Goal: Task Accomplishment & Management: Complete application form

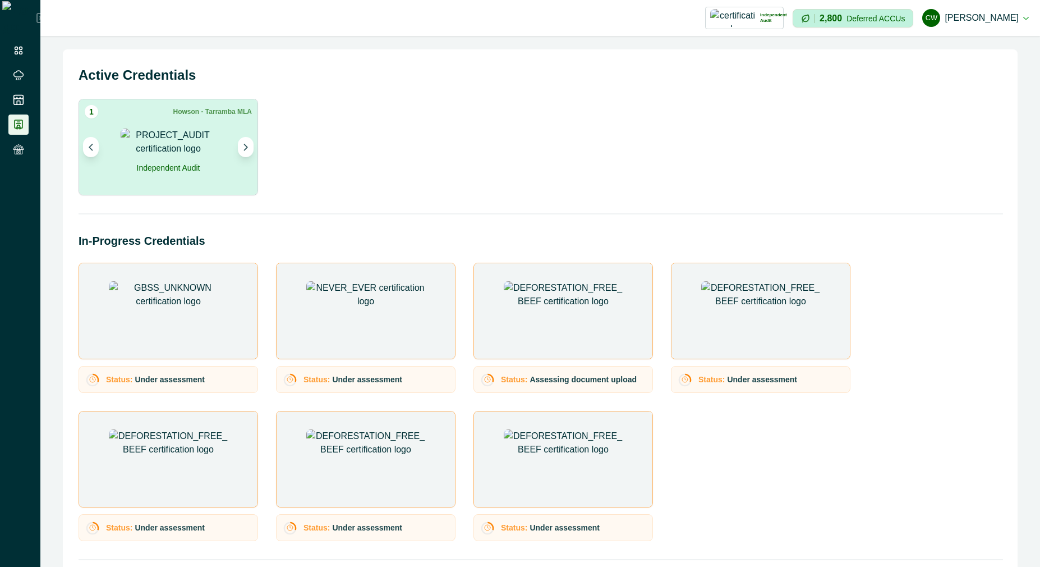
scroll to position [186, 0]
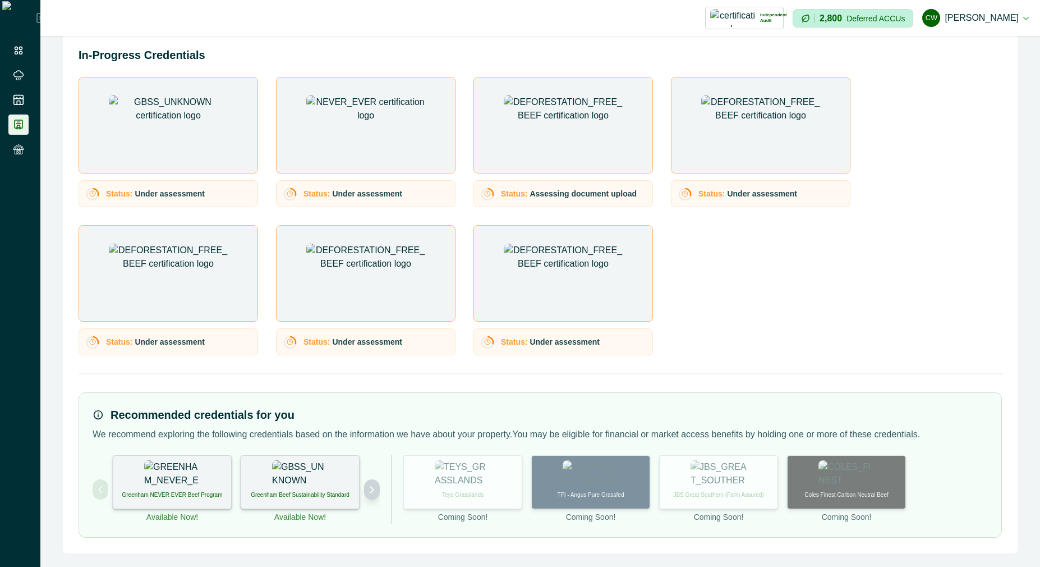
click at [375, 489] on icon "Next project" at bounding box center [372, 489] width 8 height 8
click at [331, 490] on p "International Sustainability and Carbon Certification" at bounding box center [300, 498] width 104 height 17
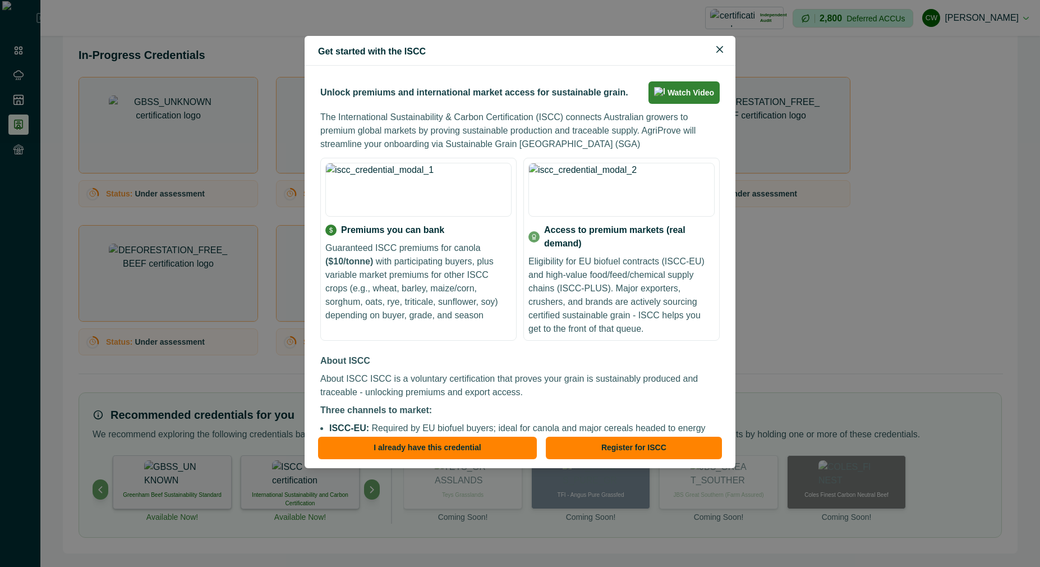
click at [395, 509] on div "Get started with the ISCC Unlock premiums and international market access for s…" at bounding box center [520, 283] width 1040 height 567
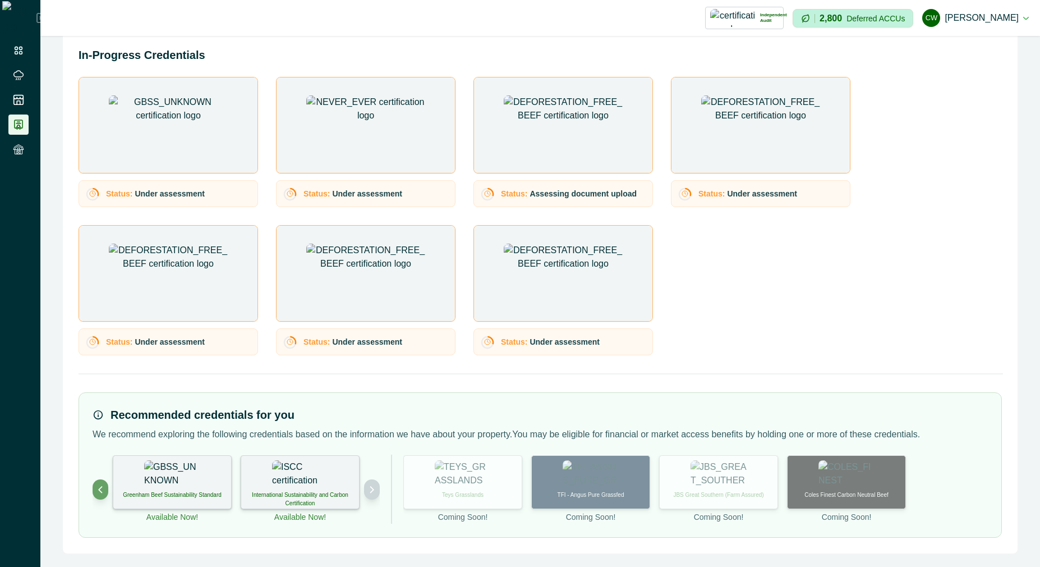
click at [371, 492] on icon "Next project" at bounding box center [372, 489] width 8 height 8
click at [325, 495] on p "Deforestation-free Beef" at bounding box center [300, 494] width 58 height 8
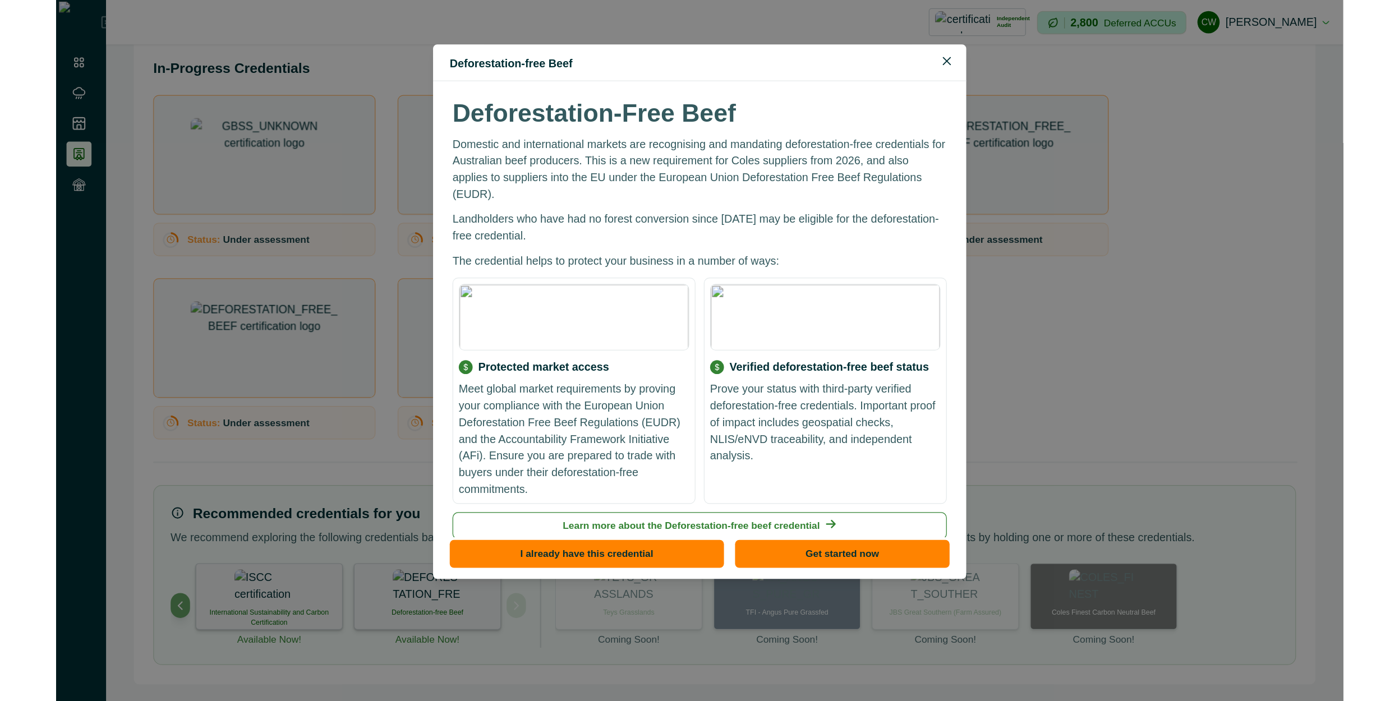
scroll to position [0, 0]
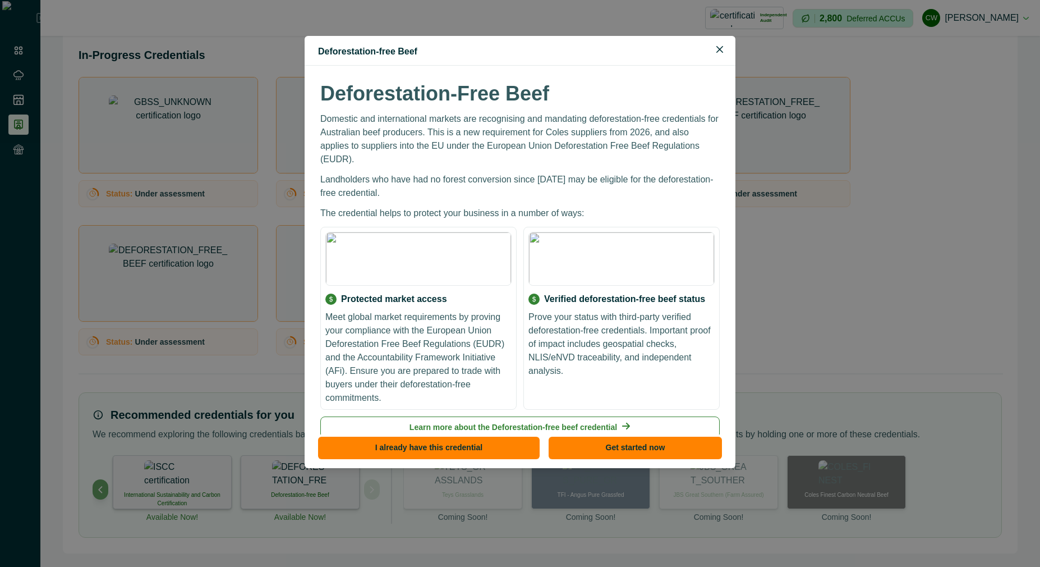
click at [617, 79] on div "Deforestation-Free Beef Domestic and international markets are recognising and …" at bounding box center [520, 259] width 404 height 361
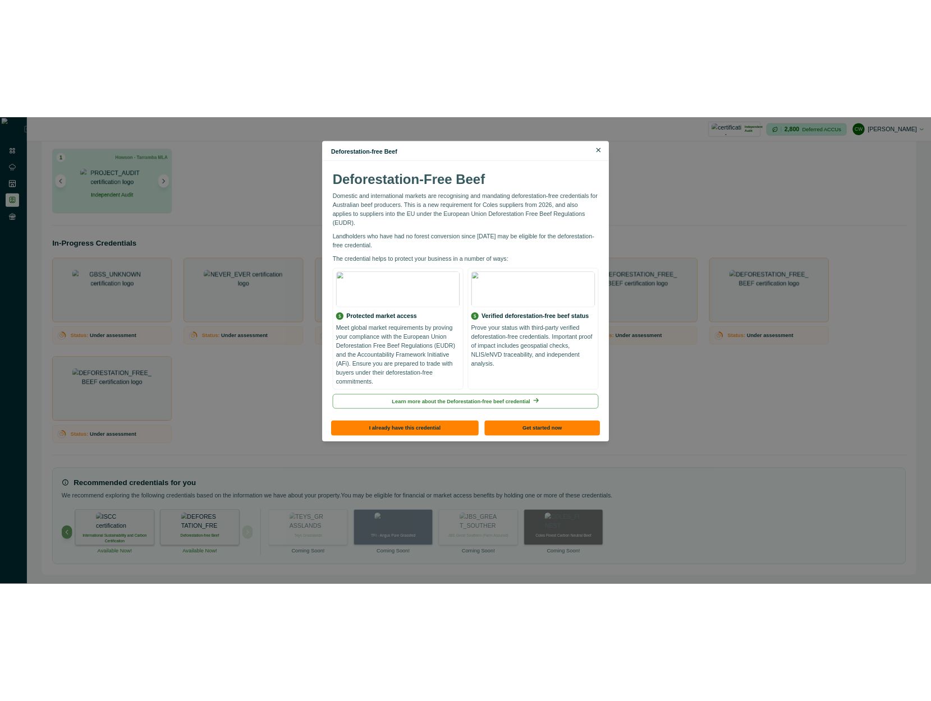
scroll to position [51, 0]
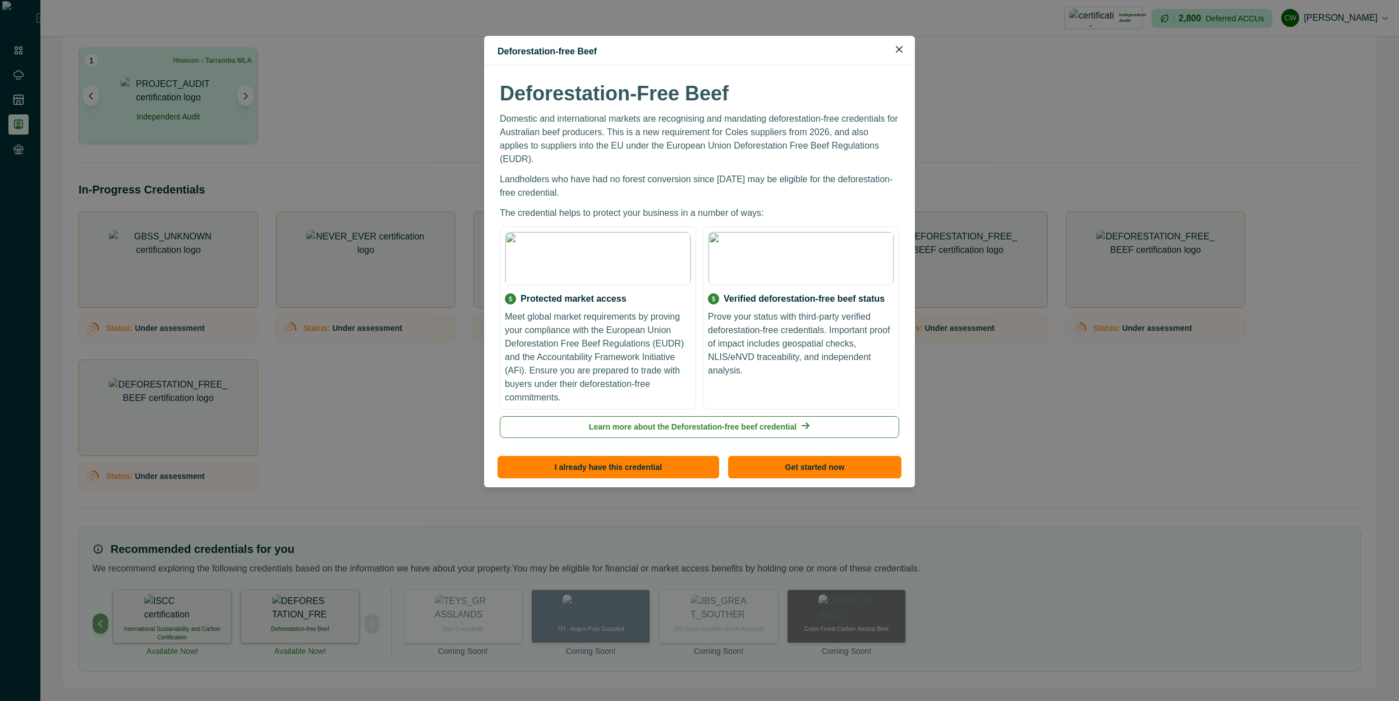
click at [804, 260] on img at bounding box center [801, 259] width 186 height 54
click at [798, 250] on img at bounding box center [801, 259] width 186 height 54
click at [825, 267] on img at bounding box center [801, 259] width 186 height 54
drag, startPoint x: 818, startPoint y: 264, endPoint x: 777, endPoint y: 270, distance: 41.3
click at [777, 270] on img at bounding box center [801, 259] width 186 height 54
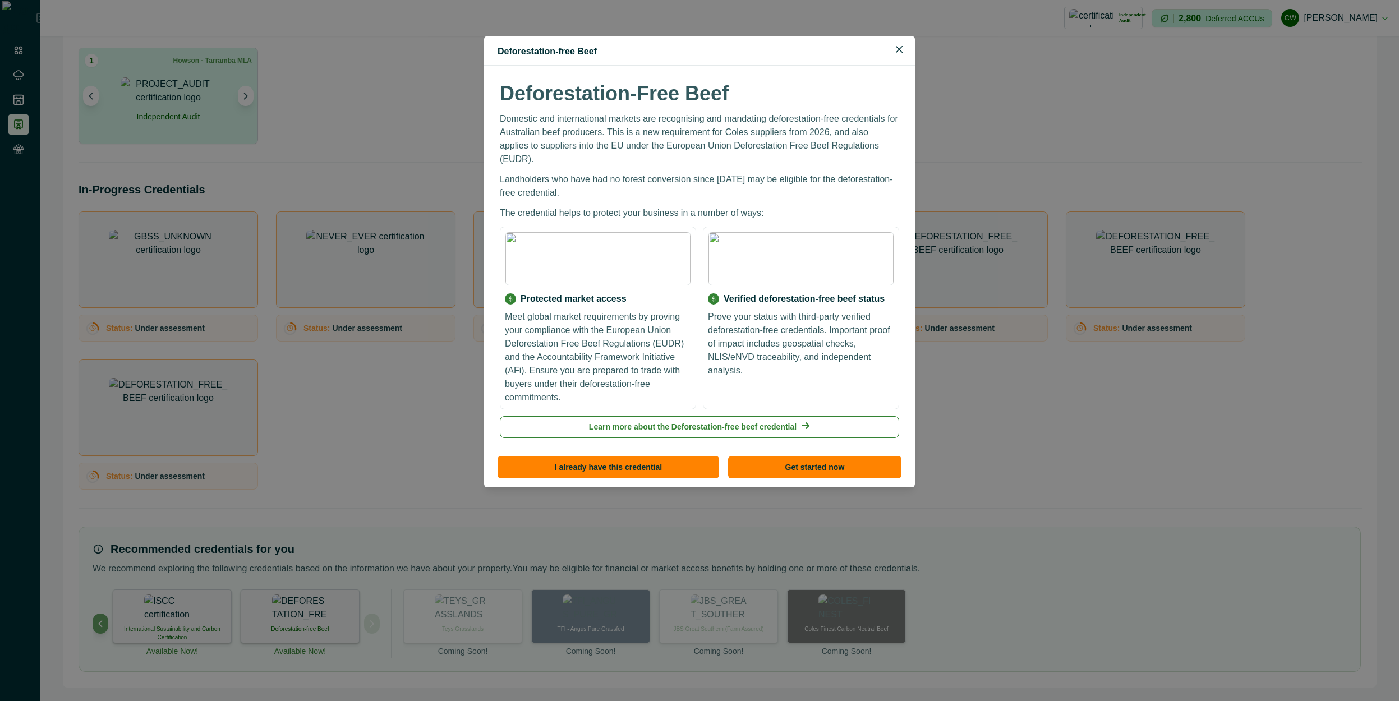
click at [853, 261] on img at bounding box center [801, 259] width 186 height 54
click at [793, 241] on img at bounding box center [801, 259] width 186 height 54
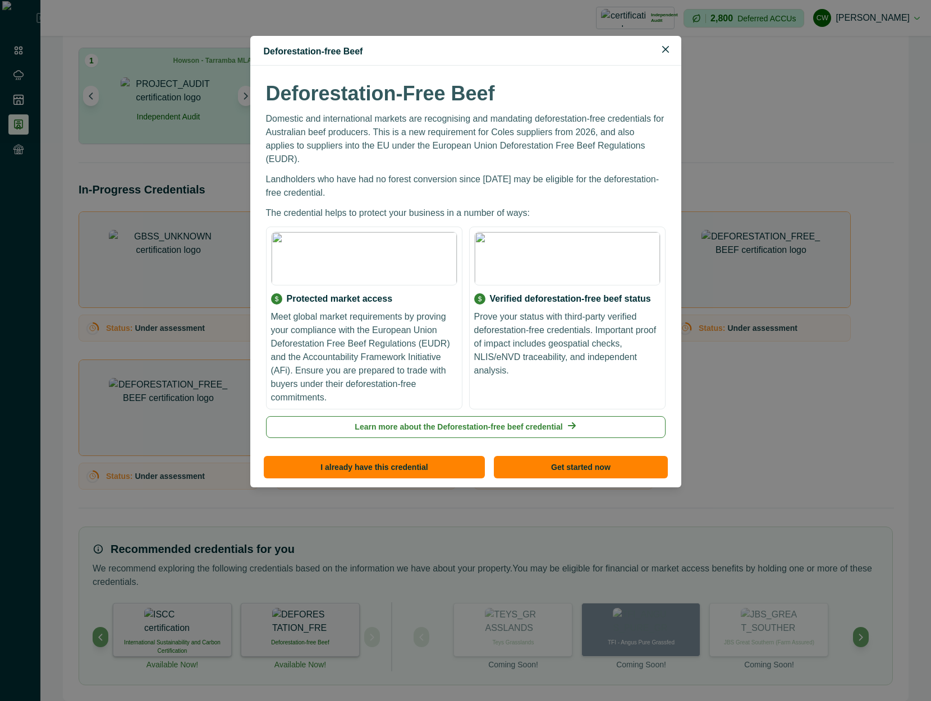
click at [590, 249] on img at bounding box center [567, 259] width 186 height 54
click at [560, 257] on img at bounding box center [567, 259] width 186 height 54
drag, startPoint x: 594, startPoint y: 260, endPoint x: 575, endPoint y: 282, distance: 29.0
click at [593, 260] on img at bounding box center [567, 259] width 186 height 54
click at [569, 294] on div "Verified deforestation-free beef status Prove your status with third-party veri…" at bounding box center [567, 334] width 186 height 85
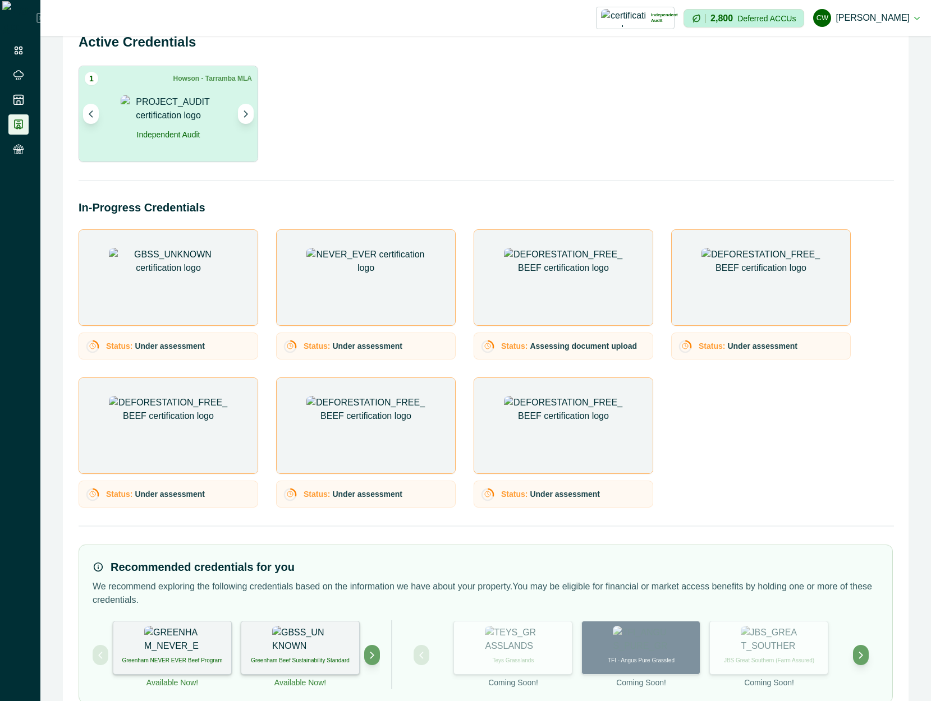
scroll to position [65, 0]
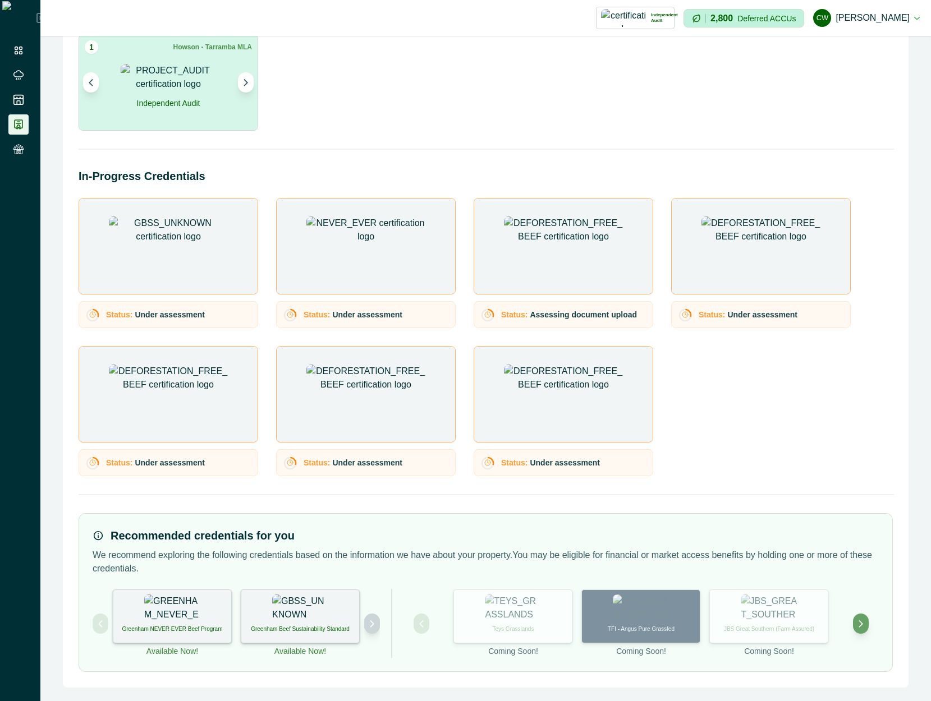
click at [369, 625] on icon "Next project" at bounding box center [372, 624] width 8 height 8
click at [367, 628] on button "Next project" at bounding box center [372, 624] width 16 height 20
click at [323, 629] on p "Deforestation-free Beef" at bounding box center [300, 629] width 58 height 8
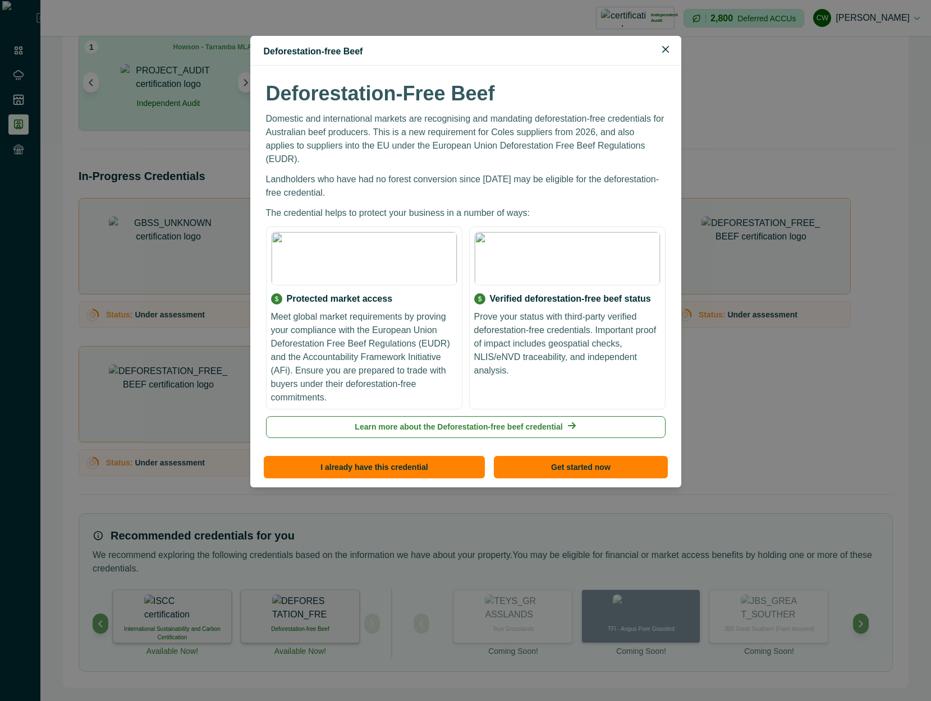
click at [596, 339] on p "Prove your status with third-party verified deforestation-free credentials. Imp…" at bounding box center [567, 343] width 186 height 67
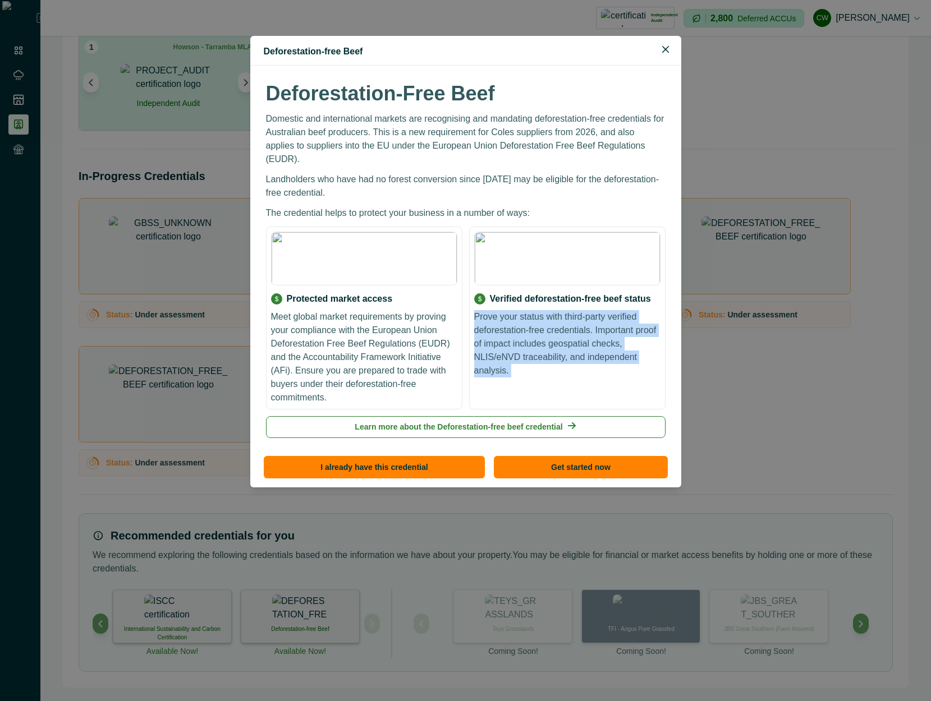
click at [596, 339] on p "Prove your status with third-party verified deforestation-free credentials. Imp…" at bounding box center [567, 343] width 186 height 67
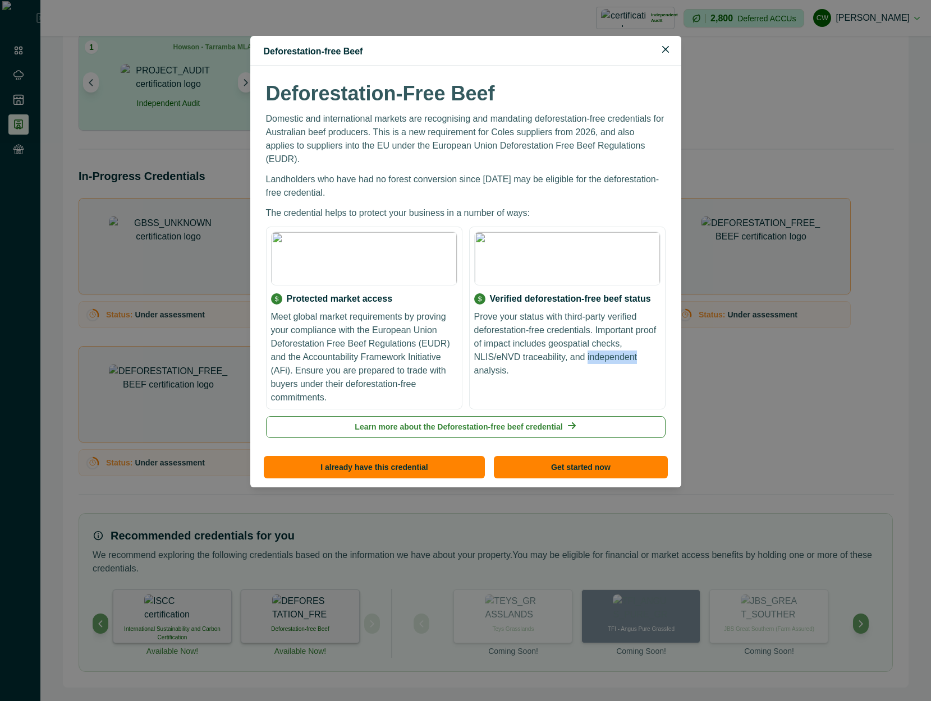
click at [596, 339] on p "Prove your status with third-party verified deforestation-free credentials. Imp…" at bounding box center [567, 343] width 186 height 67
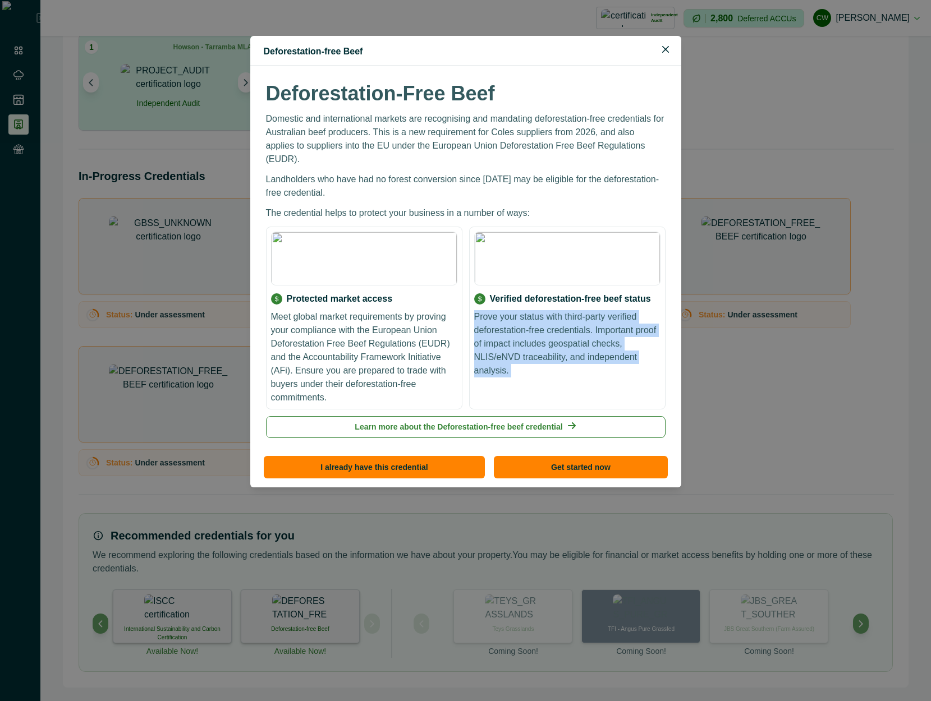
click at [596, 339] on p "Prove your status with third-party verified deforestation-free credentials. Imp…" at bounding box center [567, 343] width 186 height 67
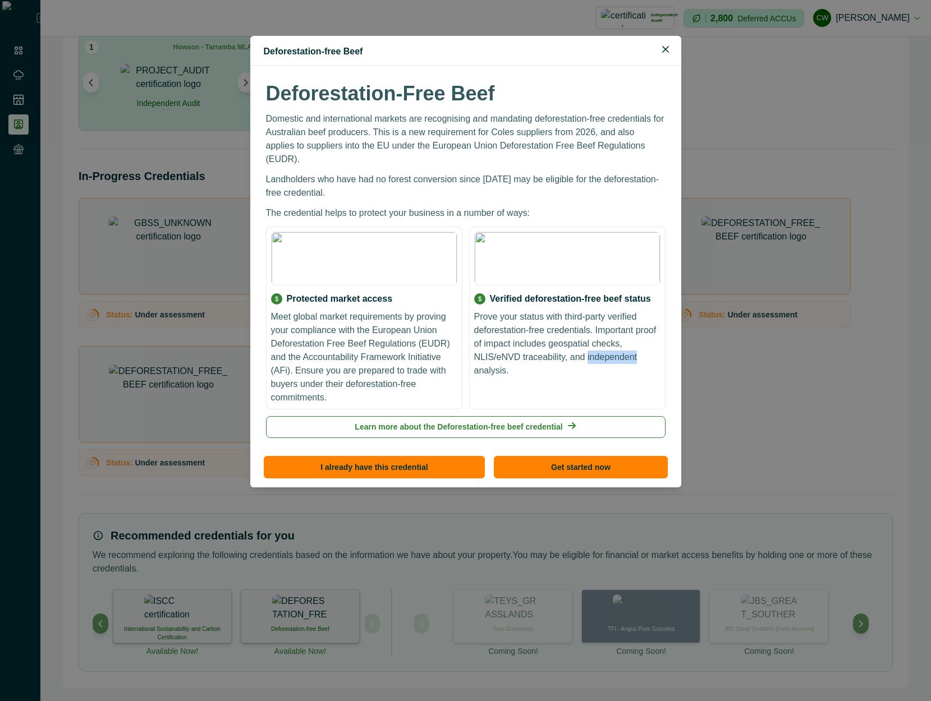
click at [596, 339] on p "Prove your status with third-party verified deforestation-free credentials. Imp…" at bounding box center [567, 343] width 186 height 67
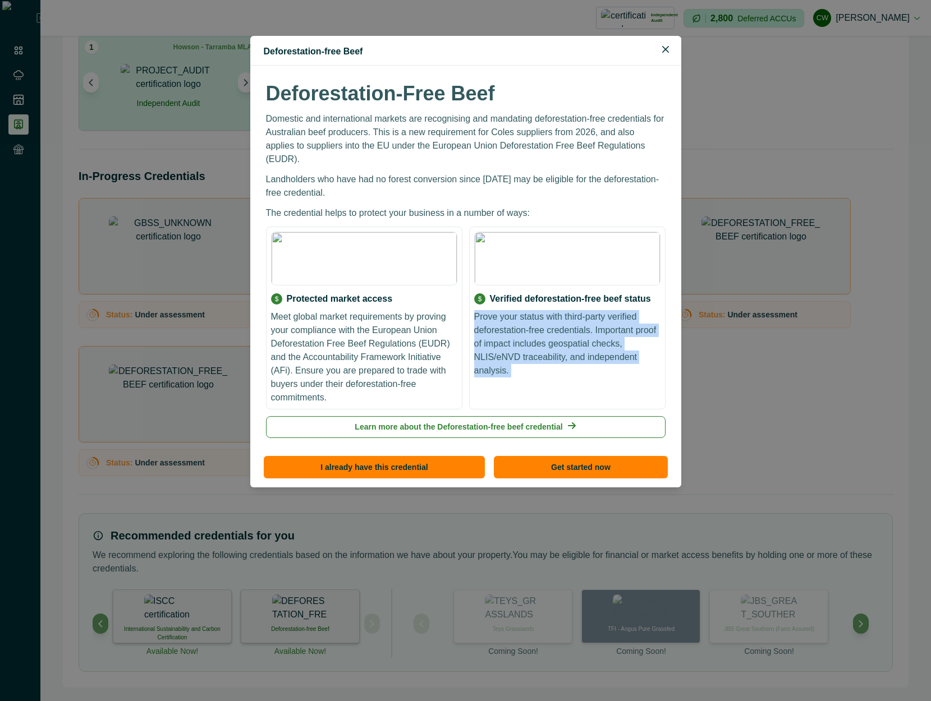
click at [596, 339] on p "Prove your status with third-party verified deforestation-free credentials. Imp…" at bounding box center [567, 343] width 186 height 67
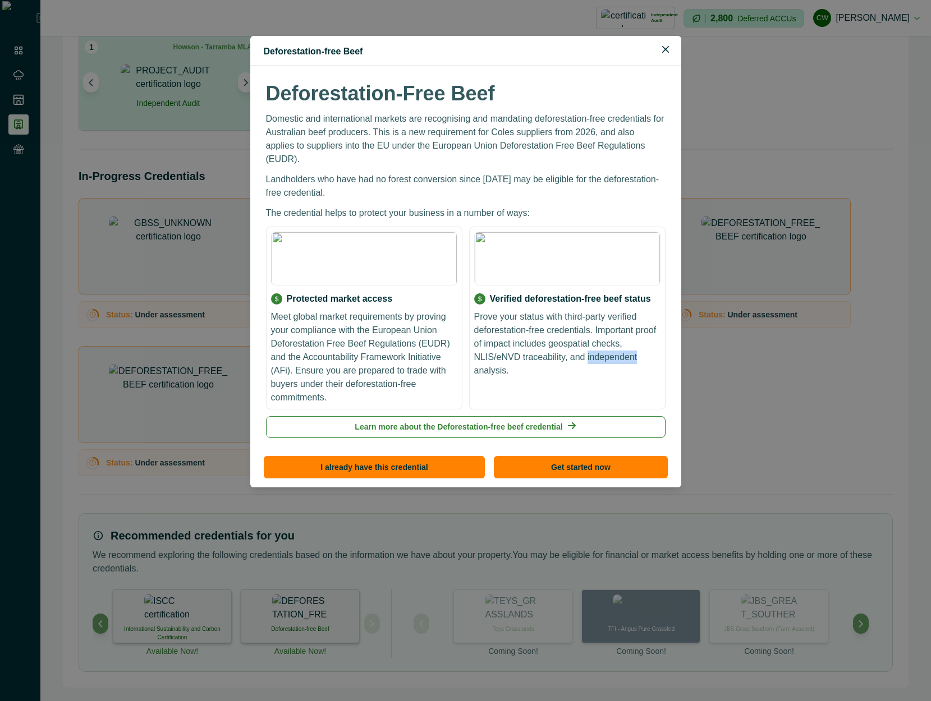
click at [596, 339] on p "Prove your status with third-party verified deforestation-free credentials. Imp…" at bounding box center [567, 343] width 186 height 67
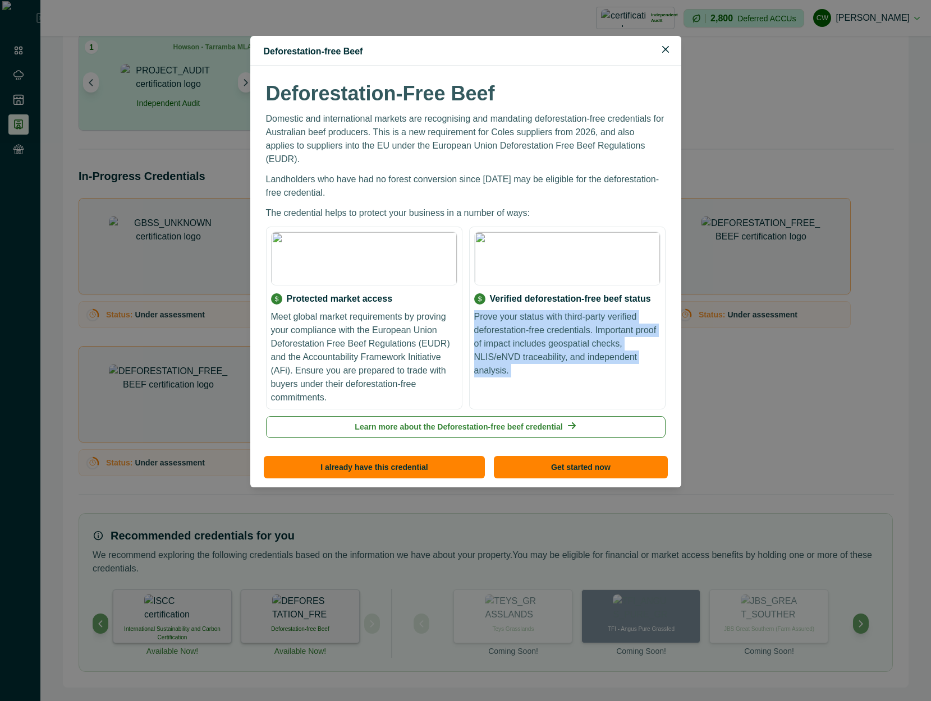
click at [596, 339] on p "Prove your status with third-party verified deforestation-free credentials. Imp…" at bounding box center [567, 343] width 186 height 67
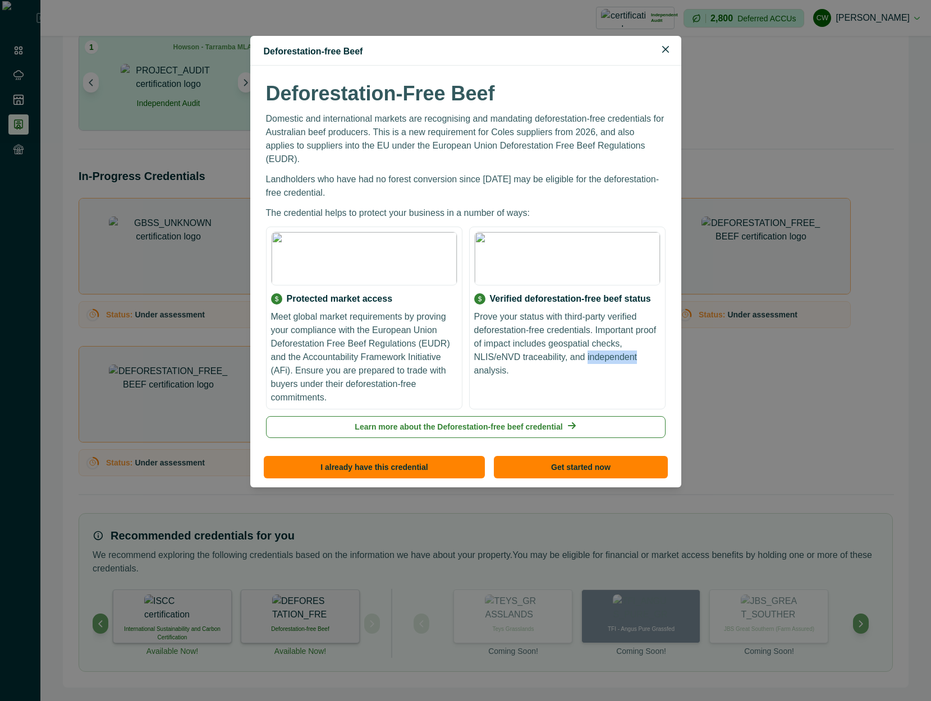
click at [596, 339] on p "Prove your status with third-party verified deforestation-free credentials. Imp…" at bounding box center [567, 343] width 186 height 67
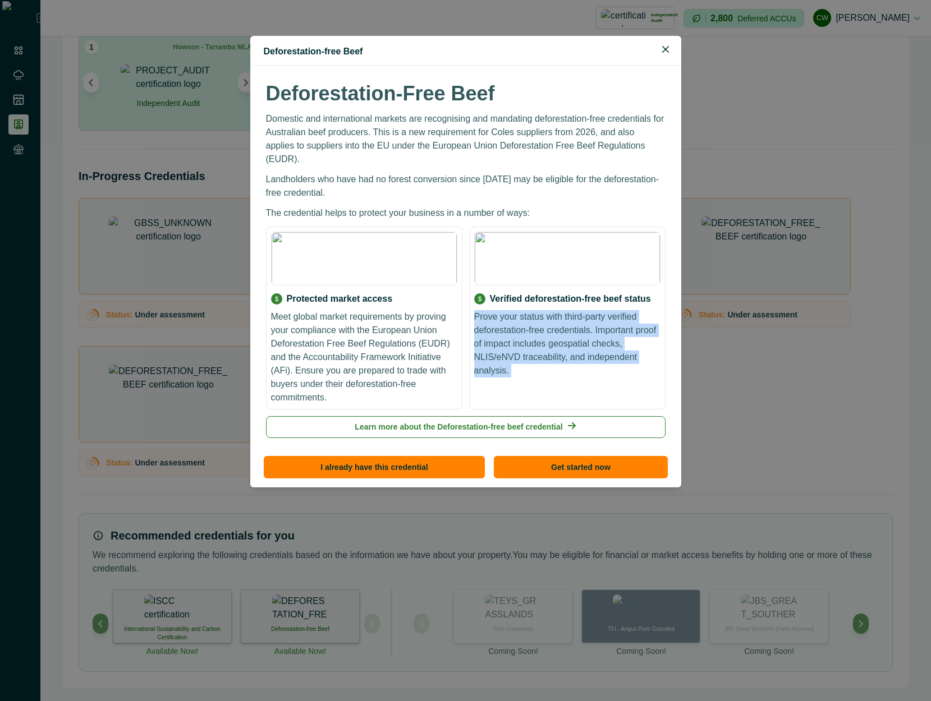
click at [596, 339] on p "Prove your status with third-party verified deforestation-free credentials. Imp…" at bounding box center [567, 343] width 186 height 67
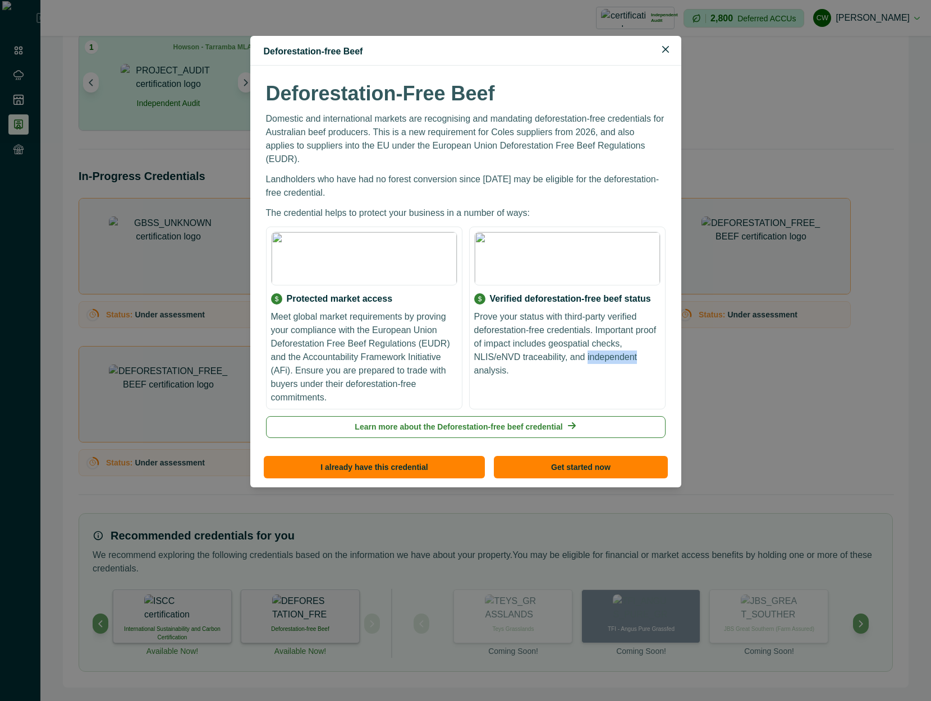
click at [596, 339] on p "Prove your status with third-party verified deforestation-free credentials. Imp…" at bounding box center [567, 343] width 186 height 67
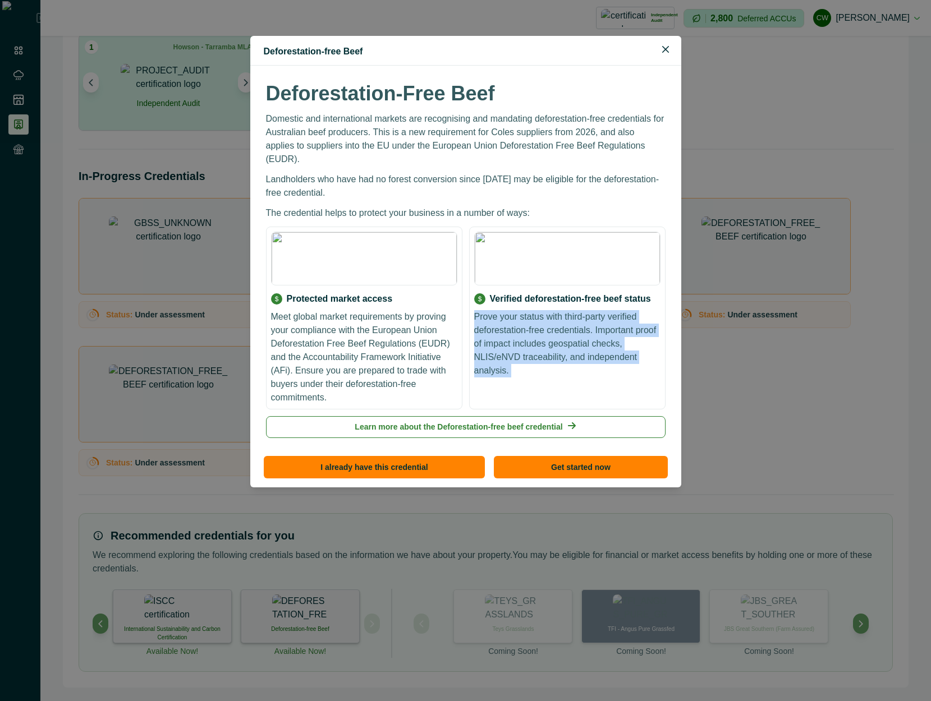
click at [596, 339] on p "Prove your status with third-party verified deforestation-free credentials. Imp…" at bounding box center [567, 343] width 186 height 67
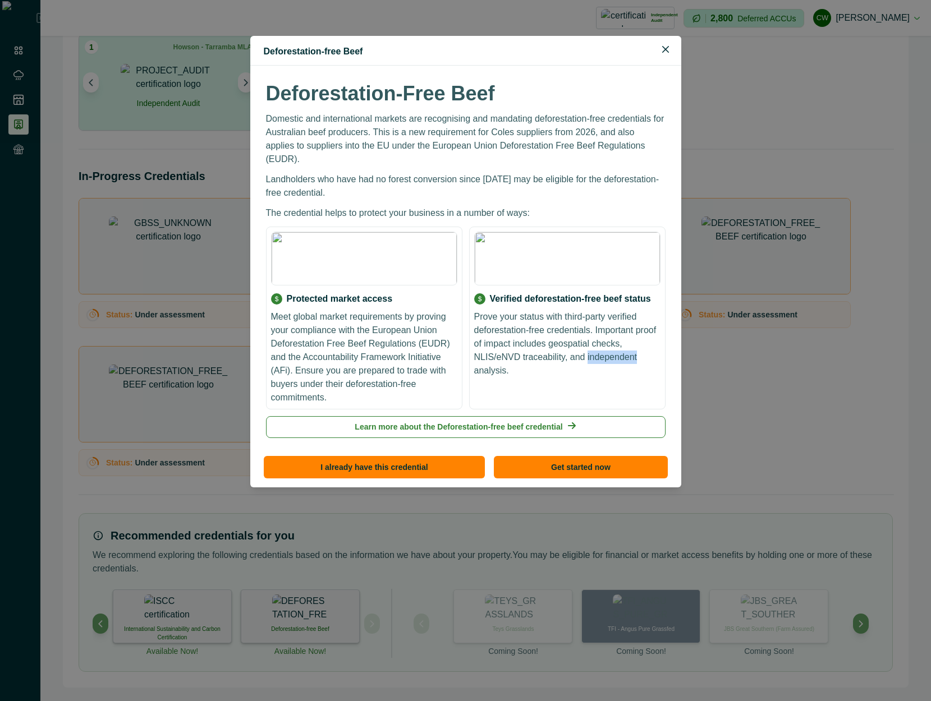
click at [596, 339] on p "Prove your status with third-party verified deforestation-free credentials. Imp…" at bounding box center [567, 343] width 186 height 67
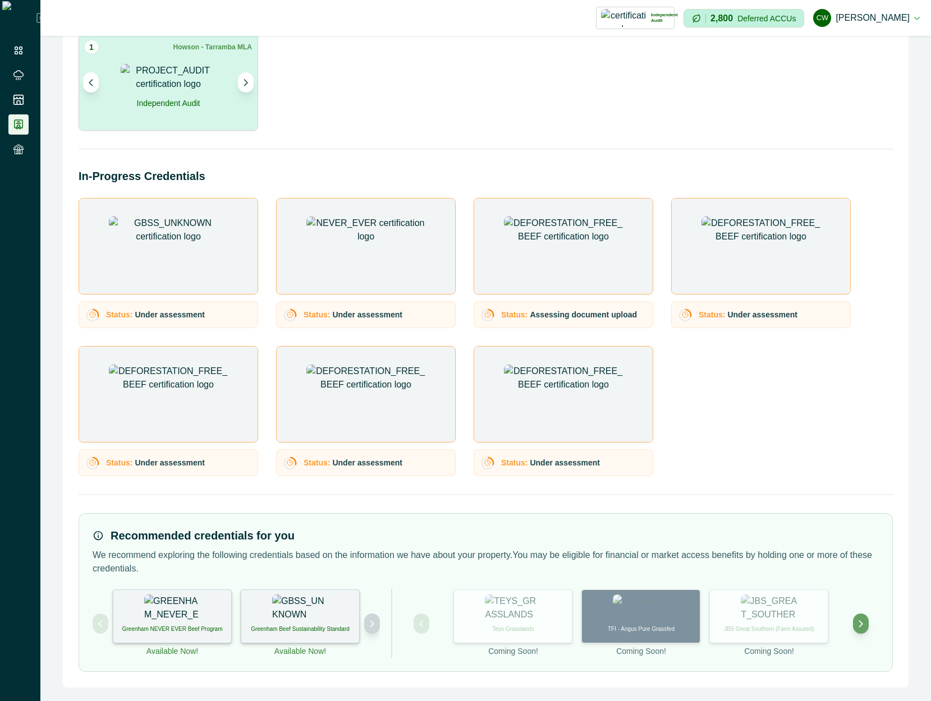
click at [378, 619] on button "Next project" at bounding box center [372, 624] width 16 height 20
click at [369, 628] on button "Next project" at bounding box center [372, 624] width 16 height 20
click at [314, 626] on p "Deforestation-free Beef" at bounding box center [300, 629] width 58 height 8
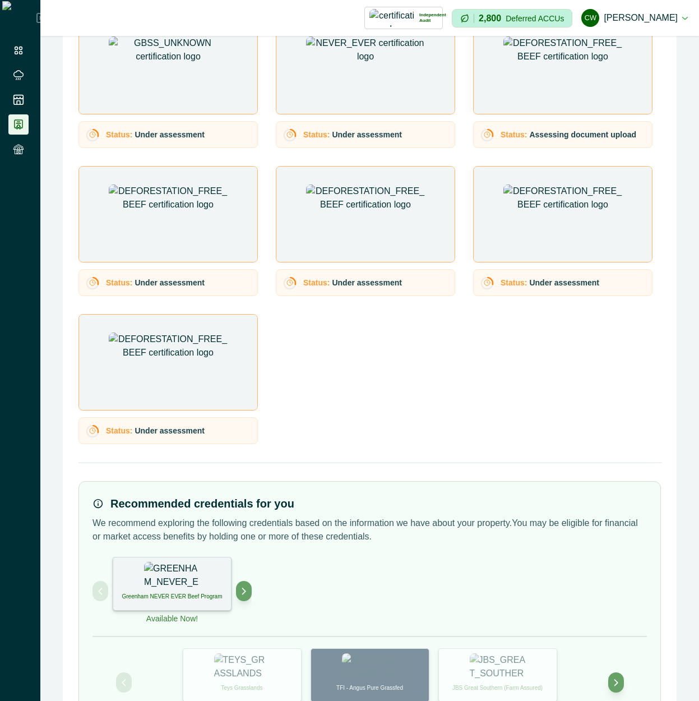
scroll to position [303, 0]
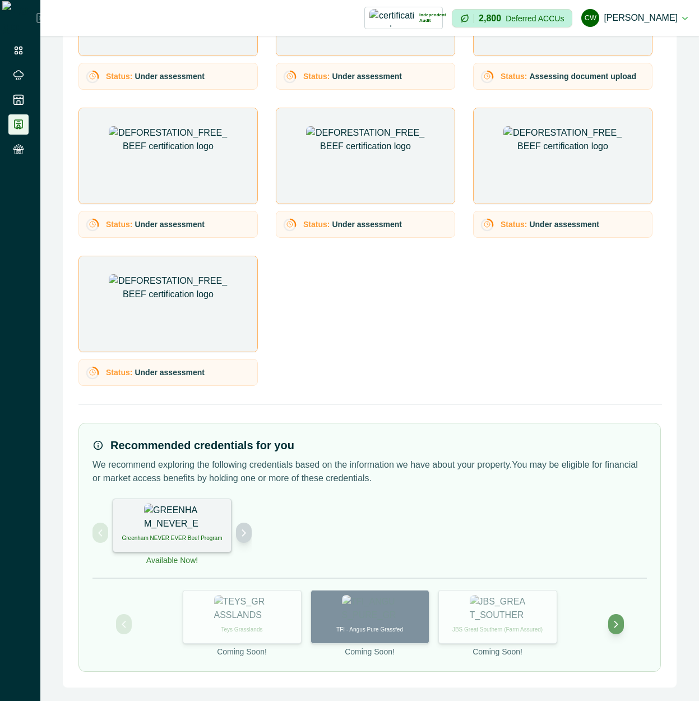
click at [247, 534] on icon "Next project" at bounding box center [244, 533] width 8 height 8
click at [248, 535] on button "Next project" at bounding box center [244, 533] width 16 height 20
click at [243, 532] on icon "Next project" at bounding box center [244, 533] width 8 height 8
click at [166, 529] on img at bounding box center [172, 518] width 56 height 28
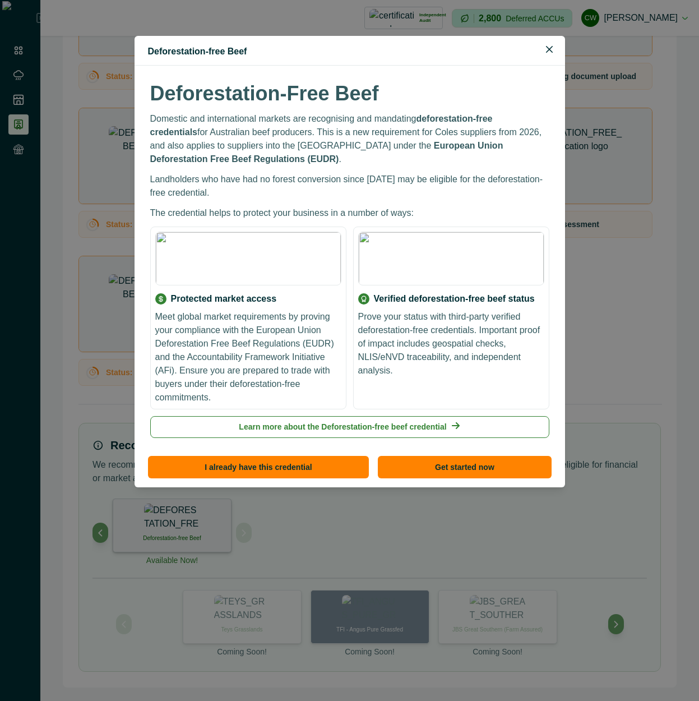
click at [388, 206] on p "The credential helps to protect your business in a number of ways:" at bounding box center [349, 212] width 399 height 13
click at [443, 80] on div "Deforestation-Free Beef Domestic and international markets are recognising and …" at bounding box center [350, 259] width 404 height 361
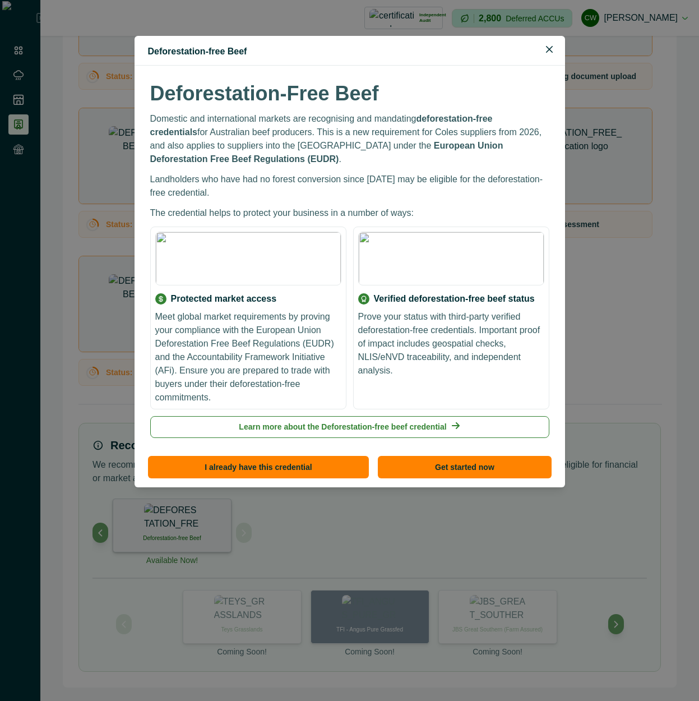
click at [469, 336] on p "Prove your status with third-party verified deforestation-free credentials. Imp…" at bounding box center [451, 343] width 186 height 67
click at [214, 206] on p "The credential helps to protect your business in a number of ways:" at bounding box center [349, 212] width 399 height 13
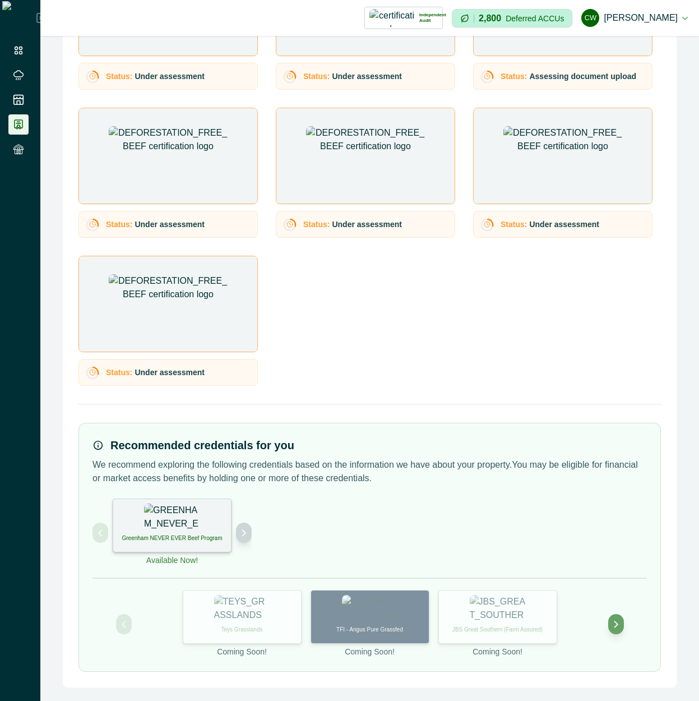
click at [245, 527] on button "Next project" at bounding box center [244, 533] width 16 height 20
click at [243, 526] on button "Next project" at bounding box center [244, 533] width 16 height 20
click at [191, 536] on p "Deforestation-free Beef" at bounding box center [172, 538] width 58 height 8
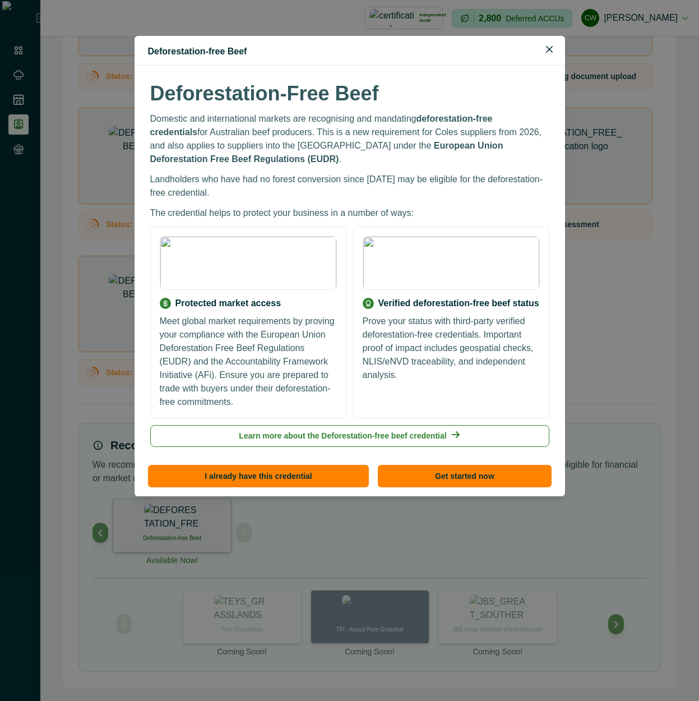
click at [347, 206] on p "The credential helps to protect your business in a number of ways:" at bounding box center [349, 212] width 399 height 13
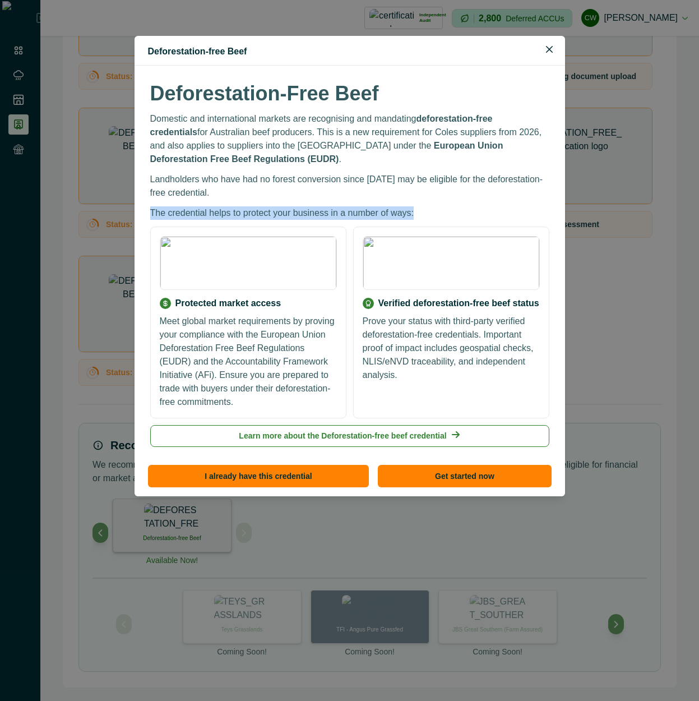
click at [347, 206] on p "The credential helps to protect your business in a number of ways:" at bounding box center [349, 212] width 399 height 13
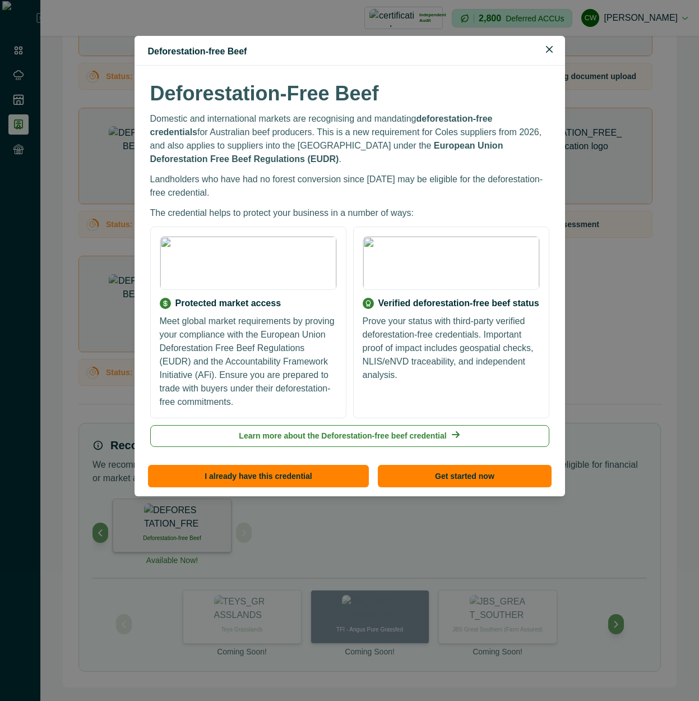
click at [347, 206] on p "The credential helps to protect your business in a number of ways:" at bounding box center [349, 212] width 399 height 13
click at [482, 348] on p "Prove your status with third-party verified deforestation-free credentials. Imp…" at bounding box center [451, 348] width 177 height 67
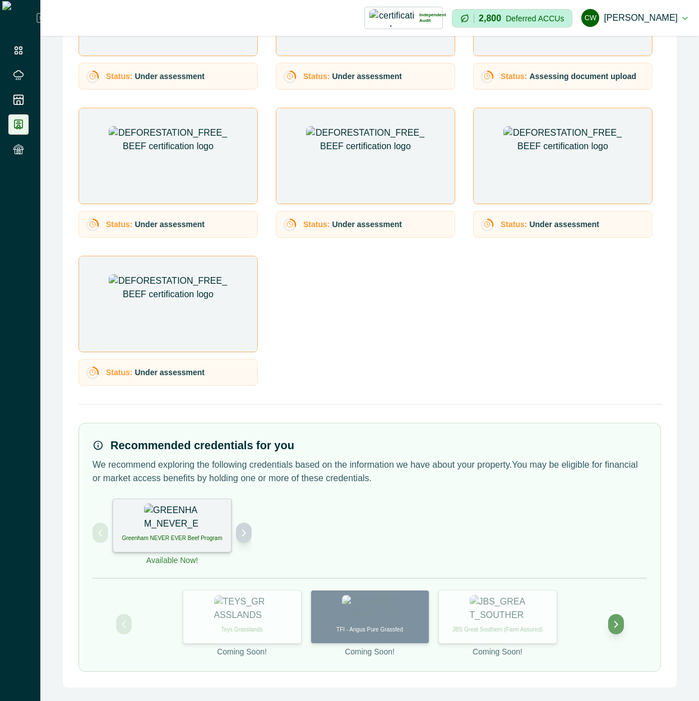
click at [248, 539] on button "Next project" at bounding box center [244, 533] width 16 height 20
click at [249, 538] on button "Next project" at bounding box center [244, 533] width 16 height 20
click at [244, 538] on button "Next project" at bounding box center [244, 533] width 16 height 20
click at [196, 538] on p "Deforestation-free Beef" at bounding box center [172, 538] width 58 height 8
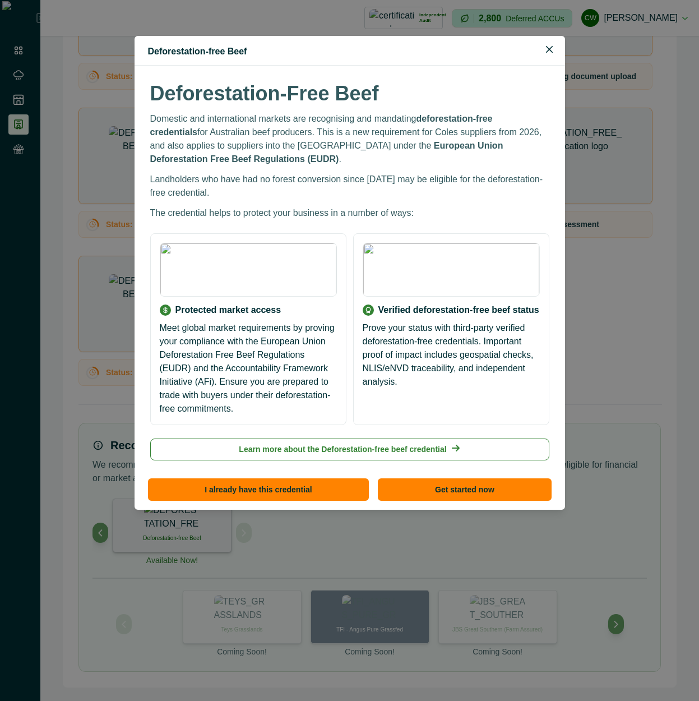
click at [365, 206] on p "The credential helps to protect your business in a number of ways:" at bounding box center [349, 212] width 399 height 13
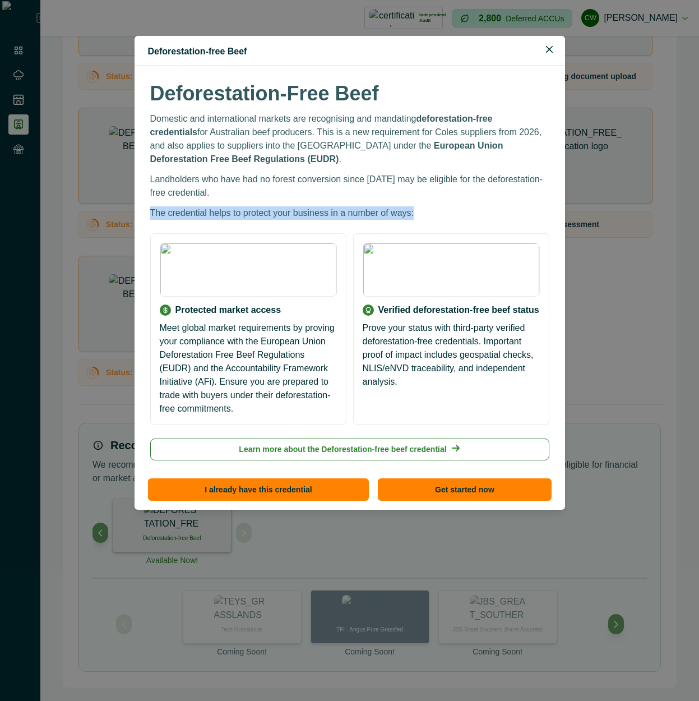
click at [365, 206] on p "The credential helps to protect your business in a number of ways:" at bounding box center [349, 212] width 399 height 13
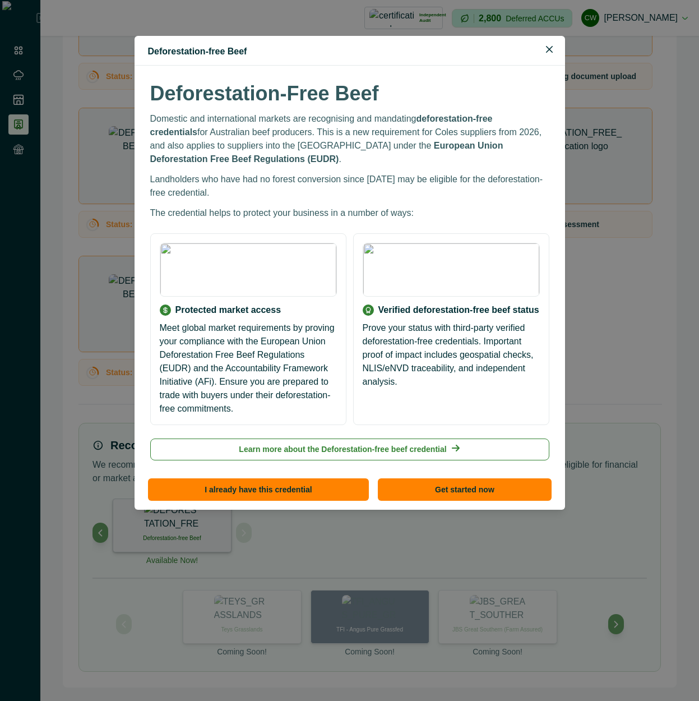
click at [375, 151] on p "Domestic and international markets are recognising and mandating deforestation-…" at bounding box center [349, 139] width 399 height 54
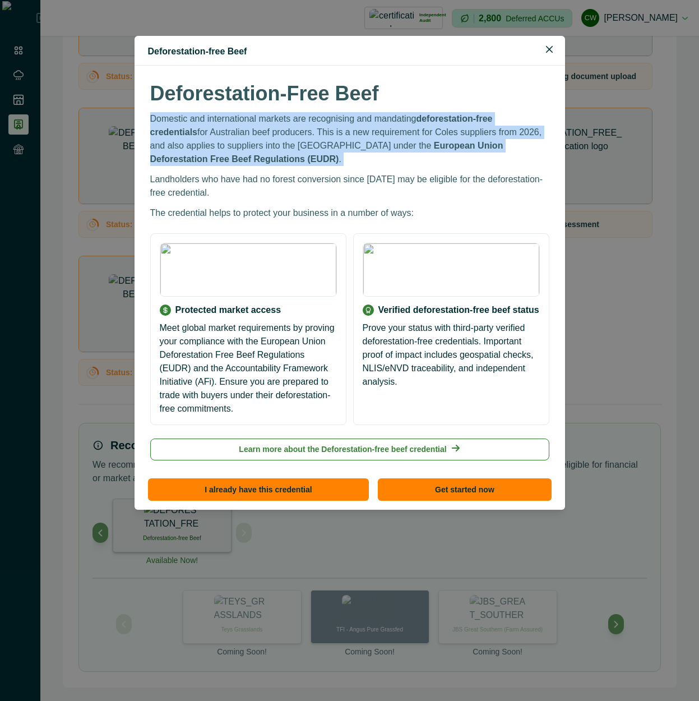
click at [375, 151] on p "Domestic and international markets are recognising and mandating deforestation-…" at bounding box center [349, 139] width 399 height 54
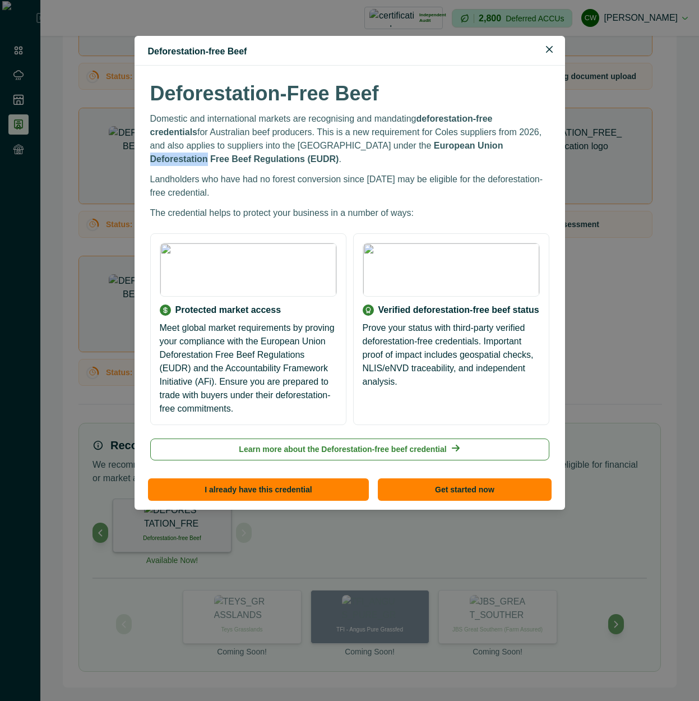
click at [375, 151] on p "Domestic and international markets are recognising and mandating deforestation-…" at bounding box center [349, 139] width 399 height 54
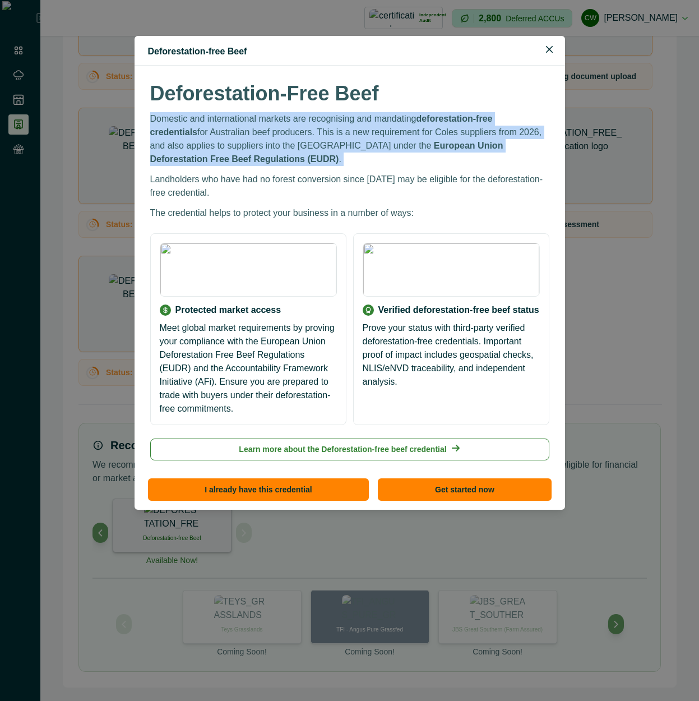
click at [375, 151] on p "Domestic and international markets are recognising and mandating deforestation-…" at bounding box center [349, 139] width 399 height 54
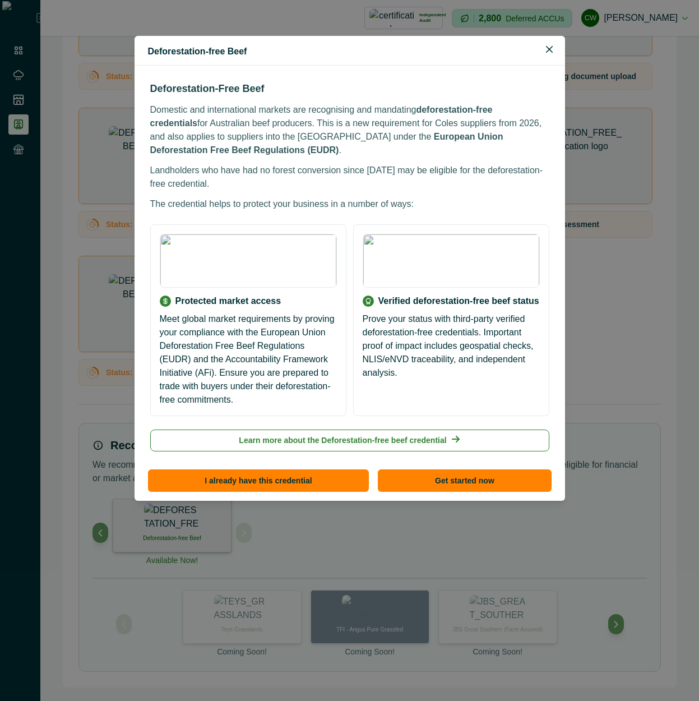
click at [451, 167] on p "Landholders who have had no forest conversion since [DATE] may be eligible for …" at bounding box center [349, 177] width 399 height 27
click at [403, 125] on p "Domestic and international markets are recognising and mandating deforestation-…" at bounding box center [349, 130] width 399 height 54
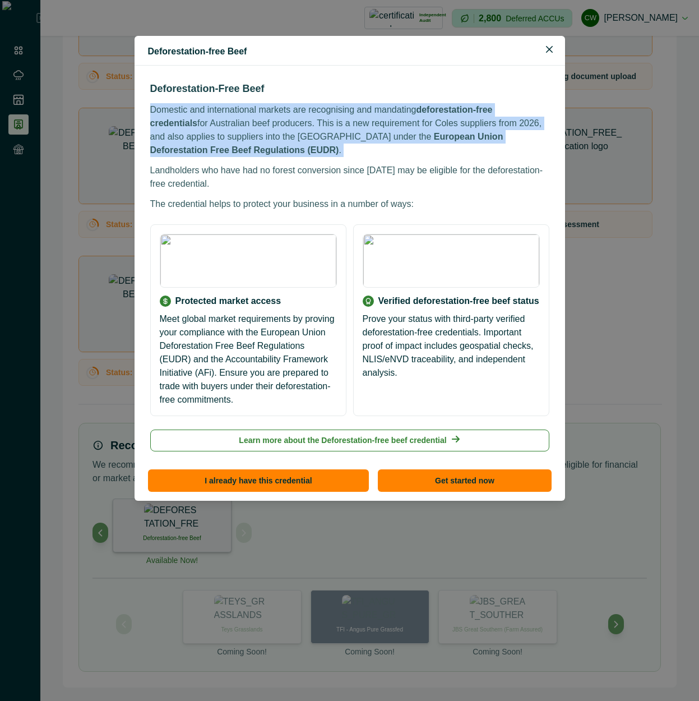
click at [403, 125] on p "Domestic and international markets are recognising and mandating deforestation-…" at bounding box center [349, 130] width 399 height 54
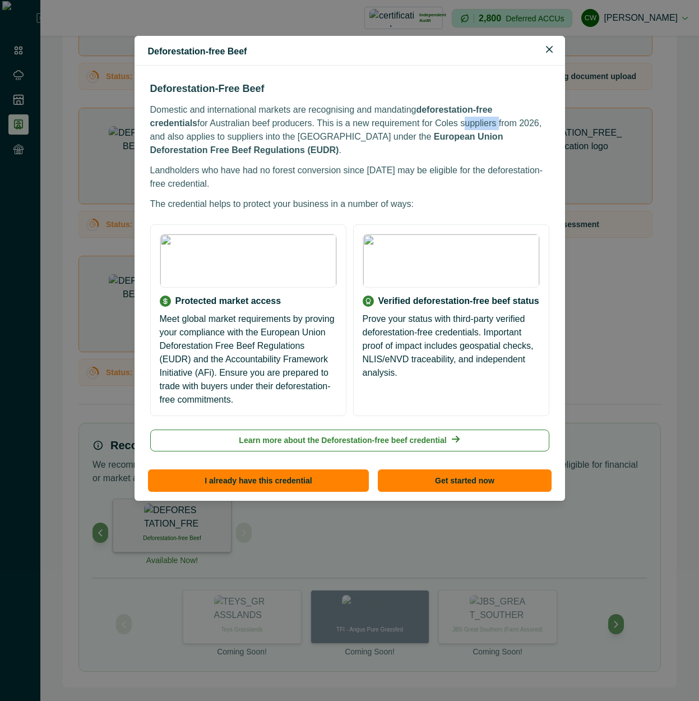
click at [403, 125] on p "Domestic and international markets are recognising and mandating deforestation-…" at bounding box center [349, 130] width 399 height 54
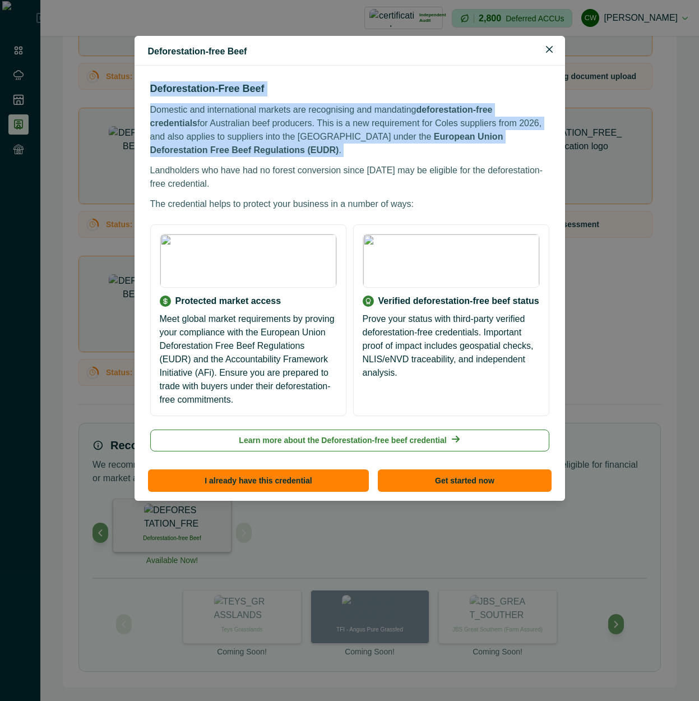
drag, startPoint x: 403, startPoint y: 125, endPoint x: 412, endPoint y: 89, distance: 36.9
click at [412, 89] on div "Deforestation-Free Beef Domestic and international markets are recognising and …" at bounding box center [349, 146] width 399 height 130
click at [412, 89] on h3 "Deforestation-Free Beef" at bounding box center [349, 88] width 399 height 15
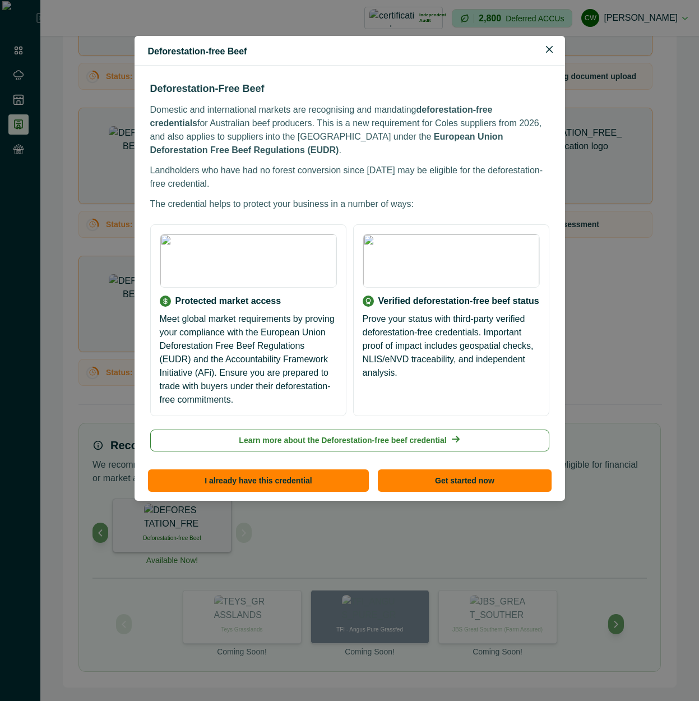
click at [412, 89] on h3 "Deforestation-Free Beef" at bounding box center [349, 88] width 399 height 15
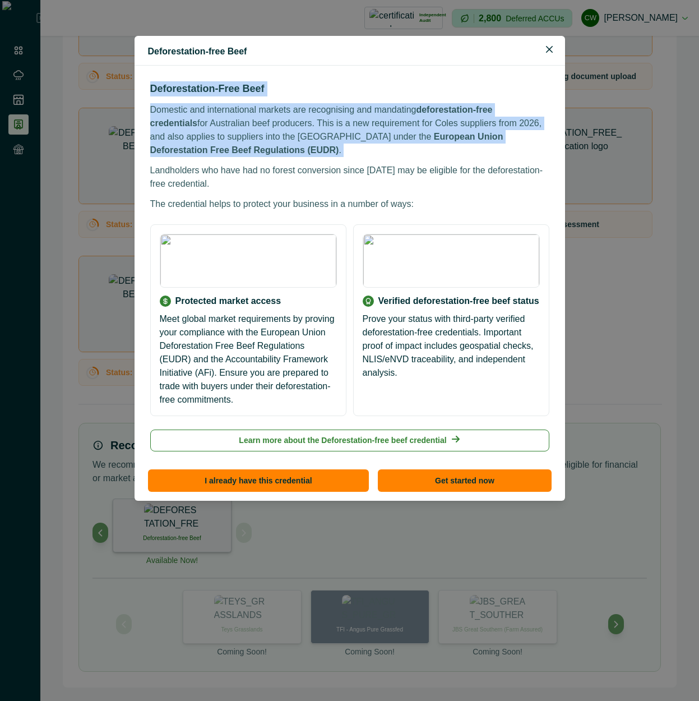
drag, startPoint x: 412, startPoint y: 89, endPoint x: 402, endPoint y: 121, distance: 33.4
click at [402, 121] on div "Deforestation-Free Beef Domestic and international markets are recognising and …" at bounding box center [349, 146] width 399 height 130
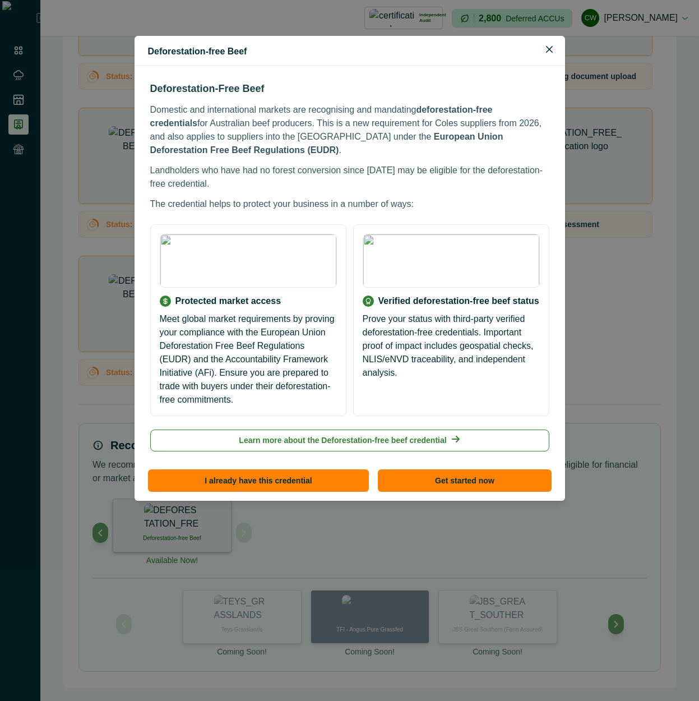
click at [358, 197] on p "The credential helps to protect your business in a number of ways:" at bounding box center [349, 203] width 399 height 13
click at [255, 91] on h3 "Deforestation-Free Beef" at bounding box center [349, 88] width 399 height 15
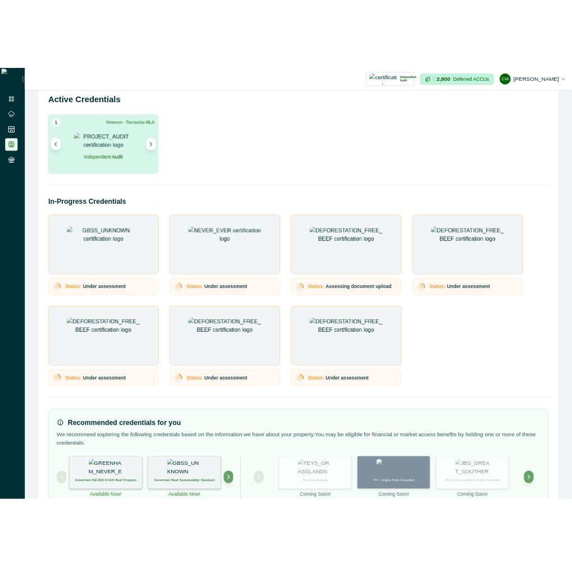
scroll to position [65, 0]
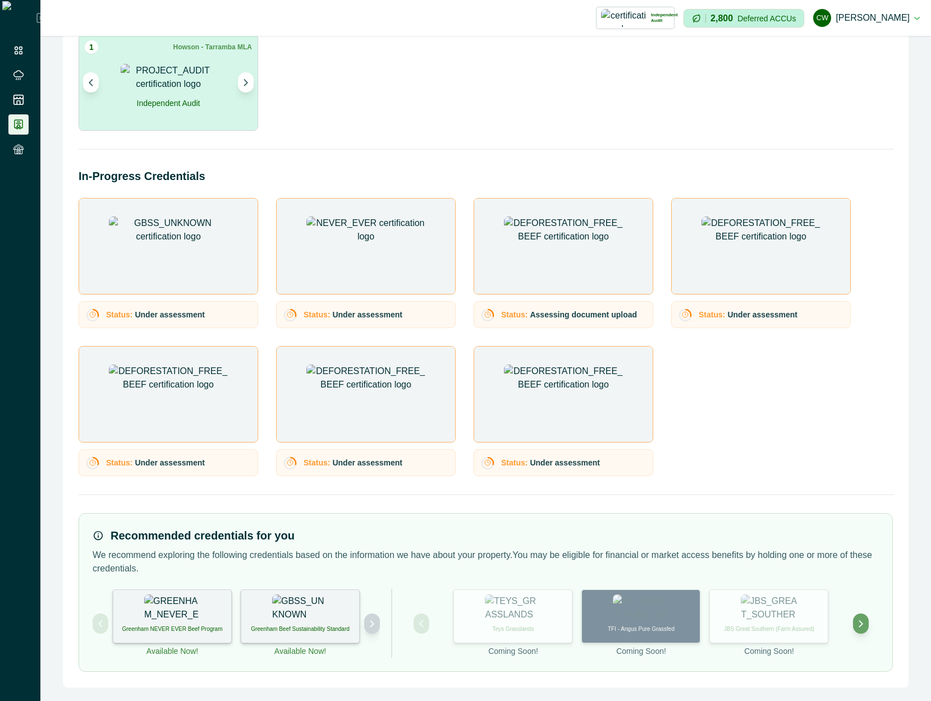
click at [371, 627] on icon "Next project" at bounding box center [372, 624] width 8 height 8
click at [330, 624] on div "International Sustainability and Carbon Certification" at bounding box center [300, 617] width 119 height 54
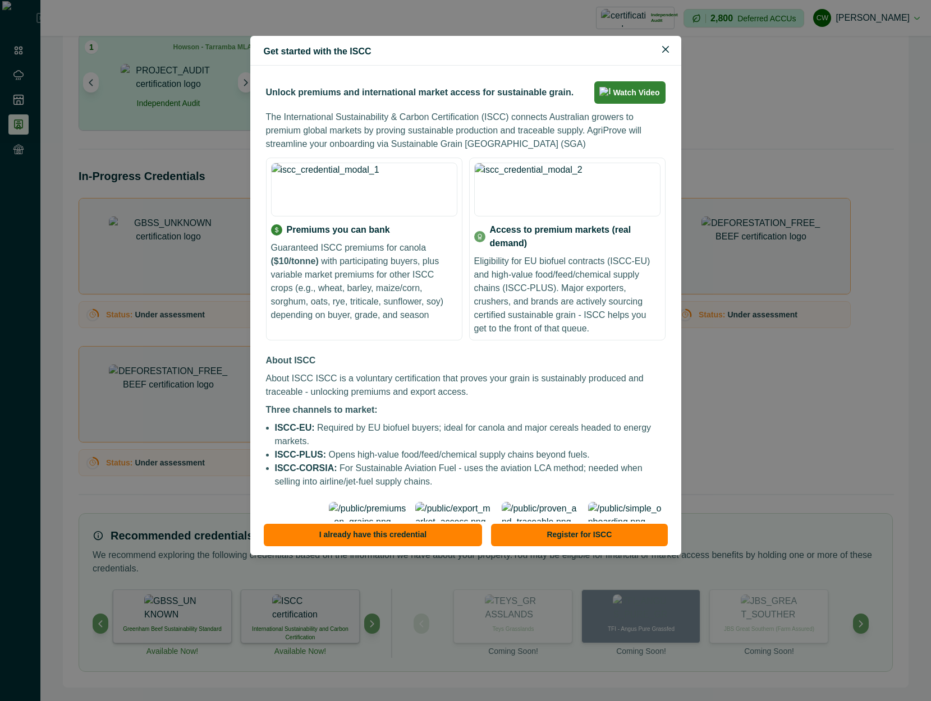
click at [380, 629] on div "Get started with the ISCC Unlock premiums and international market access for s…" at bounding box center [465, 350] width 931 height 701
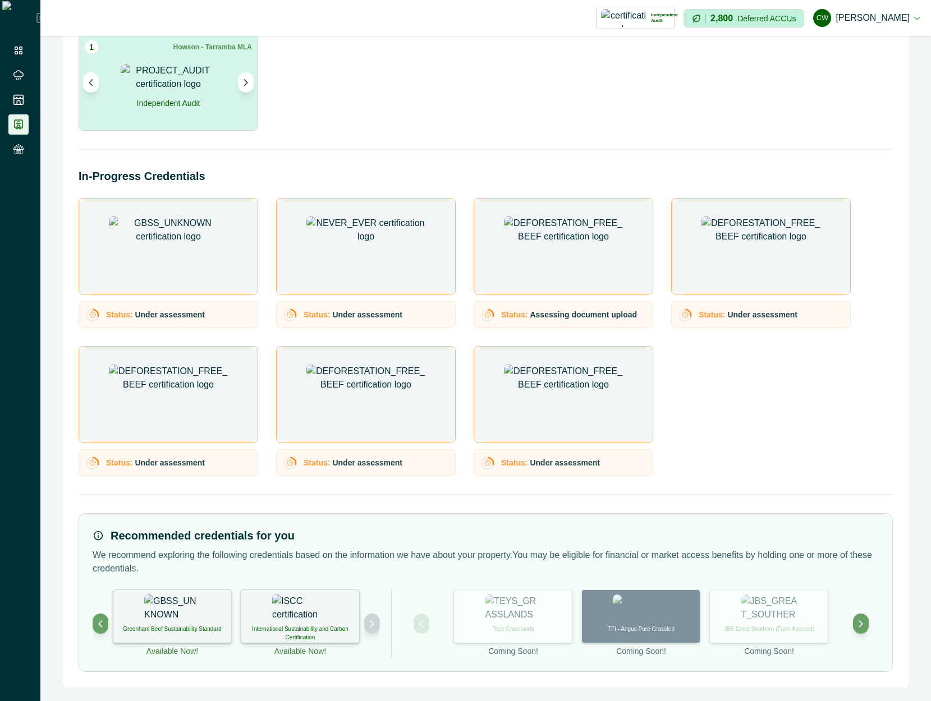
click at [371, 630] on button "Next project" at bounding box center [372, 624] width 16 height 20
click at [327, 617] on div "Deforestation-free Beef" at bounding box center [300, 617] width 119 height 54
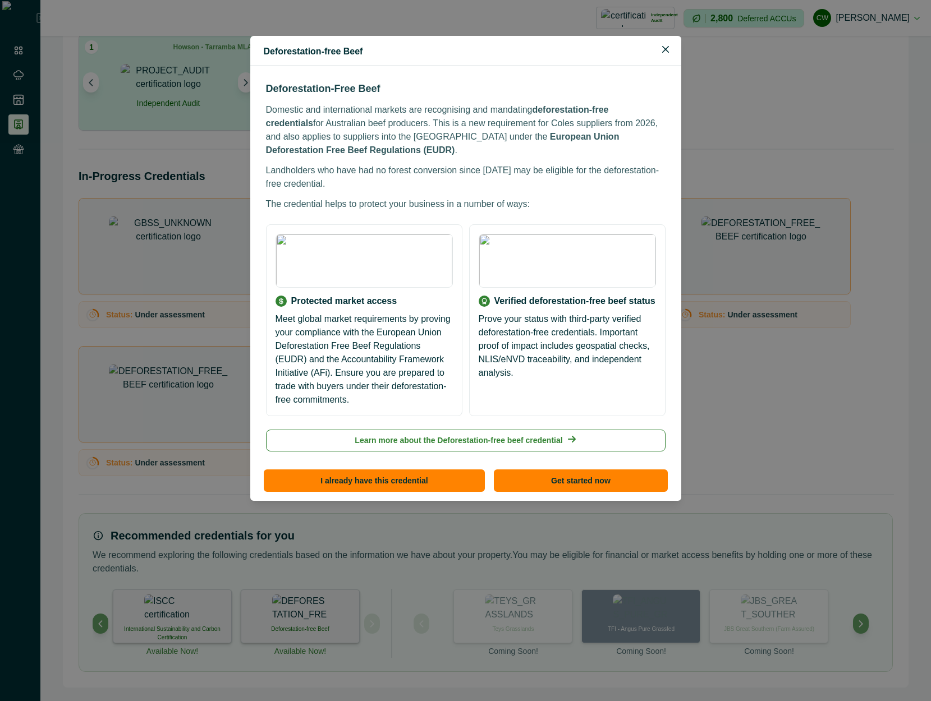
click at [358, 86] on h3 "Deforestation-Free Beef" at bounding box center [465, 88] width 399 height 15
click at [466, 119] on p "Domestic and international markets are recognising and mandating deforestation-…" at bounding box center [465, 130] width 399 height 54
click at [559, 197] on p "The credential helps to protect your business in a number of ways:" at bounding box center [465, 203] width 399 height 13
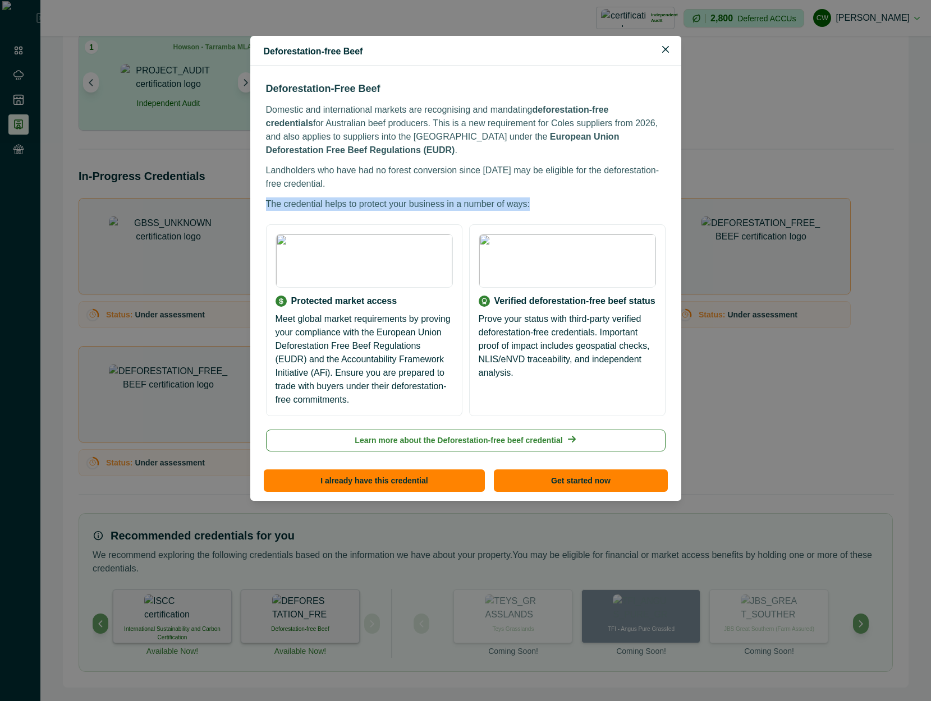
click at [559, 197] on p "The credential helps to protect your business in a number of ways:" at bounding box center [465, 203] width 399 height 13
click at [490, 80] on div "Deforestation-Free Beef Domestic and international markets are recognising and …" at bounding box center [466, 266] width 404 height 375
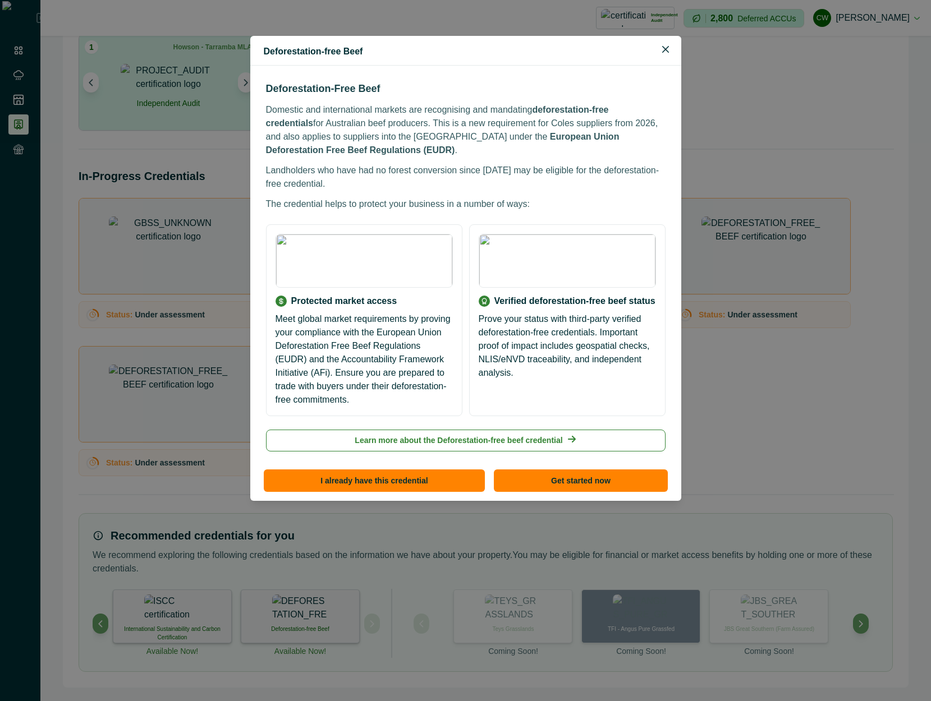
click at [379, 99] on div "Deforestation-Free Beef Domestic and international markets are recognising and …" at bounding box center [465, 146] width 399 height 130
click at [594, 470] on button "Get started now" at bounding box center [580, 480] width 173 height 22
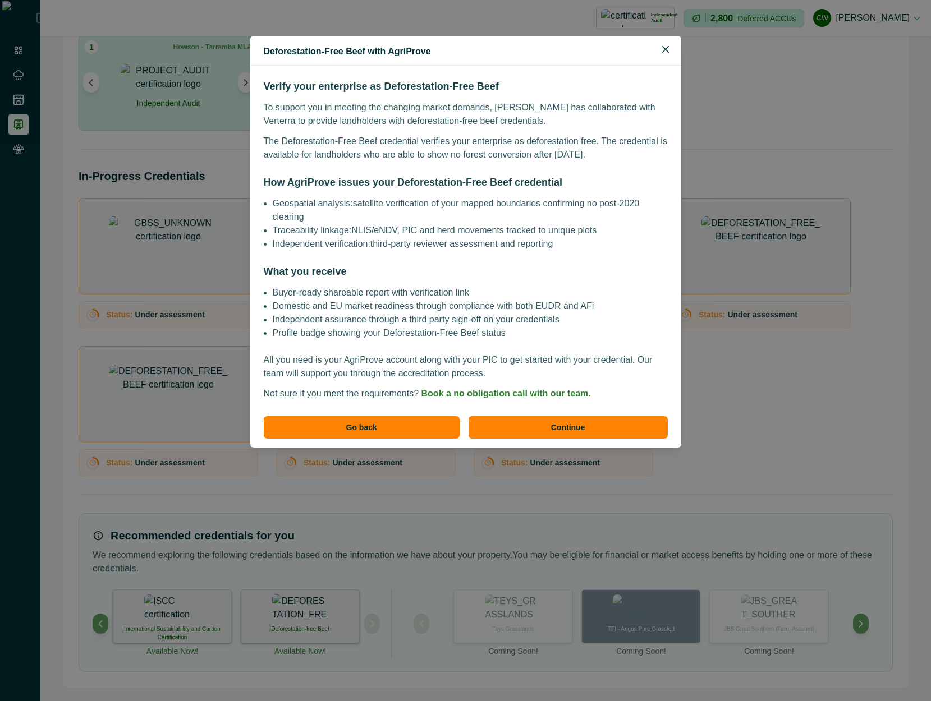
click at [449, 222] on p "Geospatial analysis: satellite verification of your mapped boundaries confirmin…" at bounding box center [470, 210] width 395 height 27
click at [416, 333] on p "Profile badge showing your Deforestation-Free Beef status" at bounding box center [470, 332] width 395 height 13
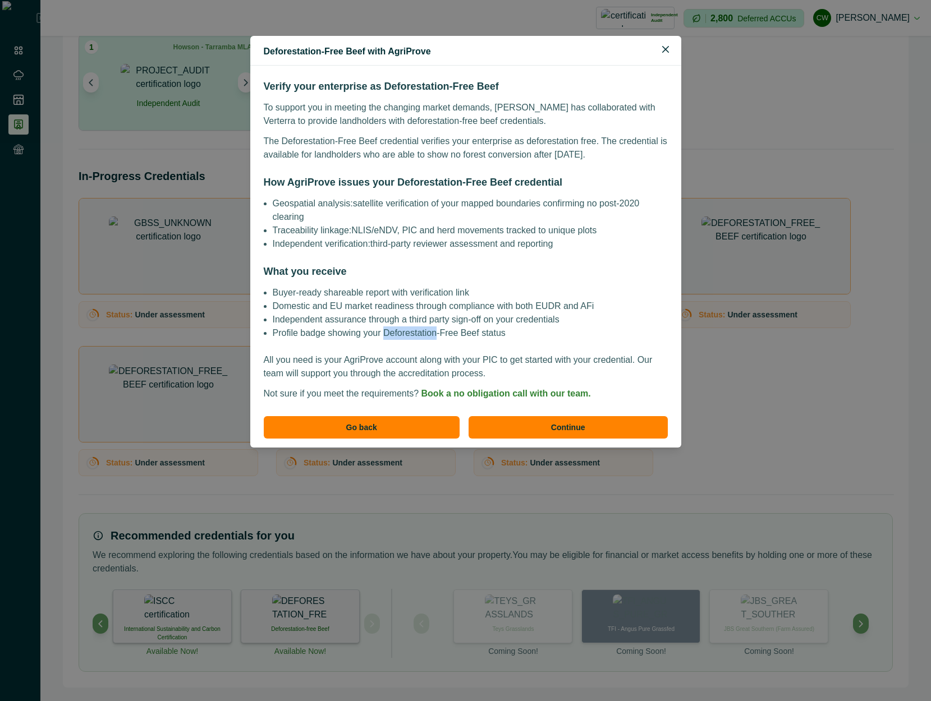
click at [416, 333] on p "Profile badge showing your Deforestation-Free Beef status" at bounding box center [470, 332] width 395 height 13
click at [354, 306] on p "Domestic and EU market readiness through compliance with both EUDR and AFi" at bounding box center [470, 306] width 395 height 13
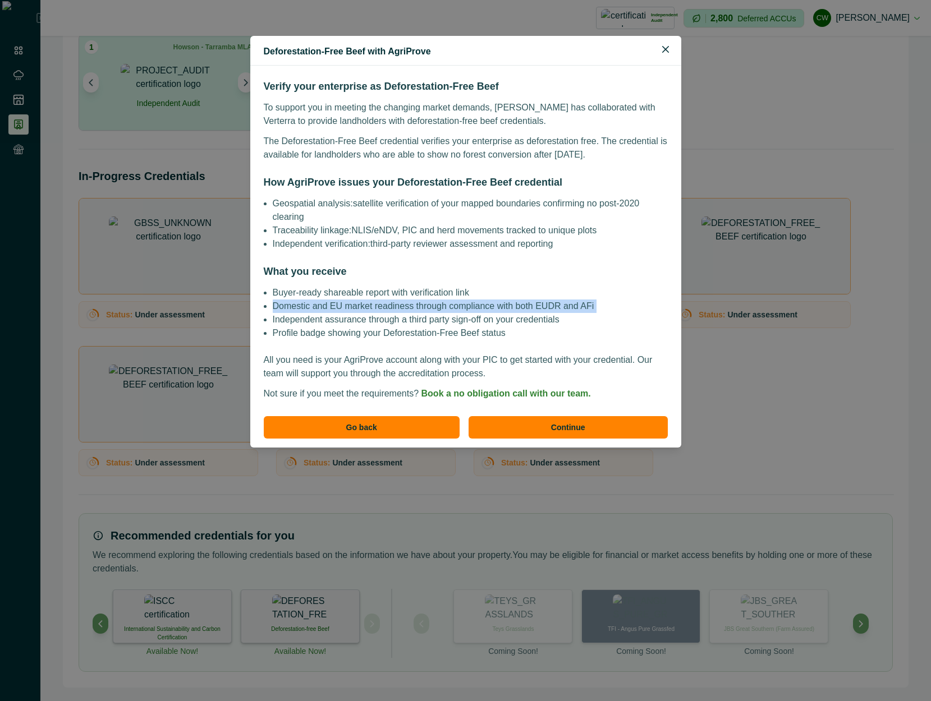
click at [354, 306] on p "Domestic and EU market readiness through compliance with both EUDR and AFi" at bounding box center [470, 306] width 395 height 13
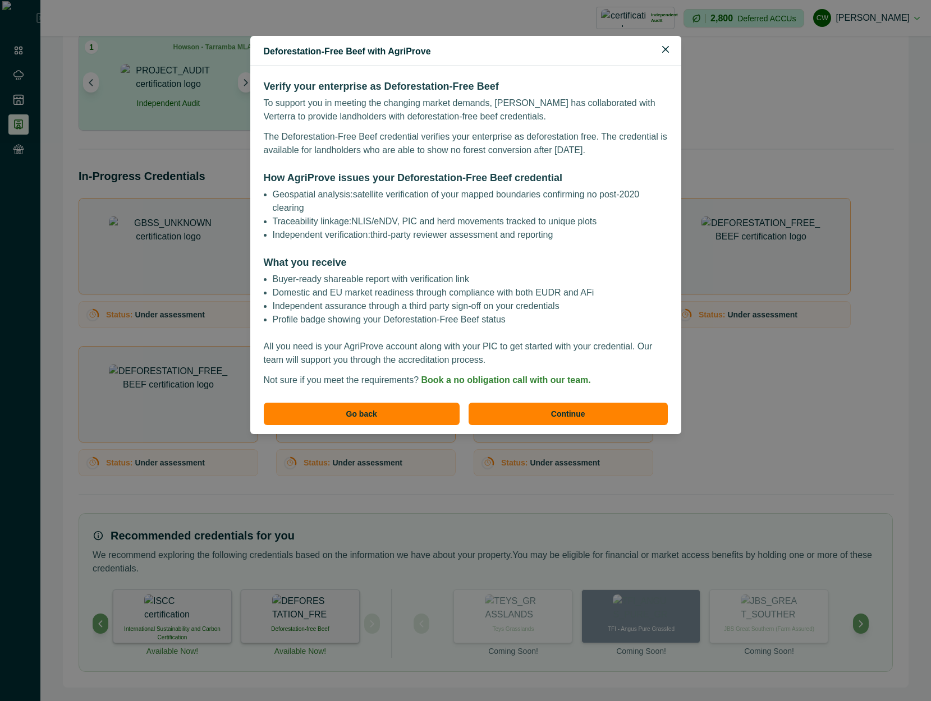
click at [330, 278] on p "Buyer-ready shareable report with verification link" at bounding box center [470, 279] width 395 height 13
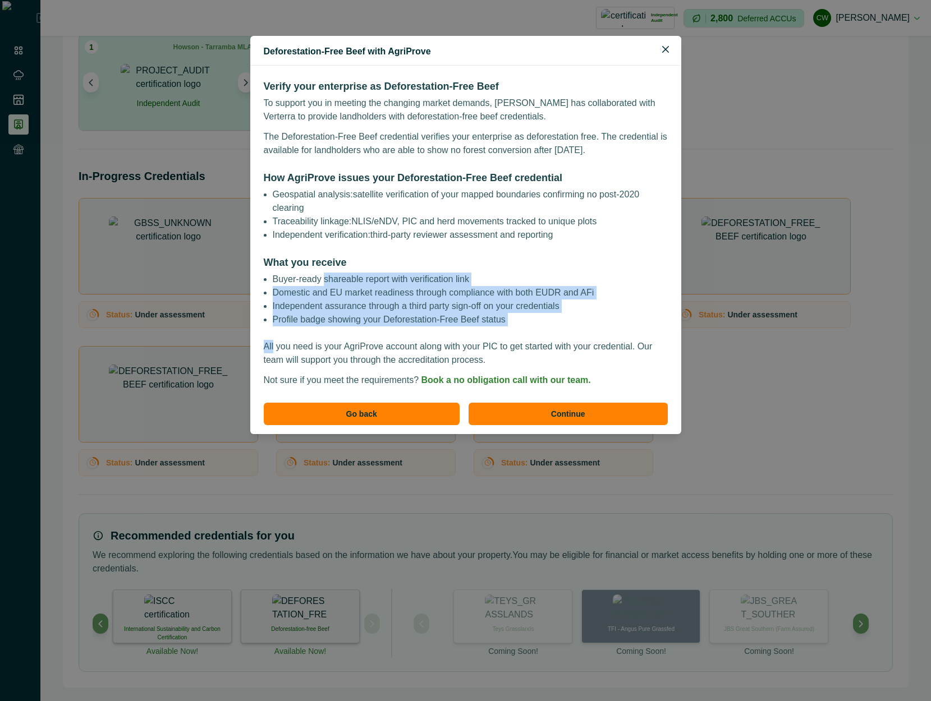
drag, startPoint x: 330, startPoint y: 278, endPoint x: 341, endPoint y: 334, distance: 57.6
click at [341, 334] on div "Verify your enterprise as Deforestation-Free Beef To support you in meeting the…" at bounding box center [466, 233] width 404 height 308
click at [337, 316] on p "Profile badge showing your Deforestation-Free Beef status" at bounding box center [470, 319] width 395 height 13
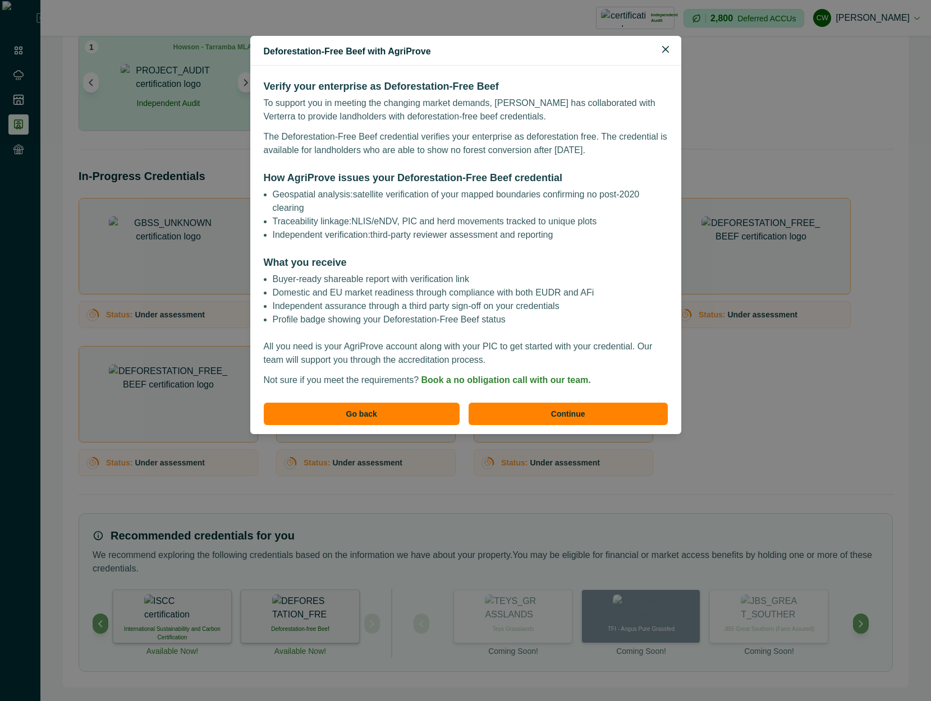
click at [324, 270] on h3 "What you receive" at bounding box center [466, 262] width 404 height 15
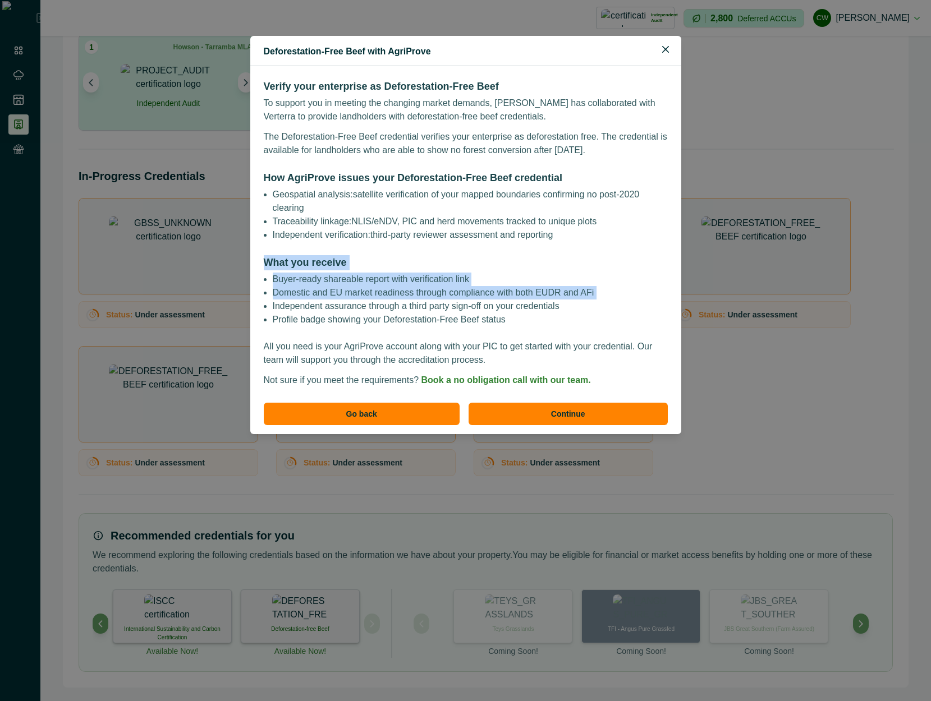
drag, startPoint x: 324, startPoint y: 270, endPoint x: 325, endPoint y: 292, distance: 22.4
click at [325, 292] on div "What you receive Buyer-ready shareable report with verification link Domestic a…" at bounding box center [466, 290] width 404 height 71
click at [325, 292] on p "Domestic and EU market readiness through compliance with both EUDR and AFi" at bounding box center [470, 292] width 395 height 13
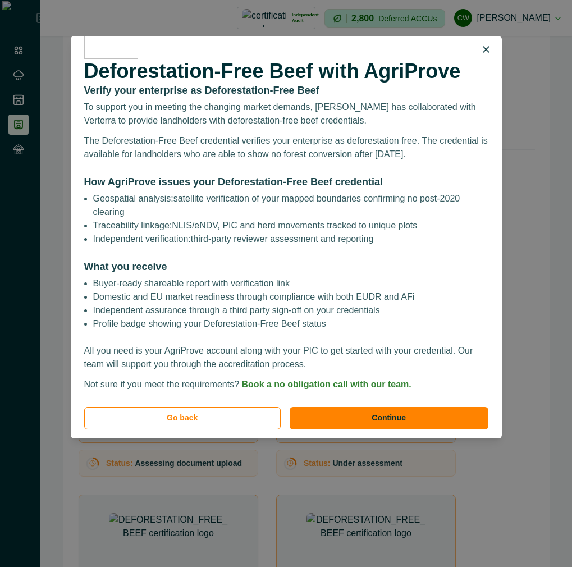
scroll to position [0, 0]
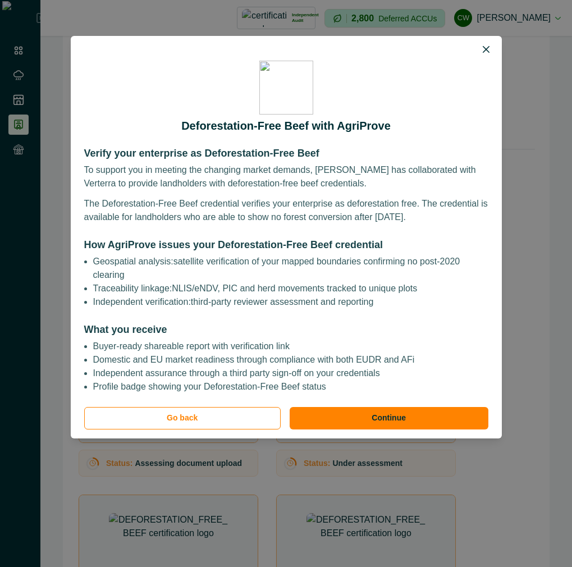
click at [286, 141] on div "Deforestation-Free Beef with AgriProve" at bounding box center [286, 97] width 404 height 96
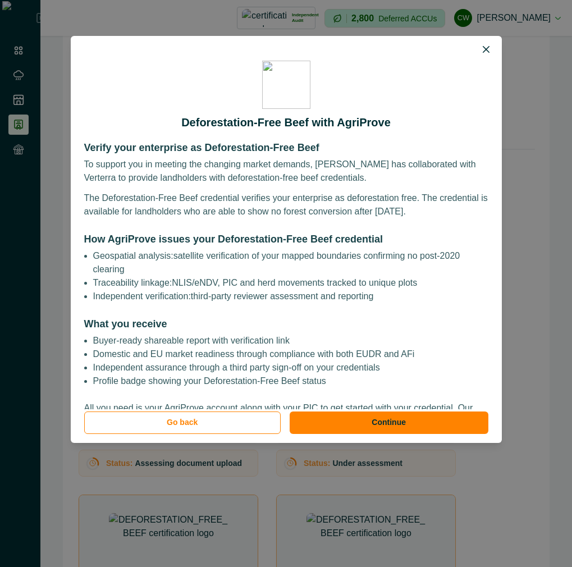
click at [358, 251] on p "Geospatial analysis: satellite verification of your mapped boundaries confirmin…" at bounding box center [290, 262] width 395 height 27
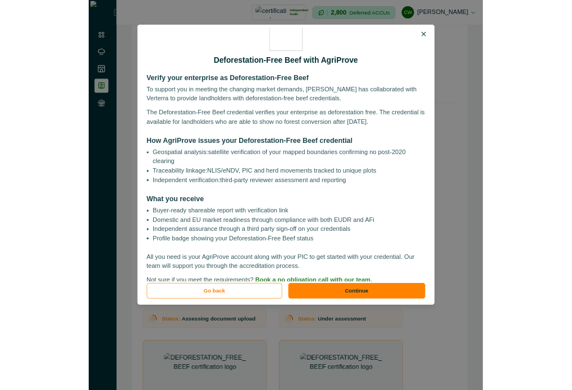
scroll to position [53, 0]
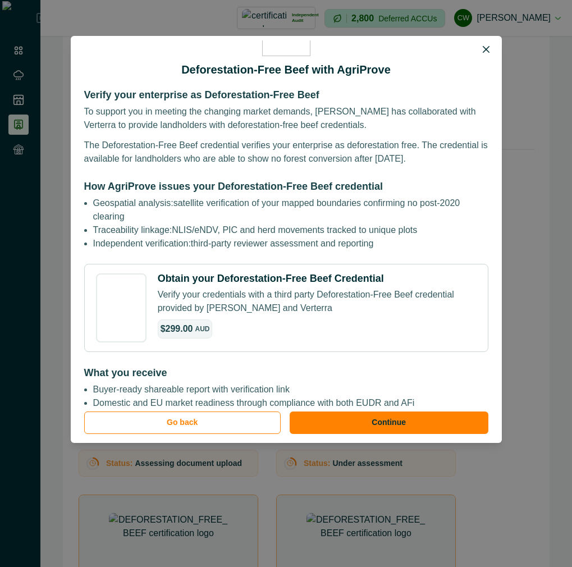
drag, startPoint x: 133, startPoint y: 303, endPoint x: 131, endPoint y: 291, distance: 13.0
click at [97, 291] on img at bounding box center [97, 307] width 0 height 67
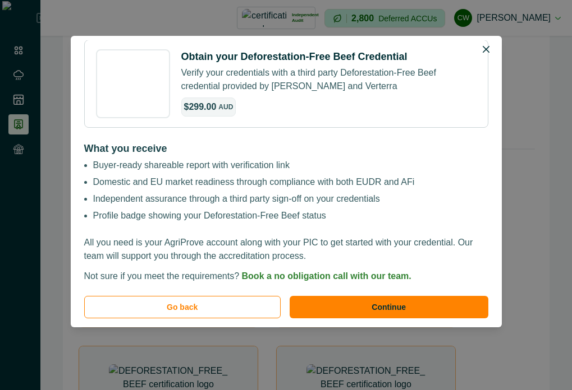
scroll to position [286, 0]
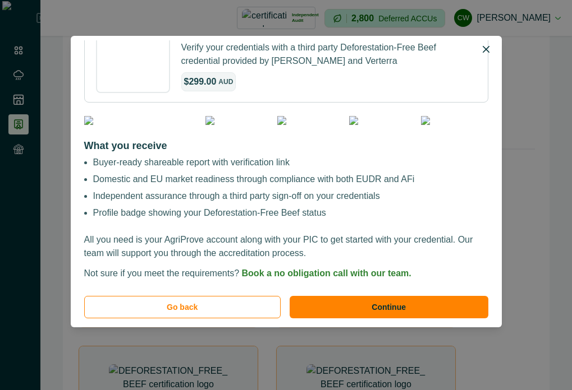
click at [174, 181] on ul "Buyer-ready shareable report with verification link Domestic and EU market read…" at bounding box center [290, 188] width 395 height 64
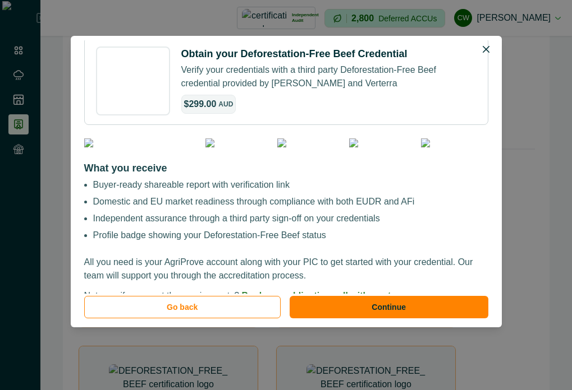
click at [172, 148] on div at bounding box center [286, 143] width 404 height 9
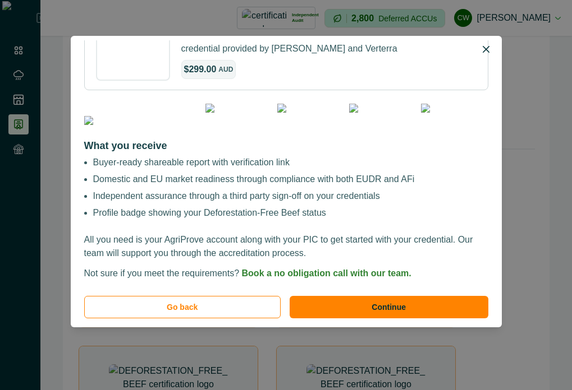
scroll to position [362, 0]
click at [194, 248] on p "All you need is your AgriProve account along with your PIC to get started with …" at bounding box center [286, 246] width 404 height 27
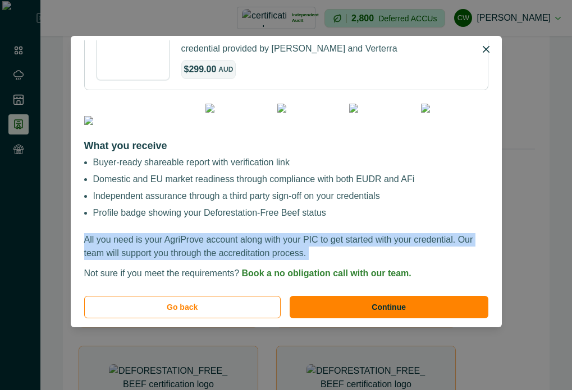
click at [194, 248] on p "All you need is your AgriProve account along with your PIC to get started with …" at bounding box center [286, 246] width 404 height 27
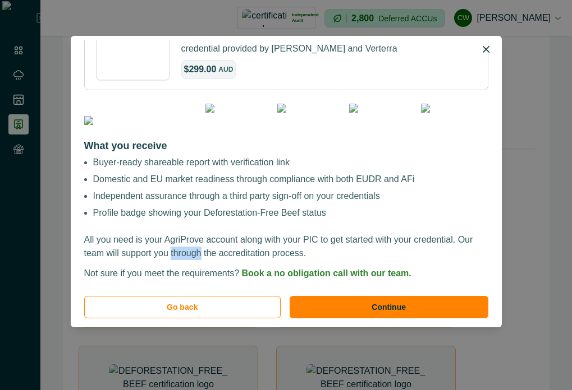
click at [194, 248] on p "All you need is your AgriProve account along with your PIC to get started with …" at bounding box center [286, 246] width 404 height 27
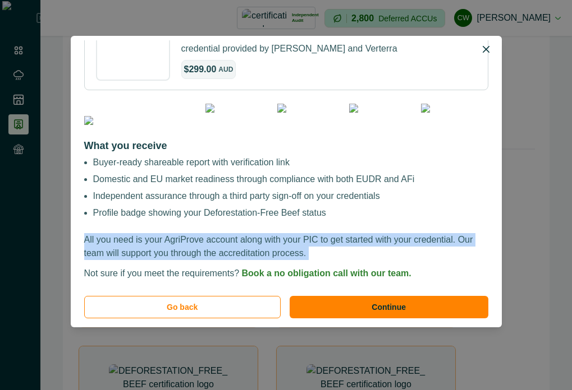
click at [194, 248] on p "All you need is your AgriProve account along with your PIC to get started with …" at bounding box center [286, 246] width 404 height 27
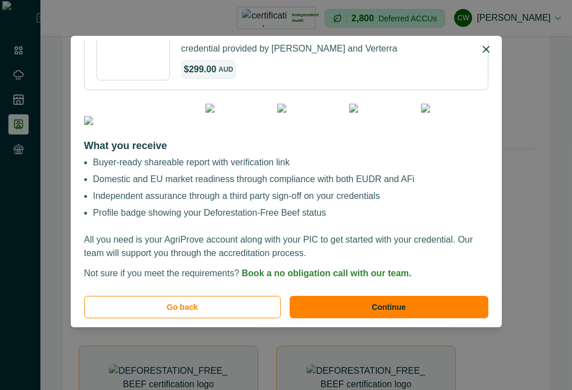
click at [163, 275] on p "Not sure if you meet the requirements? Book a no obligation call with our team." at bounding box center [286, 273] width 404 height 13
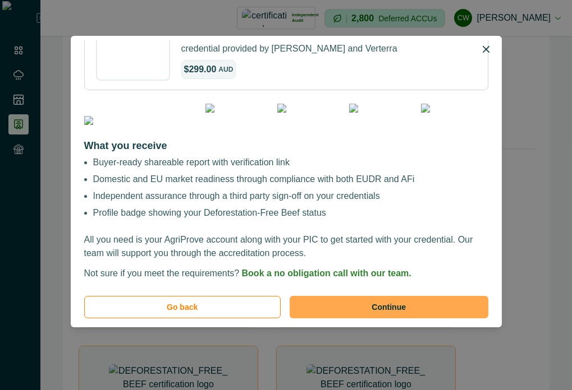
click at [380, 310] on button "Continue" at bounding box center [388, 307] width 199 height 22
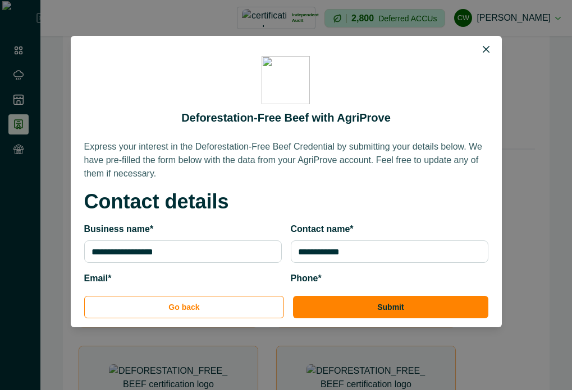
click at [154, 160] on p "Express your interest in the Deforestation-Free Beef Credential by submitting y…" at bounding box center [286, 160] width 404 height 40
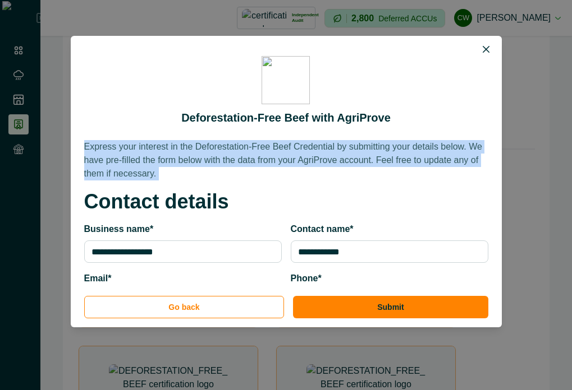
click at [154, 160] on p "Express your interest in the Deforestation-Free Beef Credential by submitting y…" at bounding box center [286, 160] width 404 height 40
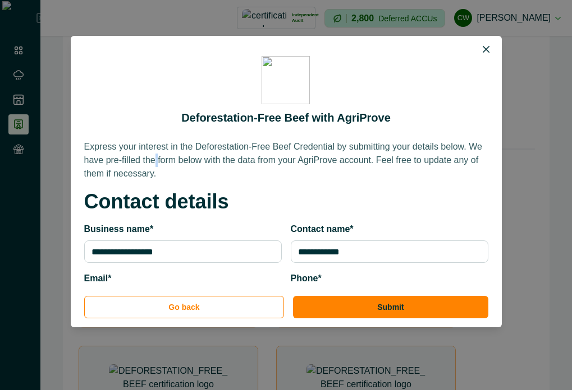
click at [154, 160] on p "Express your interest in the Deforestation-Free Beef Credential by submitting y…" at bounding box center [286, 160] width 404 height 40
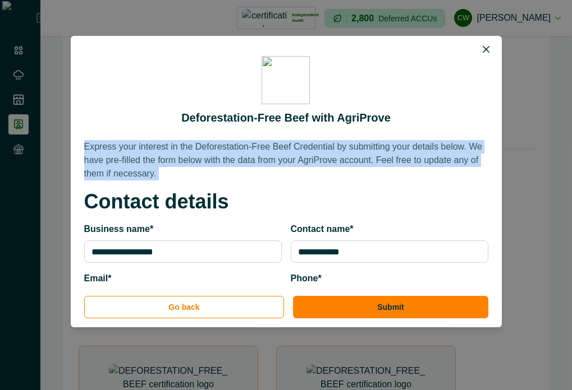
click at [154, 160] on p "Express your interest in the Deforestation-Free Beef Credential by submitting y…" at bounding box center [286, 160] width 404 height 40
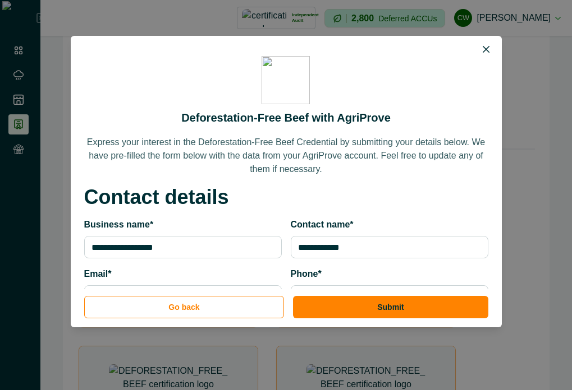
click at [283, 165] on p "Express your interest in the Deforestation-Free Beef Credential by submitting y…" at bounding box center [286, 156] width 404 height 40
click at [138, 194] on h2 "Contact details" at bounding box center [286, 197] width 404 height 24
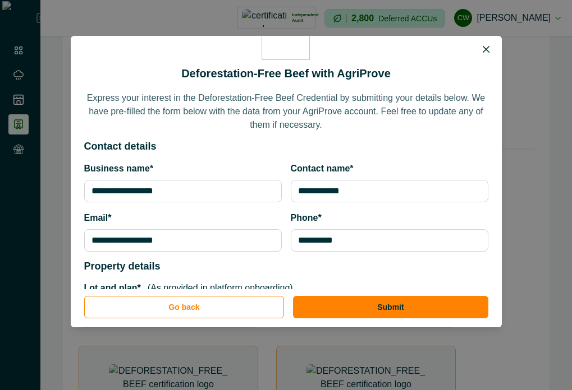
scroll to position [67, 0]
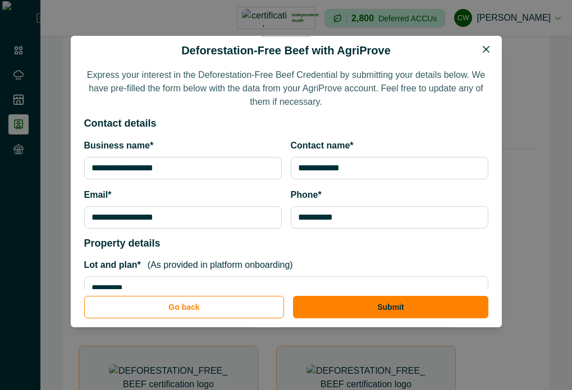
click at [307, 124] on h2 "Contact details" at bounding box center [286, 124] width 404 height 12
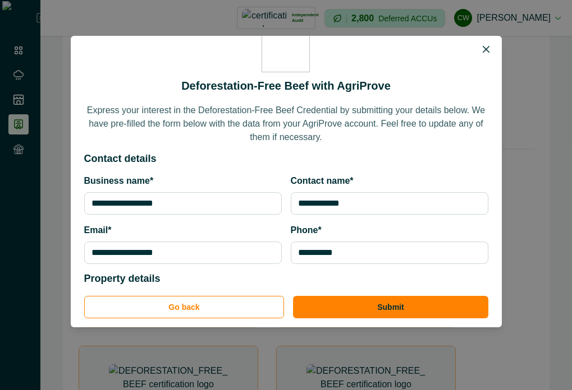
scroll to position [0, 0]
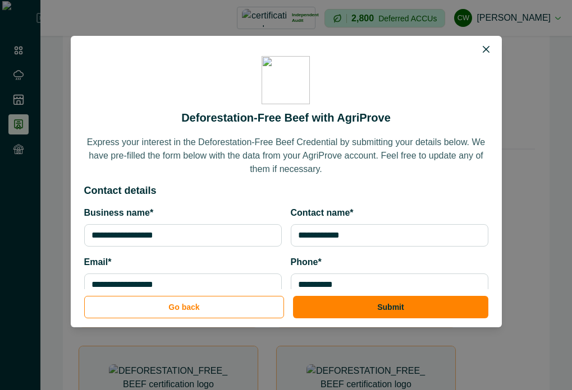
click at [317, 141] on p "Express your interest in the Deforestation-Free Beef Credential by submitting y…" at bounding box center [286, 156] width 404 height 40
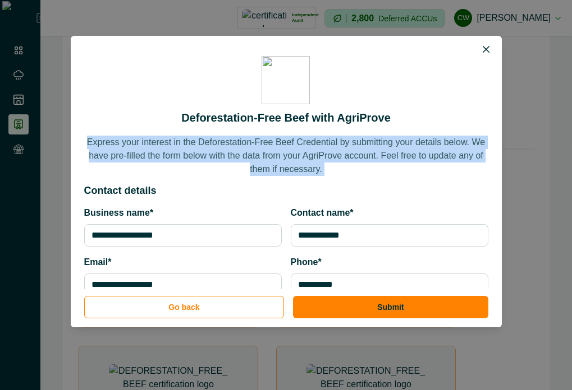
click at [317, 141] on p "Express your interest in the Deforestation-Free Beef Credential by submitting y…" at bounding box center [286, 156] width 404 height 40
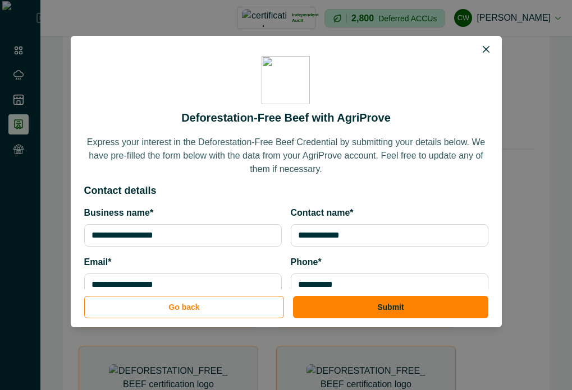
click at [527, 177] on div "**********" at bounding box center [286, 195] width 572 height 390
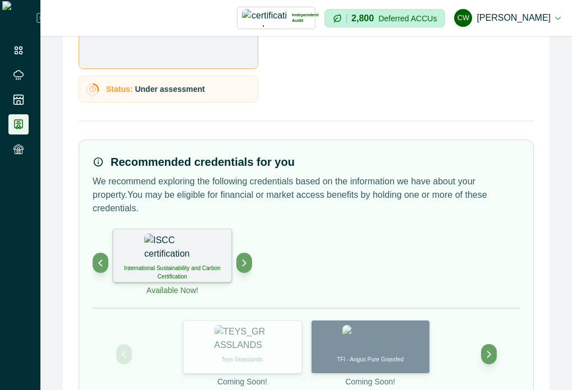
scroll to position [775, 0]
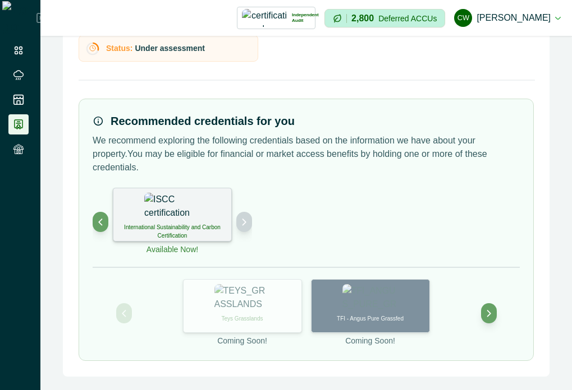
click at [247, 224] on icon "Next project" at bounding box center [244, 222] width 8 height 8
click at [127, 225] on div "Deforestation-free Beef" at bounding box center [172, 215] width 119 height 54
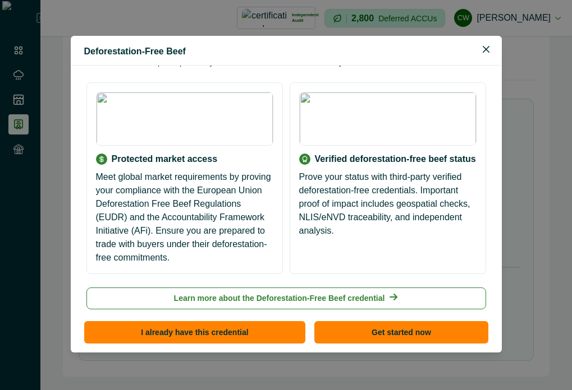
scroll to position [144, 0]
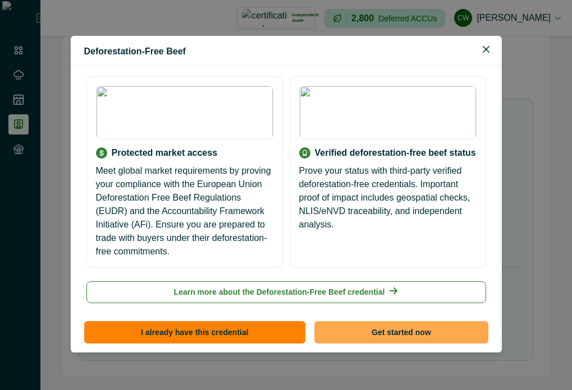
click at [384, 335] on button "Get started now" at bounding box center [400, 332] width 173 height 22
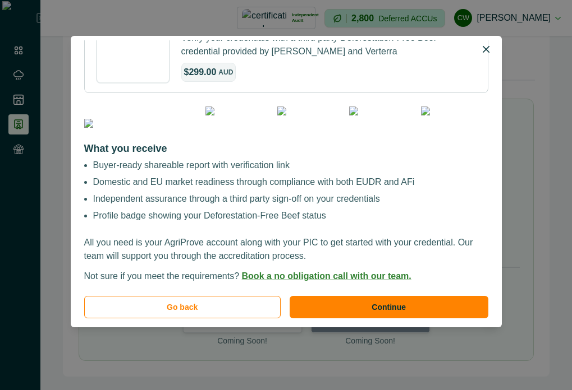
scroll to position [362, 0]
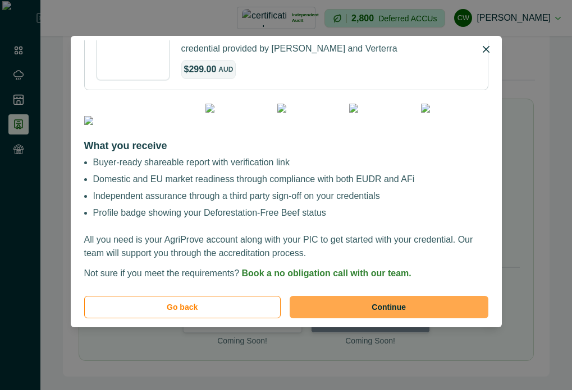
click at [369, 312] on button "Continue" at bounding box center [388, 307] width 199 height 22
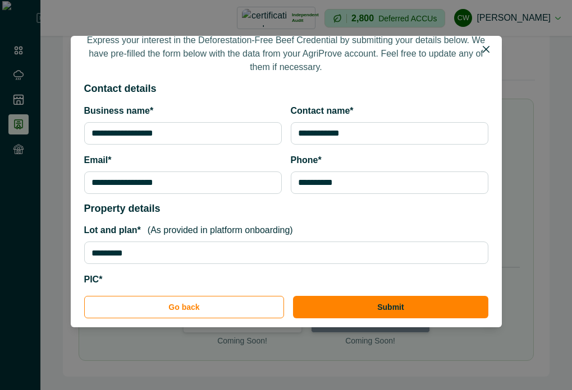
scroll to position [135, 0]
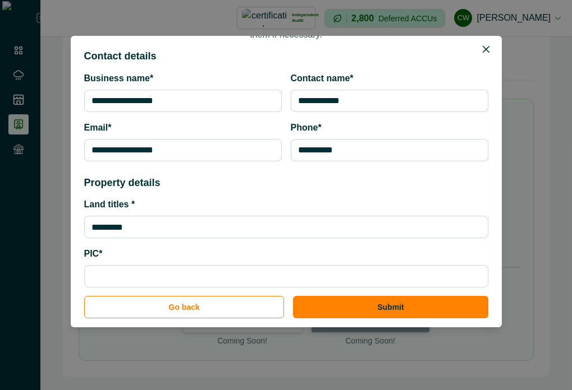
type input "*********"
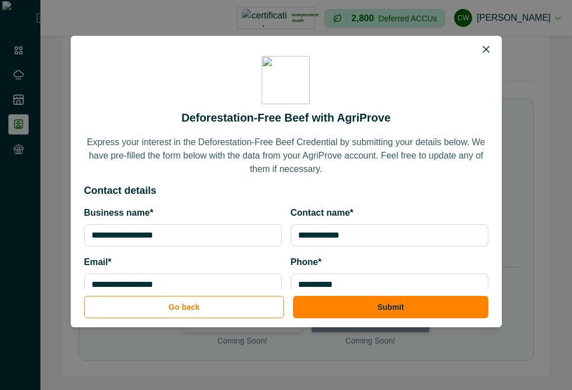
scroll to position [208, 0]
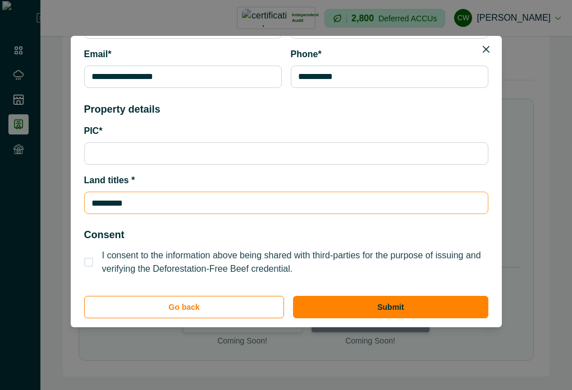
click at [151, 197] on input "*********" at bounding box center [286, 203] width 404 height 22
click at [188, 200] on input "*********" at bounding box center [286, 203] width 404 height 22
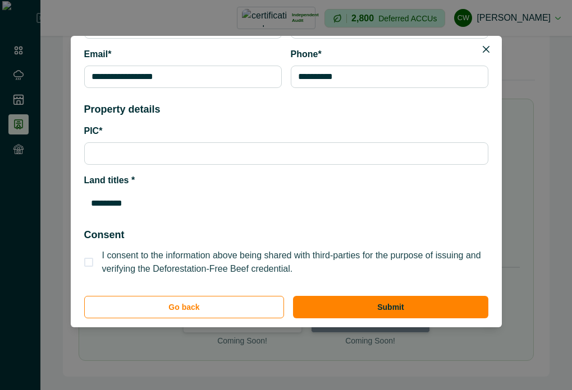
click at [225, 232] on h2 "Consent" at bounding box center [286, 231] width 404 height 17
click at [139, 205] on input "*********" at bounding box center [286, 203] width 404 height 22
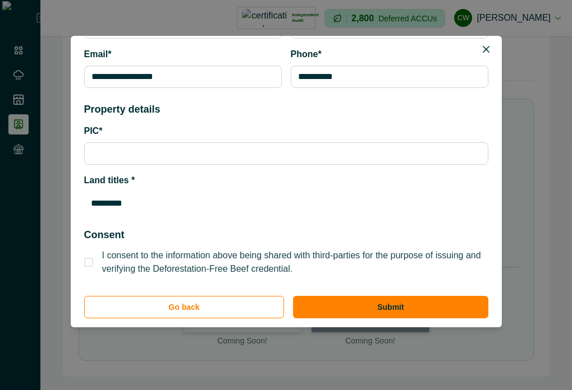
click at [139, 205] on input "*********" at bounding box center [286, 203] width 404 height 22
click at [186, 213] on input "*********" at bounding box center [286, 203] width 404 height 22
click at [163, 201] on input "*********" at bounding box center [286, 203] width 404 height 22
click at [164, 200] on input "*********" at bounding box center [286, 203] width 404 height 22
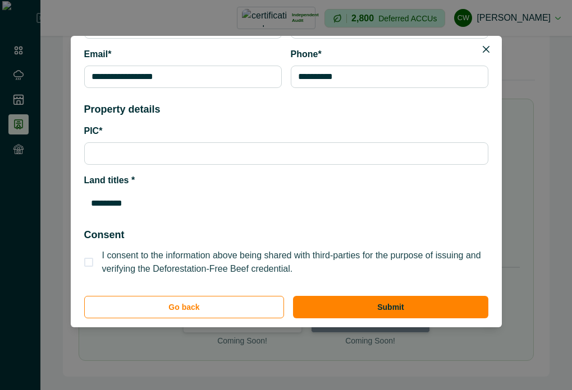
click at [243, 200] on input "*********" at bounding box center [286, 203] width 404 height 22
click at [205, 237] on h2 "Consent" at bounding box center [286, 231] width 404 height 17
click at [185, 212] on input "*********" at bounding box center [286, 203] width 404 height 22
click at [130, 204] on input "*********" at bounding box center [286, 203] width 404 height 22
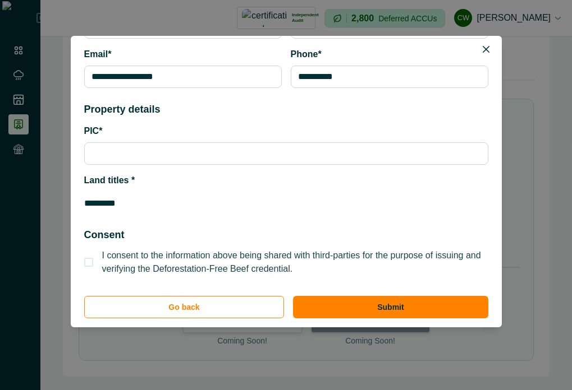
click at [191, 232] on h2 "Consent" at bounding box center [286, 231] width 404 height 17
click at [159, 205] on input "*********" at bounding box center [286, 203] width 404 height 22
click at [243, 222] on div "**********" at bounding box center [286, 126] width 404 height 299
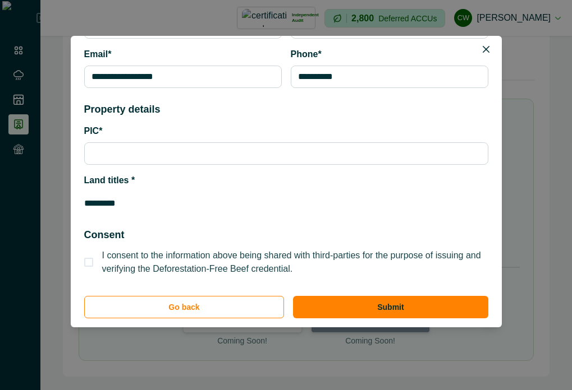
click at [215, 264] on span "I consent to the information above being shared with third-parties for the purp…" at bounding box center [295, 262] width 386 height 27
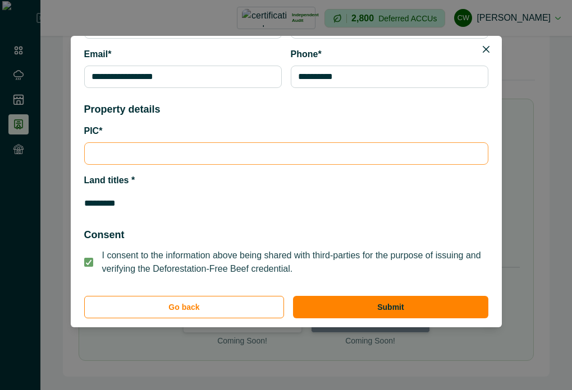
click at [185, 148] on input "PIC*" at bounding box center [286, 153] width 404 height 22
type input "********"
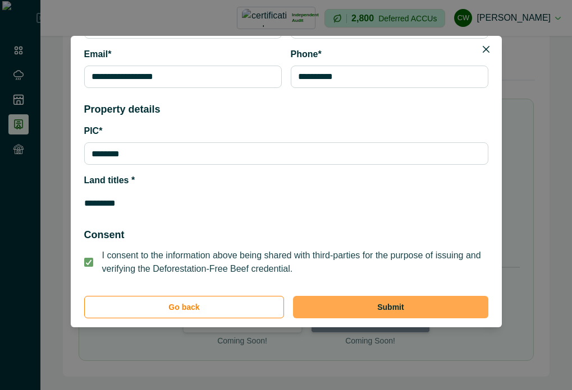
click at [376, 306] on button "Submit" at bounding box center [390, 307] width 195 height 22
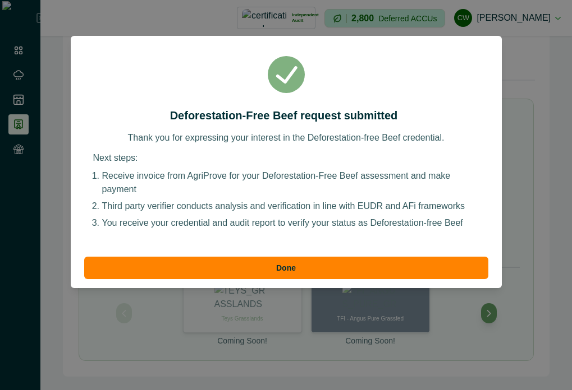
click at [217, 167] on p "Next steps:" at bounding box center [286, 160] width 386 height 18
click at [183, 212] on p "Third party verifier conducts analysis and verification in line with EUDR and A…" at bounding box center [290, 206] width 377 height 13
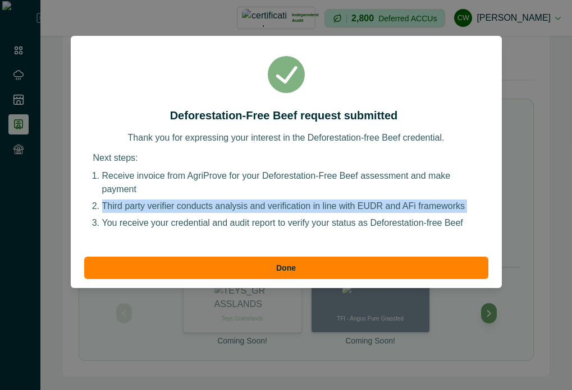
click at [183, 212] on p "Third party verifier conducts analysis and verification in line with EUDR and A…" at bounding box center [290, 206] width 377 height 13
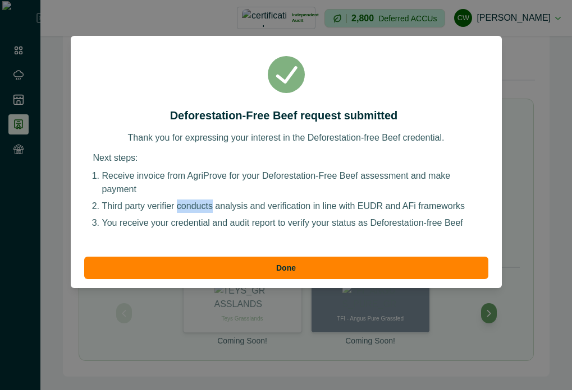
click at [183, 212] on p "Third party verifier conducts analysis and verification in line with EUDR and A…" at bounding box center [290, 206] width 377 height 13
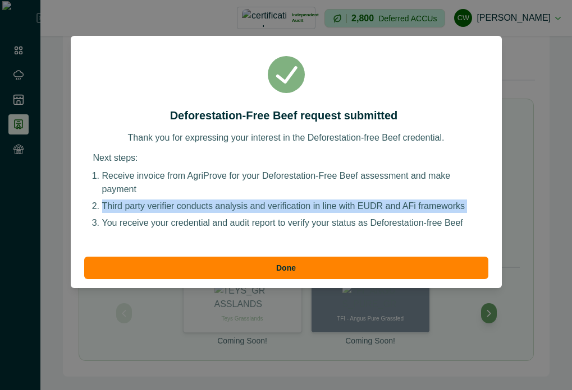
click at [183, 212] on p "Third party verifier conducts analysis and verification in line with EUDR and A…" at bounding box center [290, 206] width 377 height 13
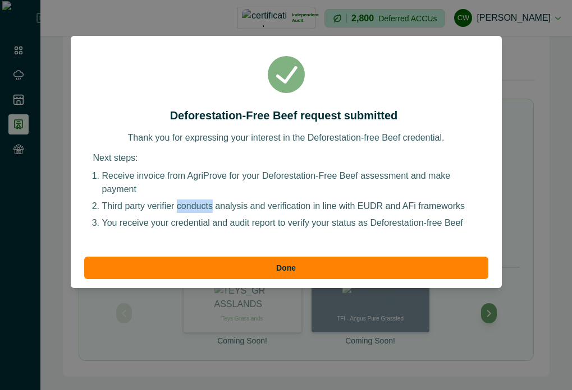
click at [183, 212] on p "Third party verifier conducts analysis and verification in line with EUDR and A…" at bounding box center [290, 206] width 377 height 13
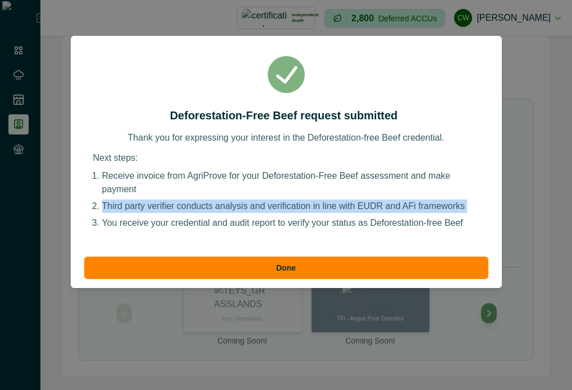
click at [183, 212] on p "Third party verifier conducts analysis and verification in line with EUDR and A…" at bounding box center [290, 206] width 377 height 13
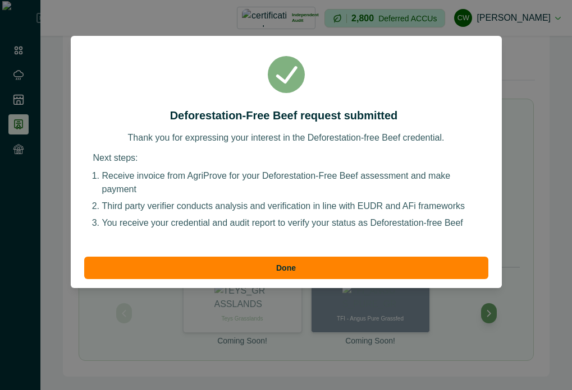
click at [179, 224] on p "You receive your credential and audit report to verify your status as Deforesta…" at bounding box center [290, 223] width 377 height 13
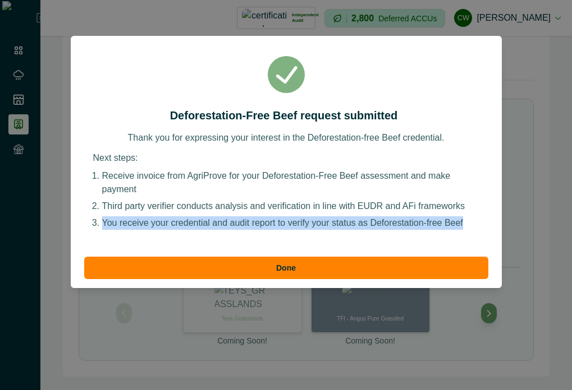
click at [179, 224] on p "You receive your credential and audit report to verify your status as Deforesta…" at bounding box center [290, 223] width 377 height 13
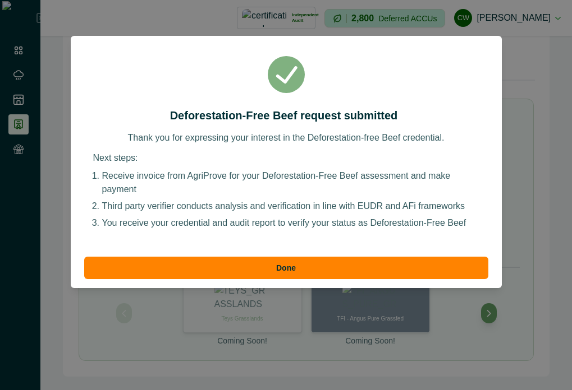
click at [315, 200] on p "Third party verifier conducts analysis and verification in line with EUDR and A…" at bounding box center [290, 206] width 377 height 13
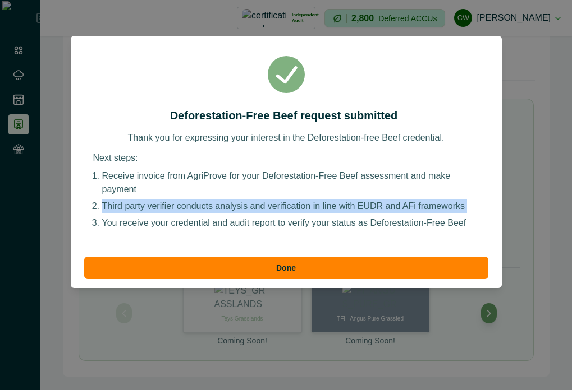
click at [315, 200] on p "Third party verifier conducts analysis and verification in line with EUDR and A…" at bounding box center [290, 206] width 377 height 13
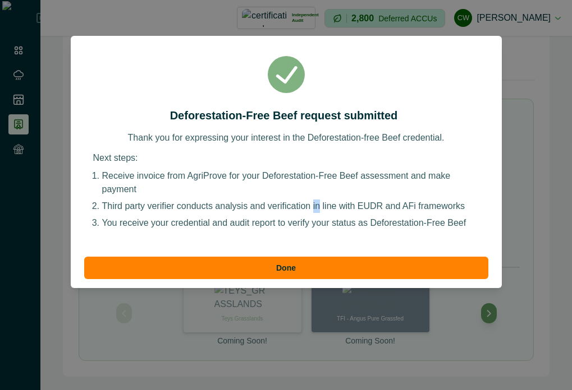
click at [315, 200] on p "Third party verifier conducts analysis and verification in line with EUDR and A…" at bounding box center [290, 206] width 377 height 13
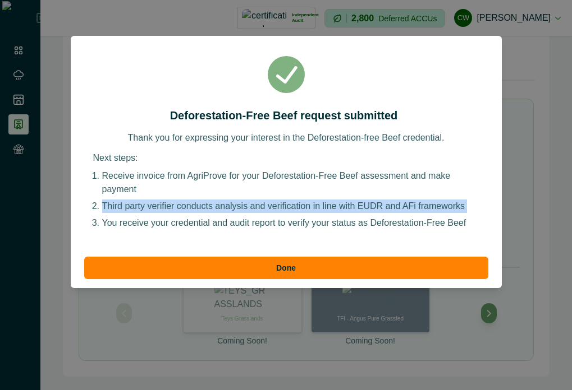
click at [315, 200] on p "Third party verifier conducts analysis and verification in line with EUDR and A…" at bounding box center [290, 206] width 377 height 13
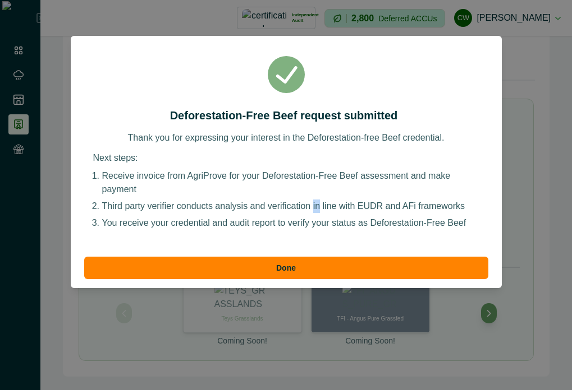
click at [315, 200] on p "Third party verifier conducts analysis and verification in line with EUDR and A…" at bounding box center [290, 206] width 377 height 13
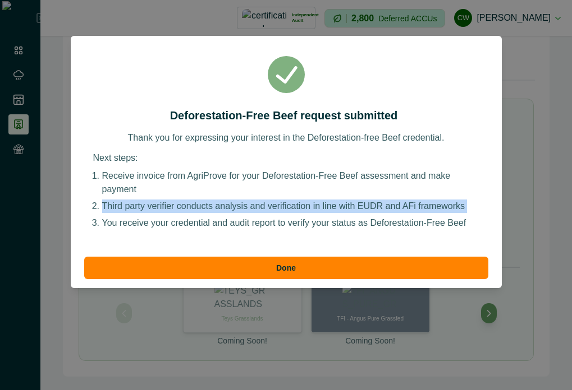
click at [315, 200] on p "Third party verifier conducts analysis and verification in line with EUDR and A…" at bounding box center [290, 206] width 377 height 13
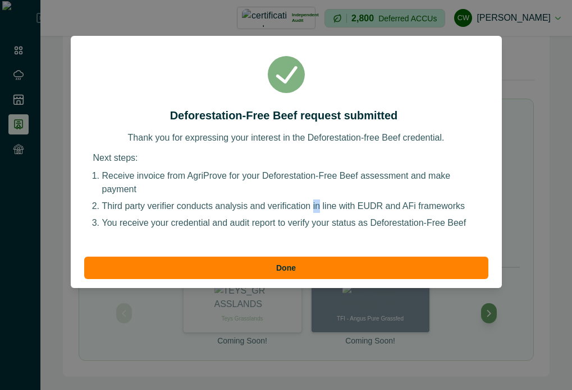
click at [315, 200] on p "Third party verifier conducts analysis and verification in line with EUDR and A…" at bounding box center [290, 206] width 377 height 13
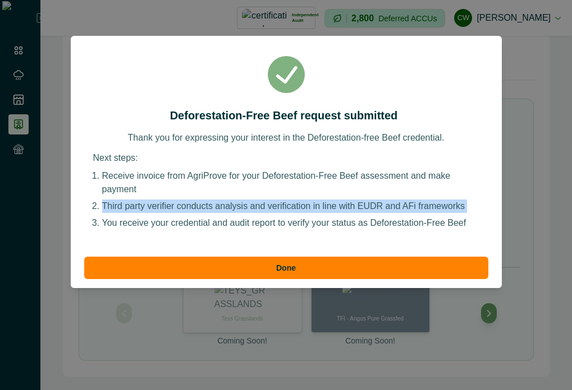
click at [315, 200] on p "Third party verifier conducts analysis and verification in line with EUDR and A…" at bounding box center [290, 206] width 377 height 13
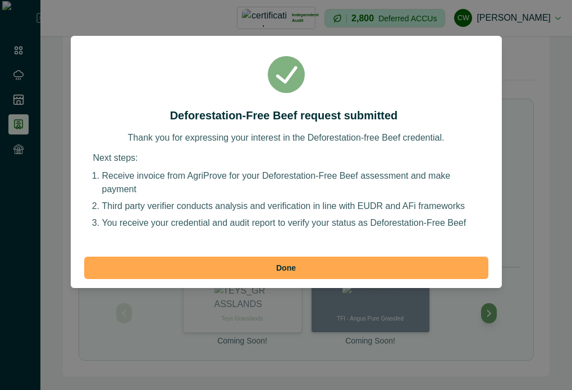
click at [274, 272] on button "Done" at bounding box center [286, 268] width 404 height 22
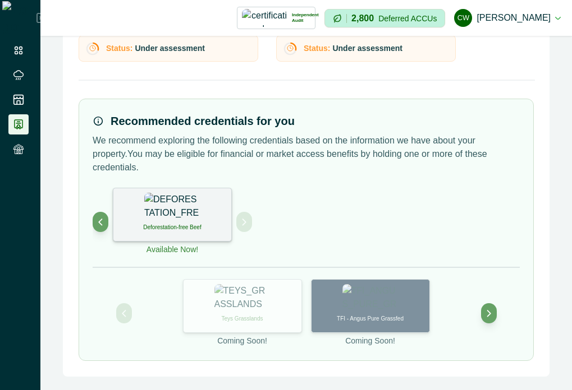
click at [179, 225] on p "Deforestation-free Beef" at bounding box center [172, 227] width 58 height 8
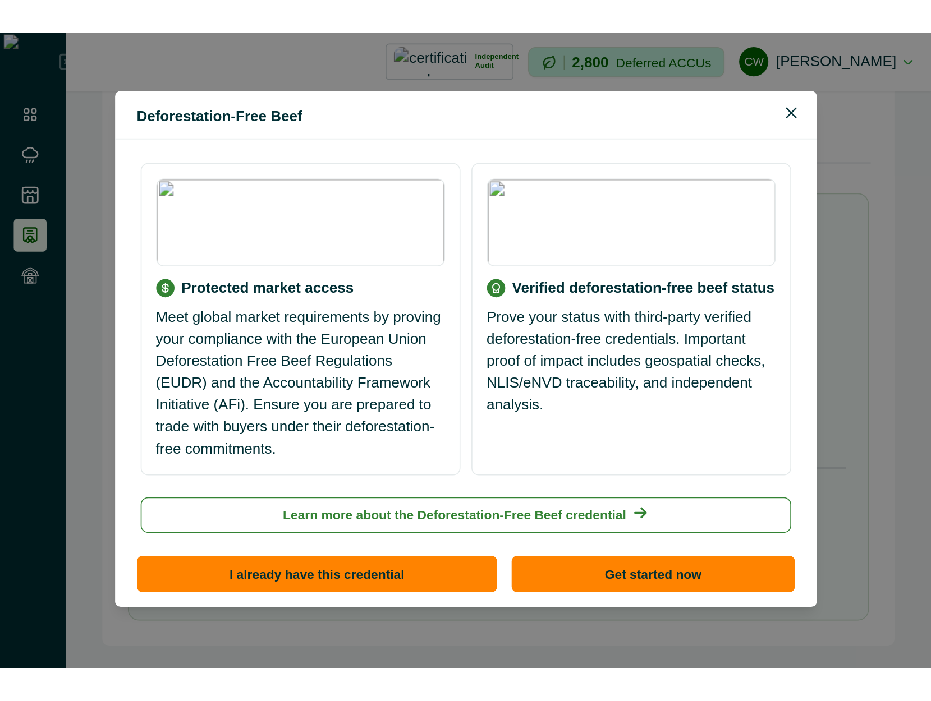
scroll to position [144, 0]
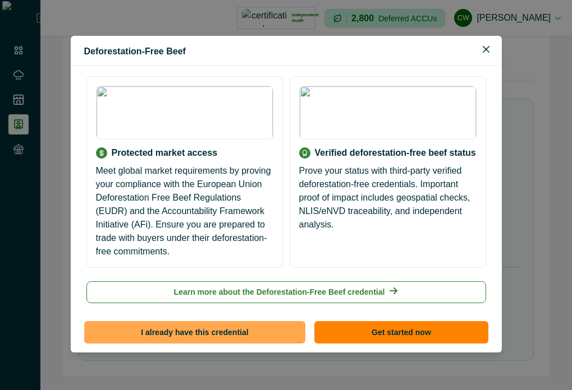
click at [266, 333] on button "I already have this credential" at bounding box center [195, 332] width 222 height 22
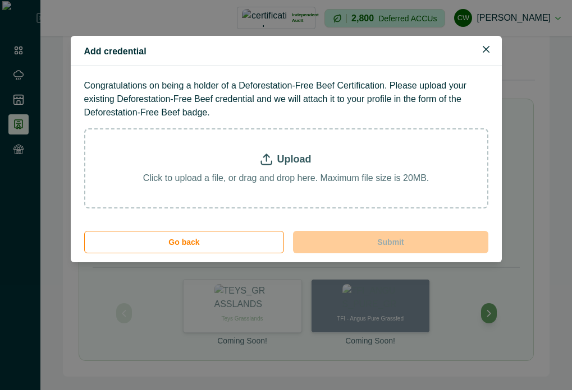
click at [344, 182] on p "Click to upload a file, or drag and drop here. Maximum file size is 20MB." at bounding box center [286, 178] width 286 height 13
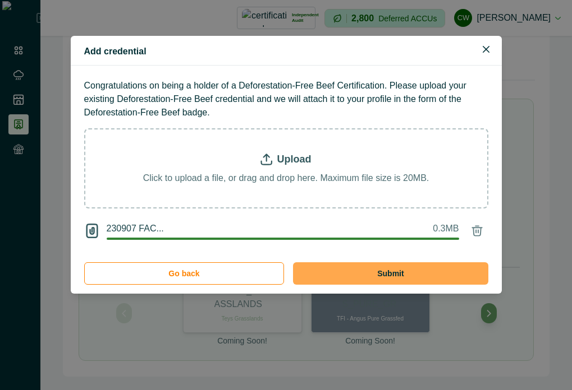
click at [430, 282] on button "Submit" at bounding box center [390, 274] width 195 height 22
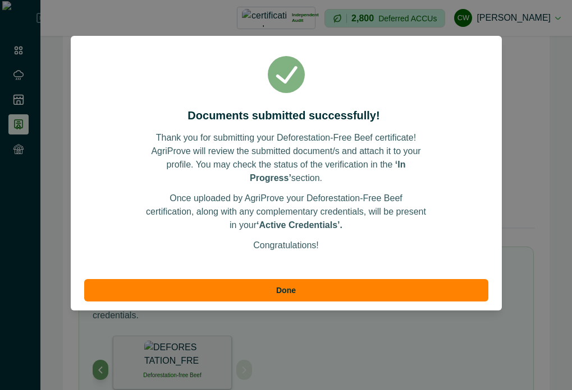
click at [306, 140] on div "Thank you for submitting your Deforestation-Free Beef certificate! AgriProve wi…" at bounding box center [286, 158] width 280 height 54
click at [302, 243] on div "Congratulations!" at bounding box center [286, 245] width 66 height 13
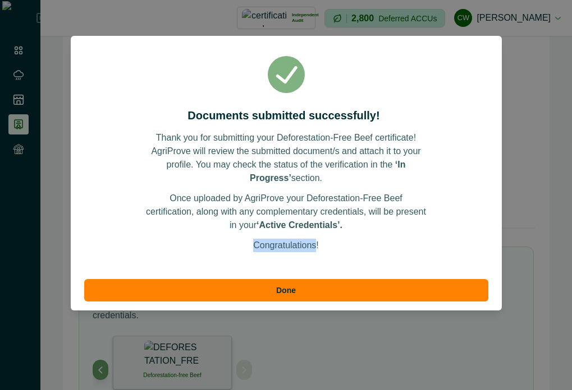
click at [302, 243] on div "Congratulations!" at bounding box center [286, 245] width 66 height 13
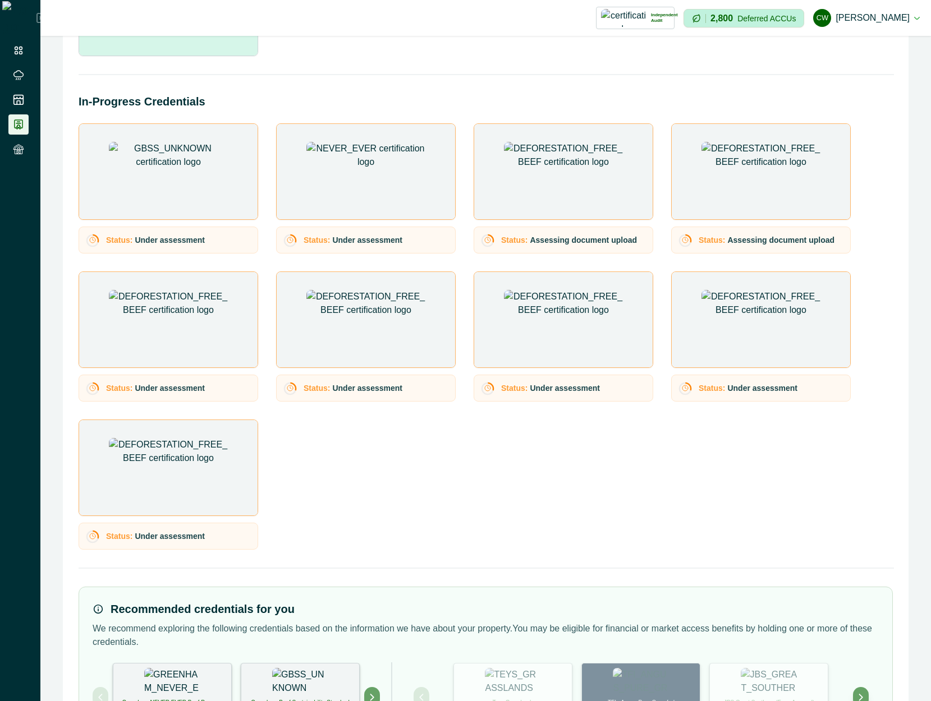
scroll to position [213, 0]
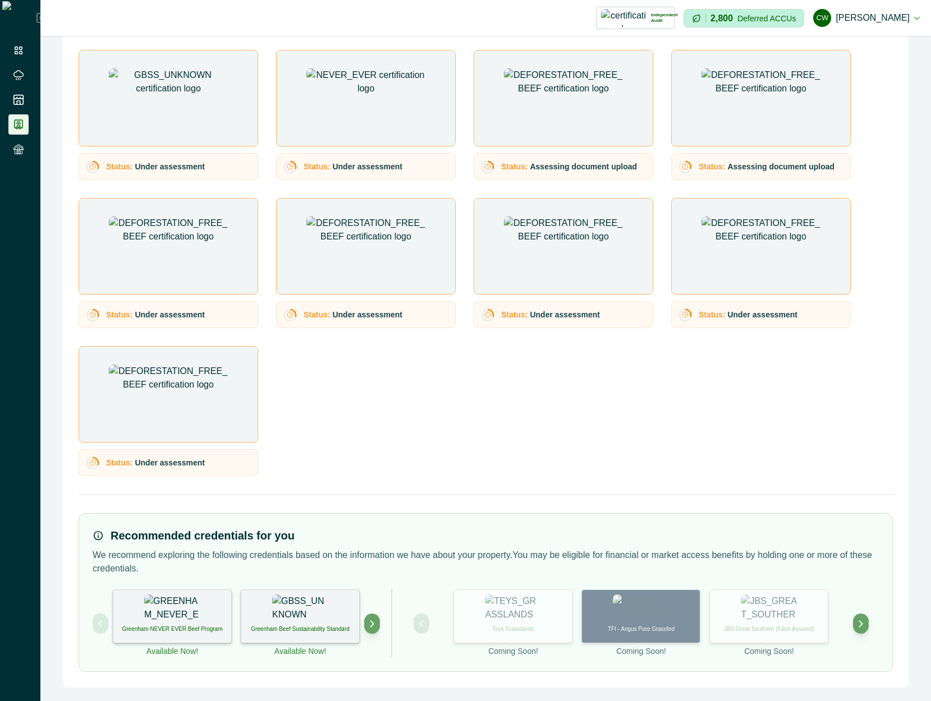
click at [383, 632] on div "Greenham NEVER EVER Beef Program Available Now! Greenham Beef Sustainability St…" at bounding box center [486, 623] width 786 height 69
click at [375, 627] on icon "Next project" at bounding box center [372, 624] width 8 height 8
click at [343, 628] on div "Deforestation-free Beef" at bounding box center [300, 617] width 119 height 54
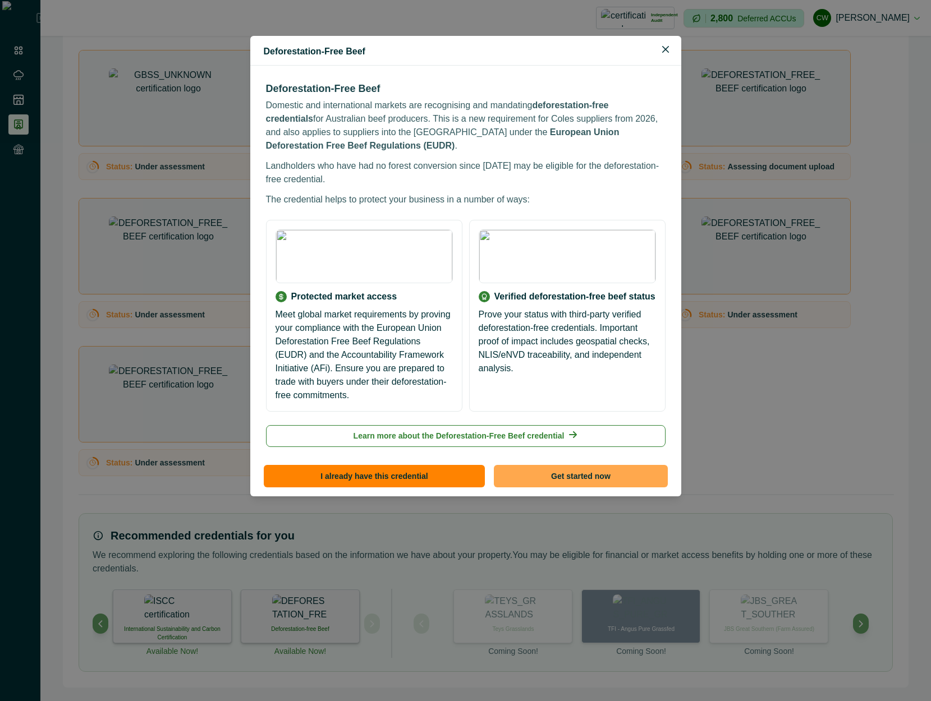
click at [545, 465] on button "Get started now" at bounding box center [580, 476] width 173 height 22
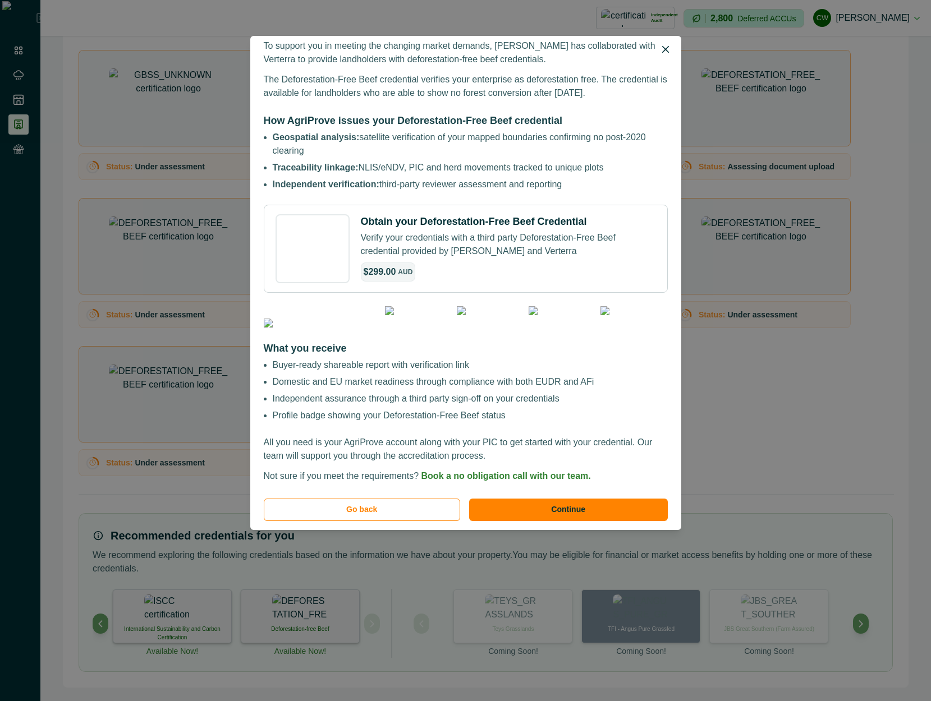
scroll to position [160, 0]
click at [544, 506] on button "Continue" at bounding box center [568, 510] width 199 height 22
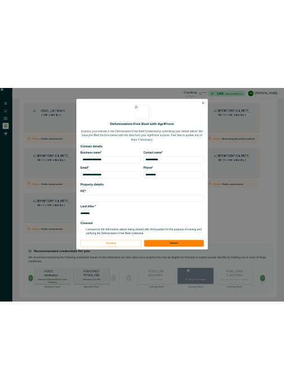
scroll to position [6, 0]
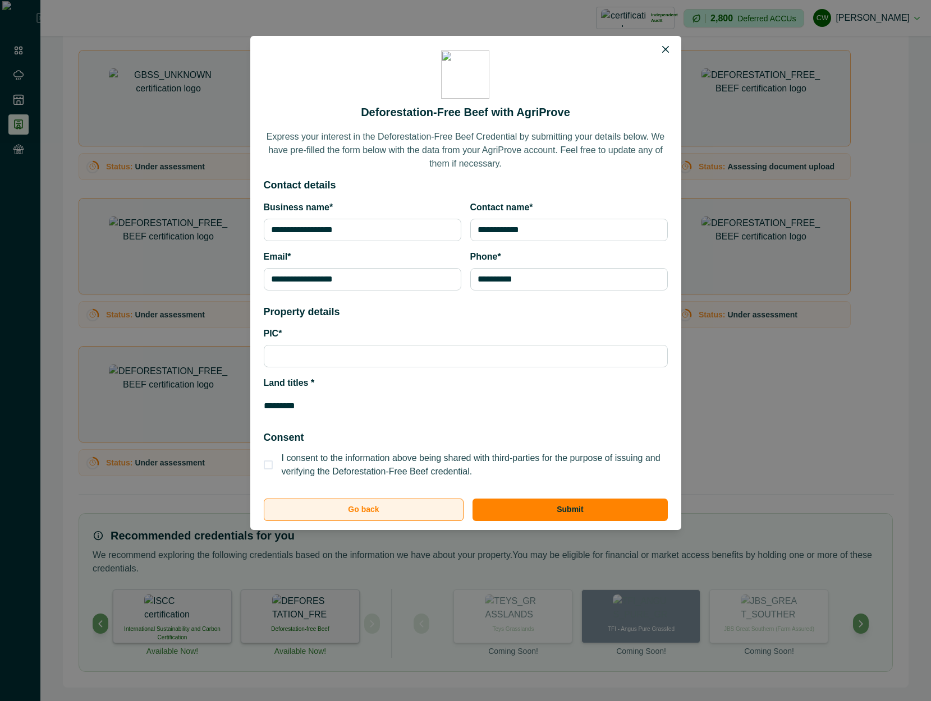
click at [402, 509] on button "Go back" at bounding box center [364, 510] width 200 height 22
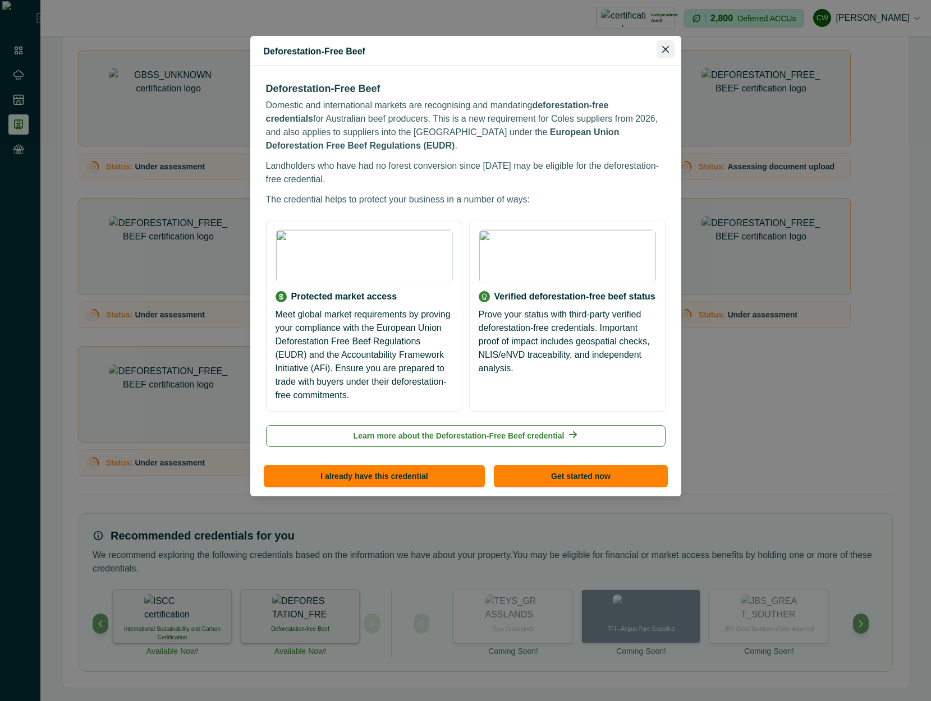
click at [664, 53] on button "Close" at bounding box center [665, 49] width 18 height 18
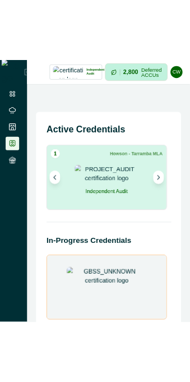
scroll to position [0, 0]
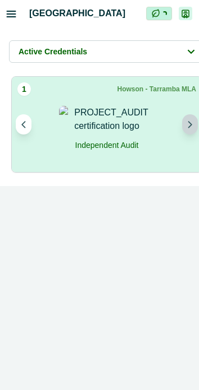
click at [192, 121] on icon "Next project" at bounding box center [190, 125] width 8 height 8
click at [190, 126] on icon "Next project" at bounding box center [189, 125] width 3 height 6
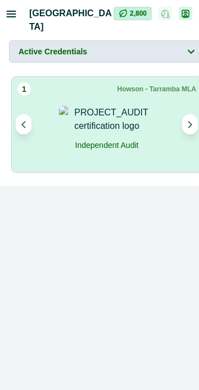
click at [180, 56] on button "Active Credentials" at bounding box center [106, 51] width 195 height 22
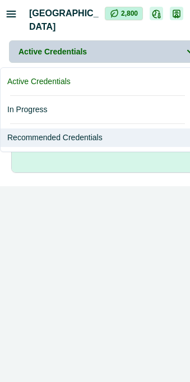
click at [80, 136] on button "Recommended Credentials" at bounding box center [98, 137] width 194 height 19
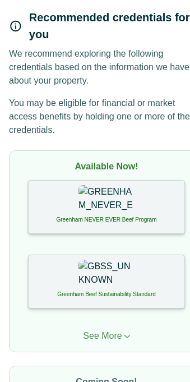
click at [106, 329] on p "See More" at bounding box center [102, 335] width 39 height 13
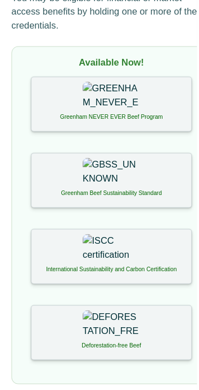
scroll to position [269, 0]
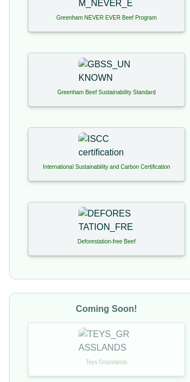
click at [122, 219] on div "Deforestation-free Beef" at bounding box center [106, 229] width 157 height 54
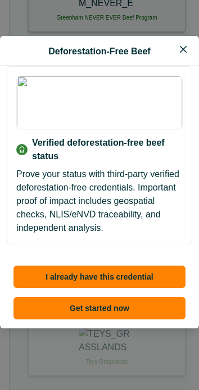
scroll to position [434, 0]
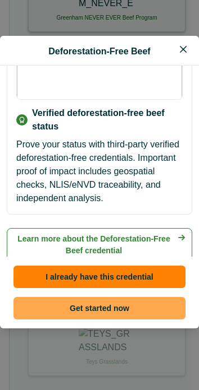
click at [128, 309] on button "Get started now" at bounding box center [99, 308] width 172 height 22
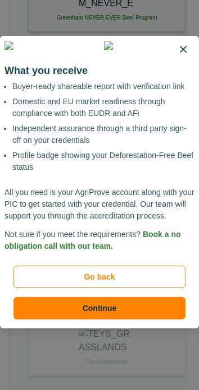
scroll to position [840, 0]
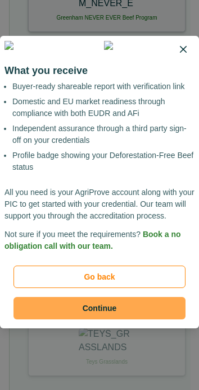
click at [112, 312] on button "Continue" at bounding box center [99, 308] width 172 height 22
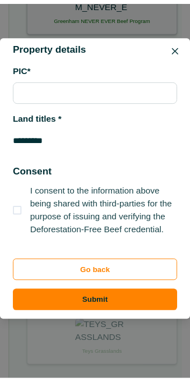
scroll to position [406, 0]
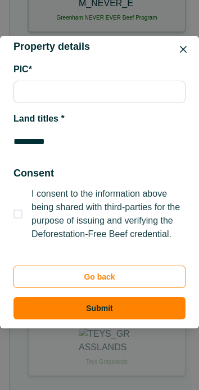
click at [153, 14] on div "**********" at bounding box center [99, 195] width 199 height 390
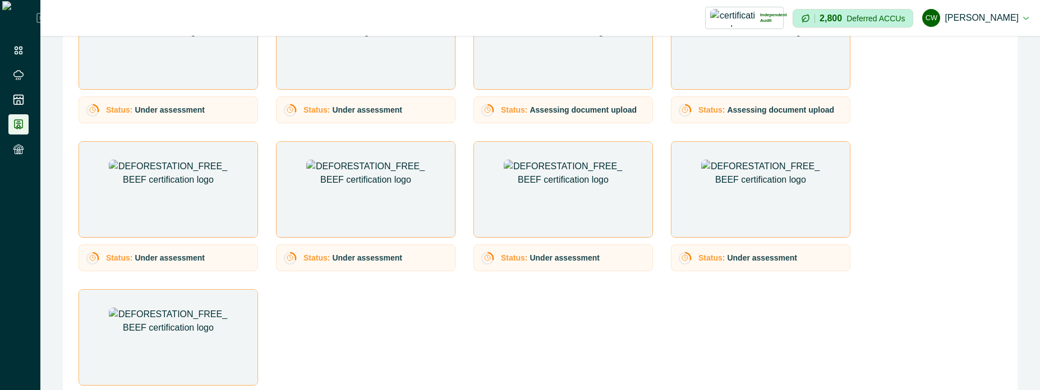
scroll to position [404, 0]
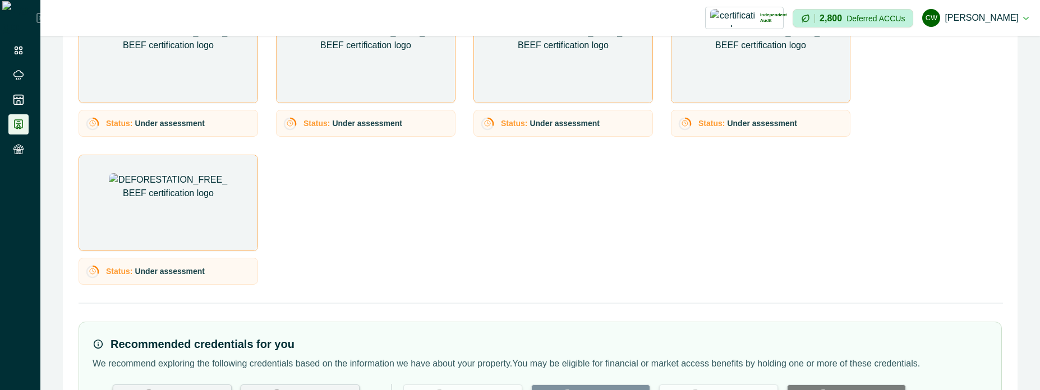
click at [363, 238] on div "Status: Under assessment Status: Under assessment Status: Assessing document up…" at bounding box center [540, 72] width 923 height 426
click at [363, 239] on div "Status: Under assessment Status: Under assessment Status: Assessing document up…" at bounding box center [540, 72] width 923 height 426
click at [362, 240] on div "Status: Under assessment Status: Under assessment Status: Assessing document up…" at bounding box center [540, 72] width 923 height 426
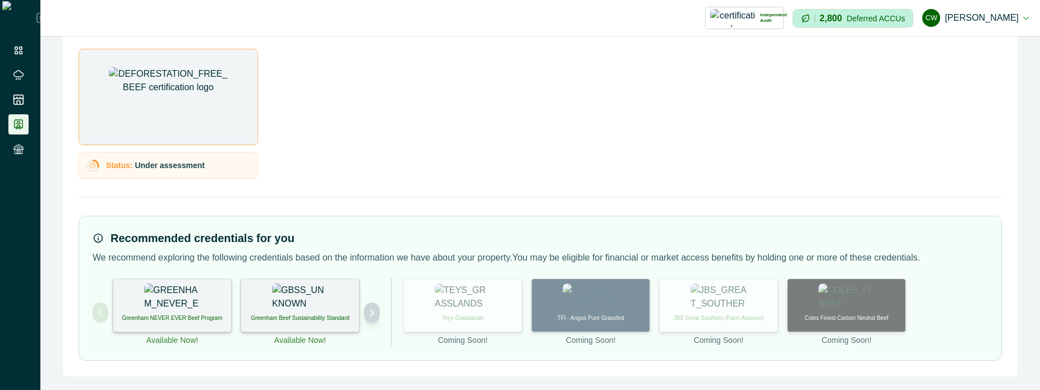
click at [372, 311] on icon "Next project" at bounding box center [372, 313] width 8 height 8
click at [374, 317] on button "Next project" at bounding box center [372, 313] width 16 height 20
click at [95, 305] on button "Previous project" at bounding box center [101, 313] width 16 height 20
click at [375, 306] on button "Next project" at bounding box center [372, 313] width 16 height 20
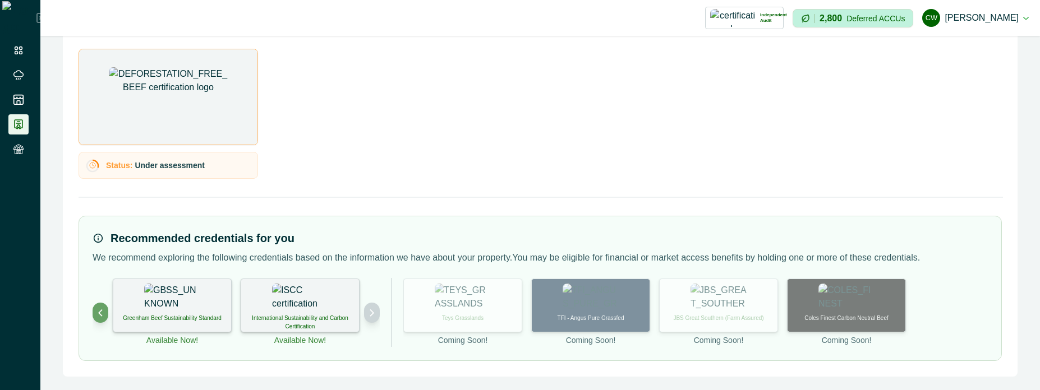
click at [375, 306] on button "Next project" at bounding box center [372, 313] width 16 height 20
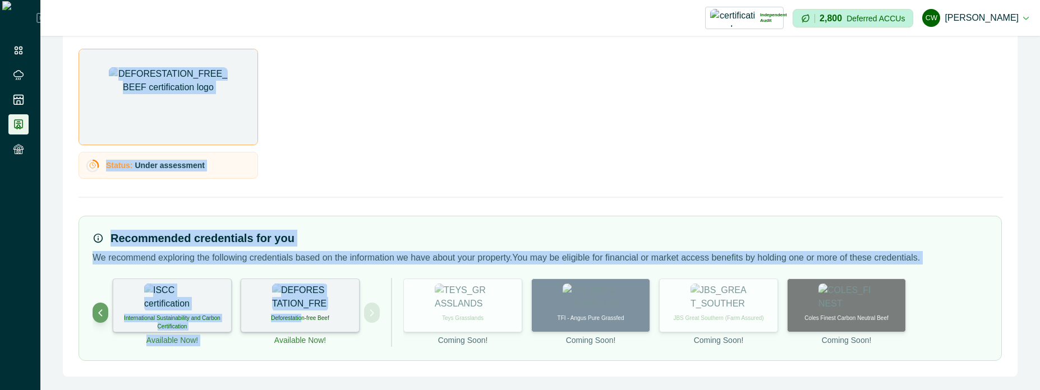
drag, startPoint x: 301, startPoint y: 318, endPoint x: 392, endPoint y: 196, distance: 151.9
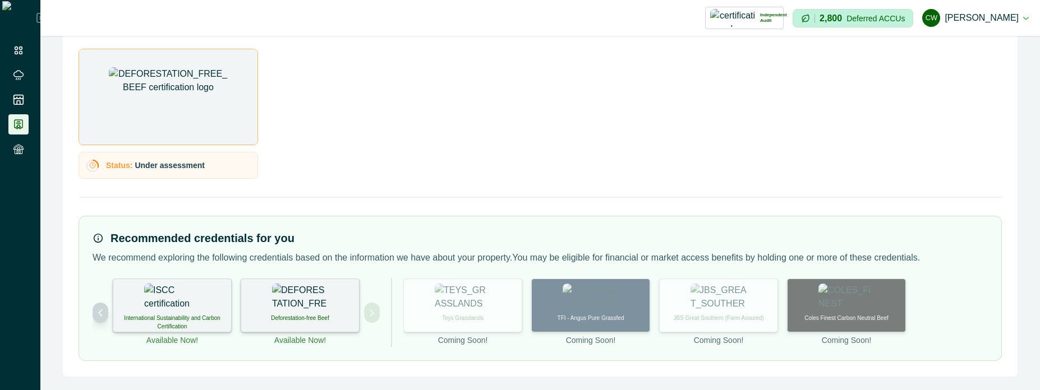
click at [93, 308] on button "Previous project" at bounding box center [101, 313] width 16 height 20
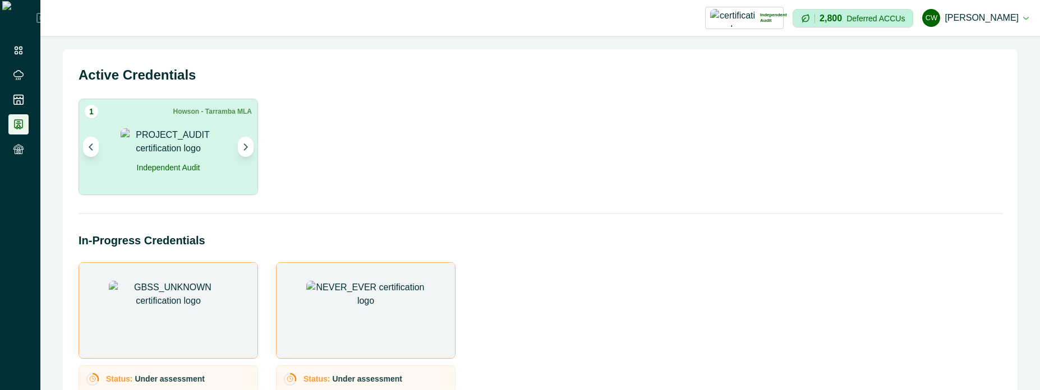
click at [955, 261] on div "In-Progress Credentials Status: Under assessment Status: Under assessment" at bounding box center [540, 312] width 923 height 160
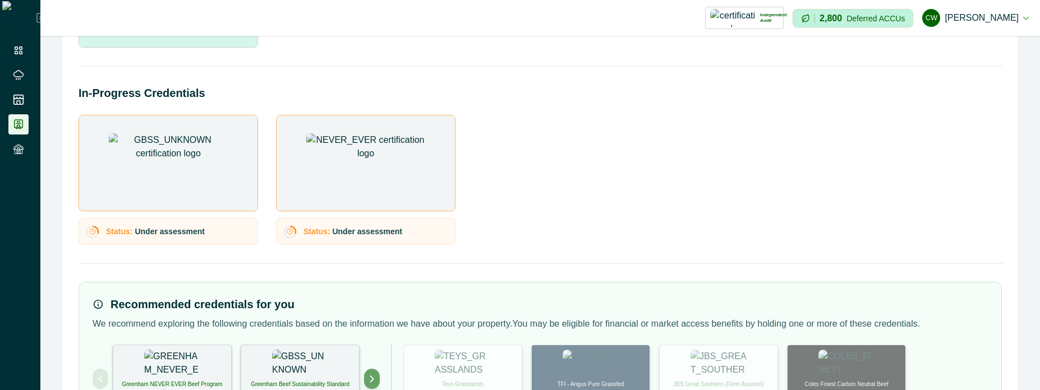
scroll to position [214, 0]
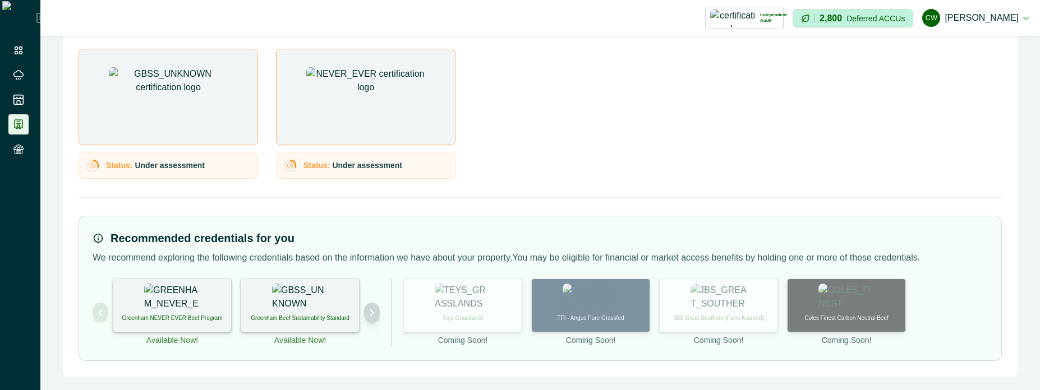
click at [375, 316] on icon "Next project" at bounding box center [372, 313] width 8 height 8
click at [100, 316] on icon "Previous project" at bounding box center [100, 313] width 8 height 8
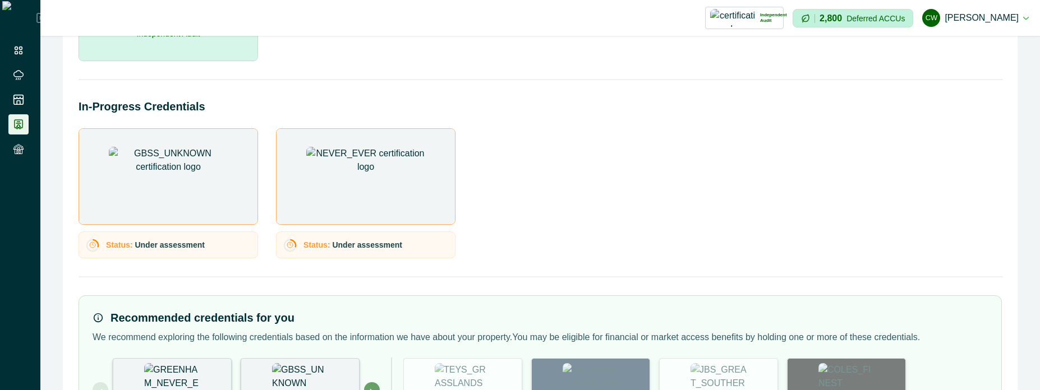
scroll to position [214, 0]
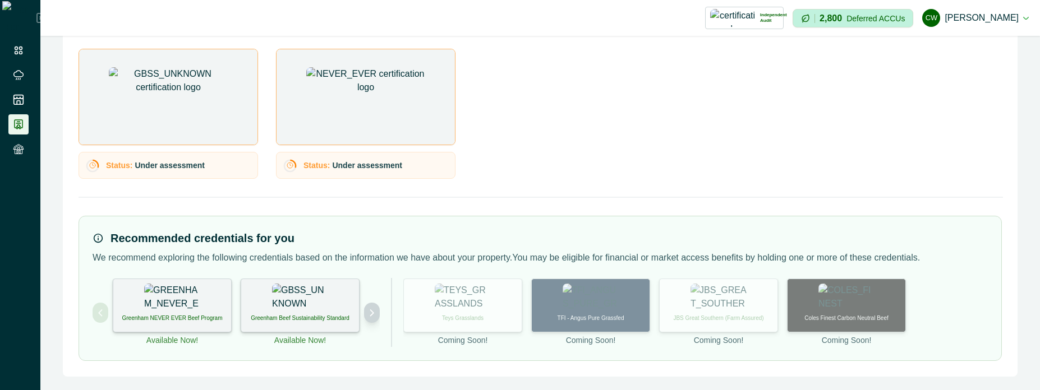
click at [367, 312] on button "Next project" at bounding box center [372, 313] width 16 height 20
click at [104, 316] on icon "Previous project" at bounding box center [100, 313] width 8 height 8
click at [369, 315] on icon "Next project" at bounding box center [372, 313] width 8 height 8
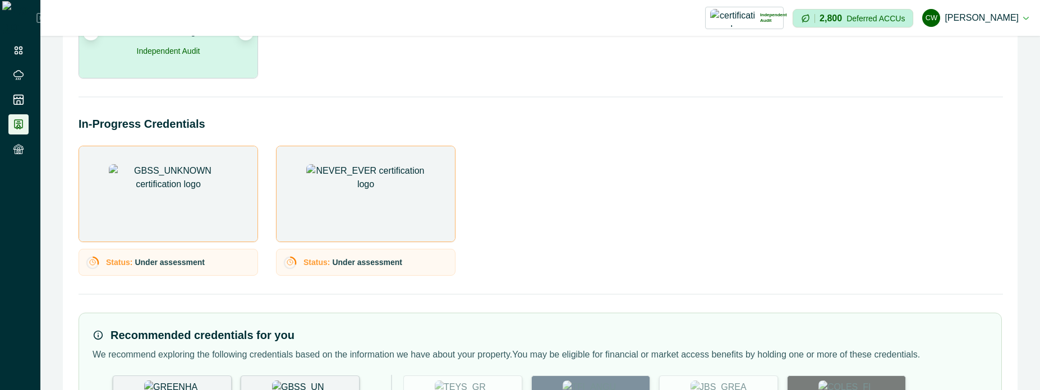
scroll to position [214, 0]
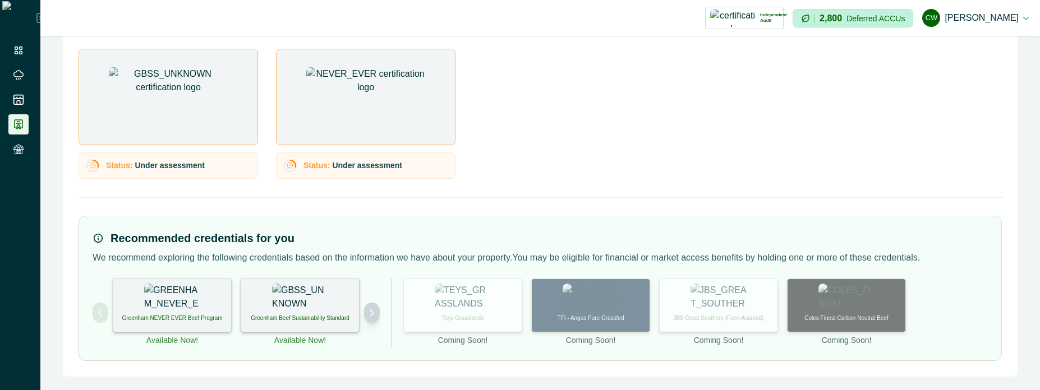
click at [367, 319] on button "Next project" at bounding box center [372, 313] width 16 height 20
click at [93, 311] on button "Previous project" at bounding box center [101, 313] width 16 height 20
click at [373, 314] on icon "Next project" at bounding box center [372, 313] width 8 height 8
click at [101, 312] on icon "Previous project" at bounding box center [100, 313] width 8 height 8
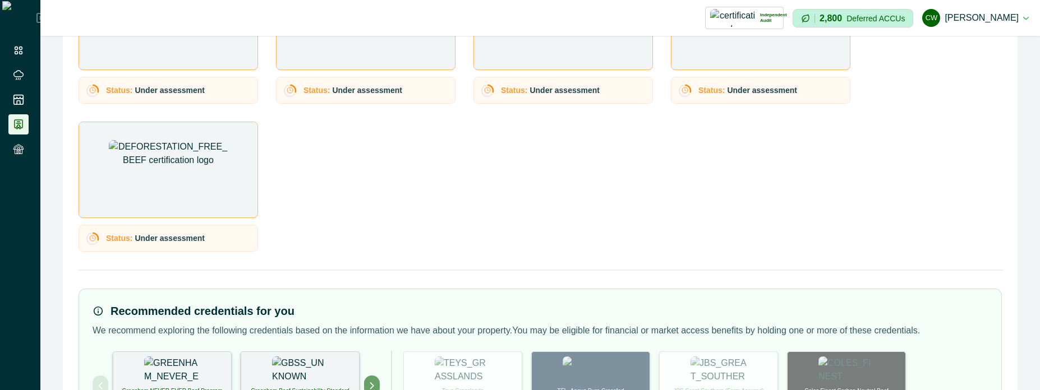
scroll to position [510, 0]
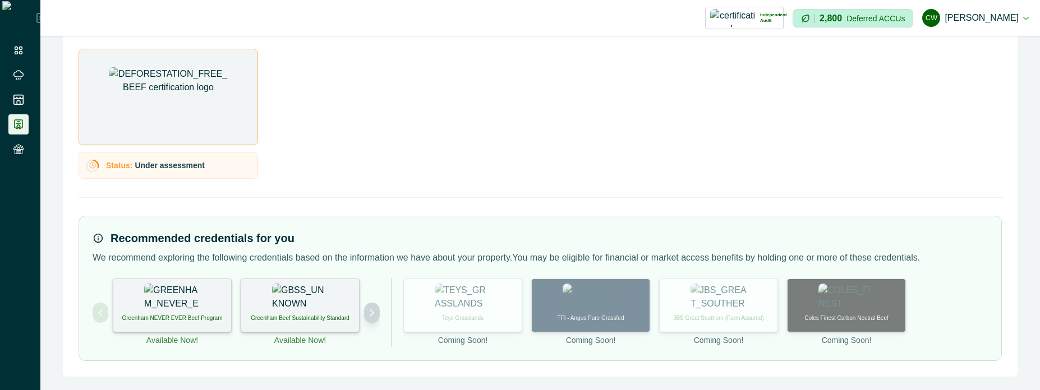
click at [372, 312] on icon "Next project" at bounding box center [372, 313] width 3 height 6
click at [380, 312] on div "Greenham Beef Sustainability Standard Available Now! International Sustainabili…" at bounding box center [540, 312] width 895 height 69
click at [375, 314] on icon "Next project" at bounding box center [372, 313] width 8 height 8
click at [320, 317] on p "Deforestation-free Beef" at bounding box center [300, 318] width 58 height 8
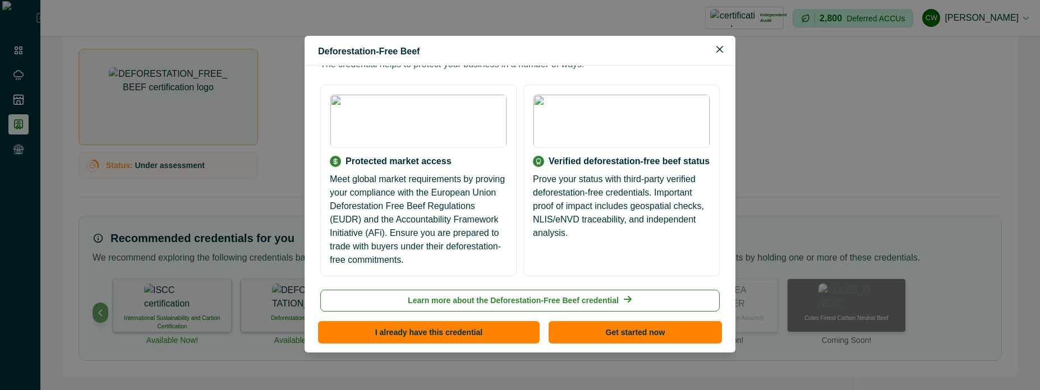
scroll to position [144, 0]
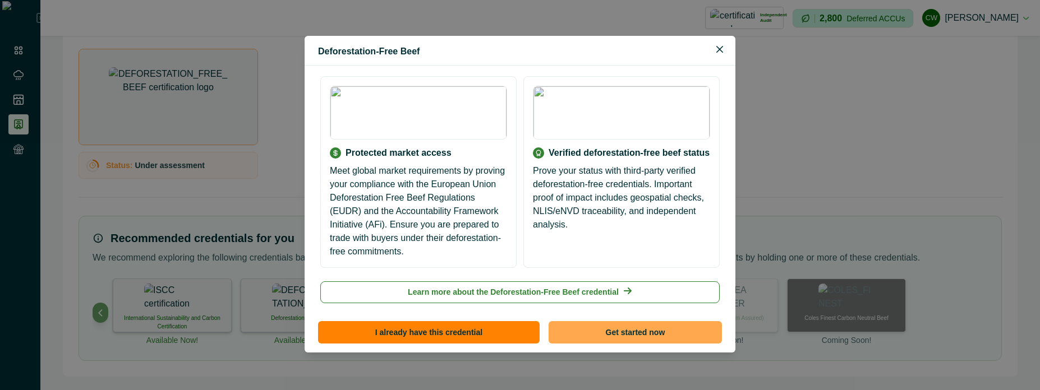
click at [620, 331] on button "Get started now" at bounding box center [635, 332] width 173 height 22
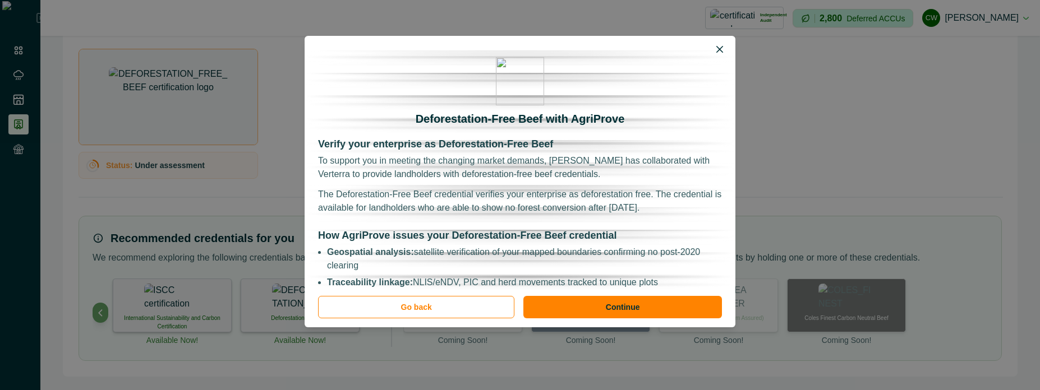
scroll to position [0, 0]
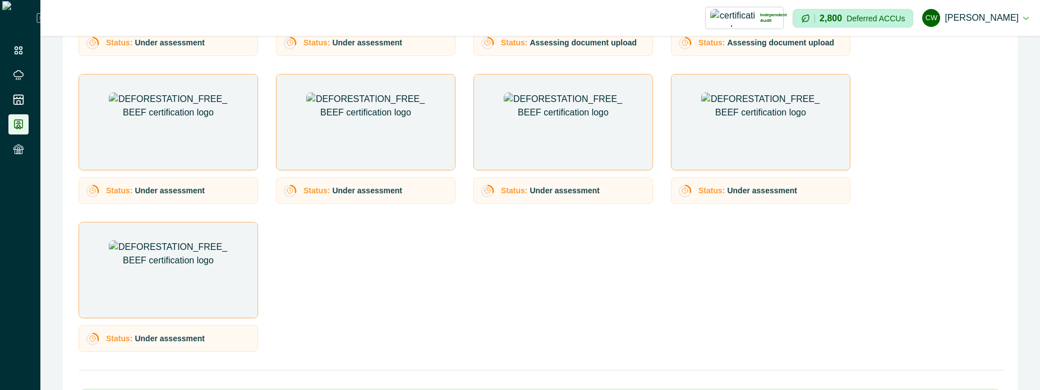
scroll to position [510, 0]
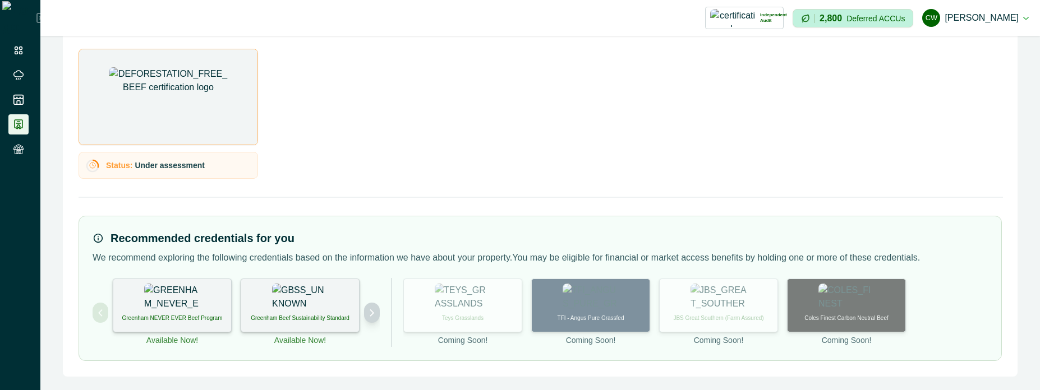
click at [366, 312] on button "Next project" at bounding box center [372, 313] width 16 height 20
click at [330, 314] on div "International Sustainability and Carbon Certification" at bounding box center [300, 306] width 119 height 54
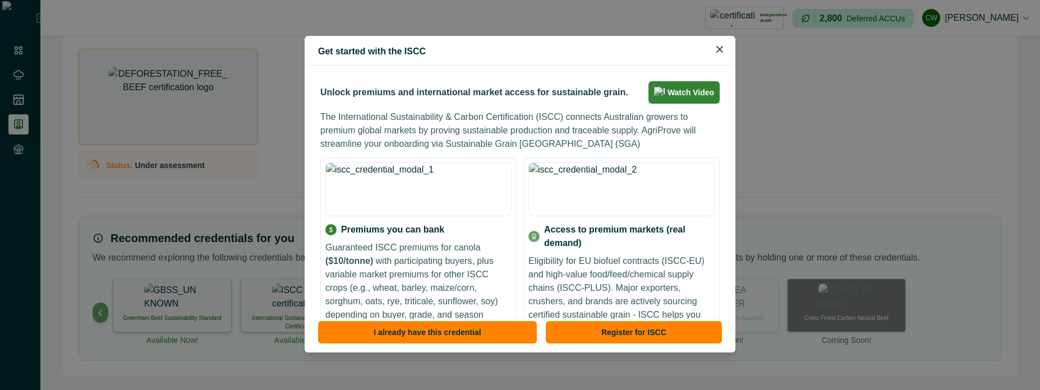
click at [286, 351] on div "Get started with the ISCC Unlock premiums and international market access for s…" at bounding box center [520, 195] width 1040 height 390
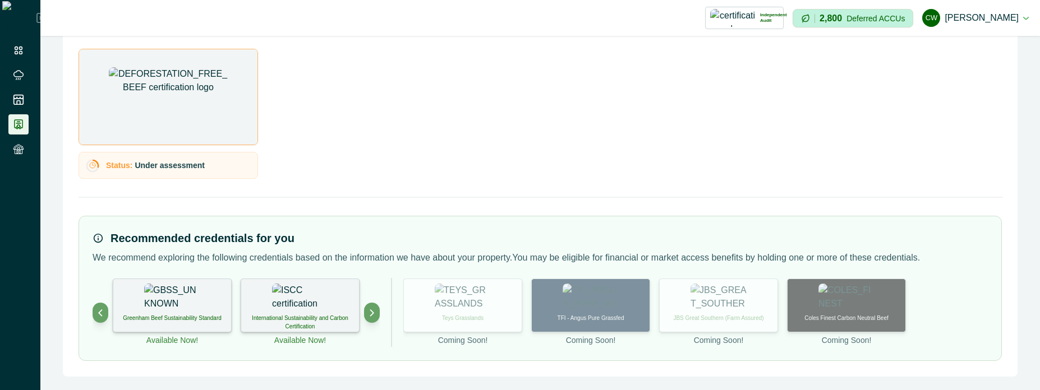
click at [360, 317] on div "Greenham Beef Sustainability Standard Available Now! International Sustainabili…" at bounding box center [236, 313] width 287 height 68
click at [367, 314] on button "Next project" at bounding box center [372, 313] width 16 height 20
click at [297, 312] on div "Deforestation-free Beef" at bounding box center [300, 306] width 119 height 54
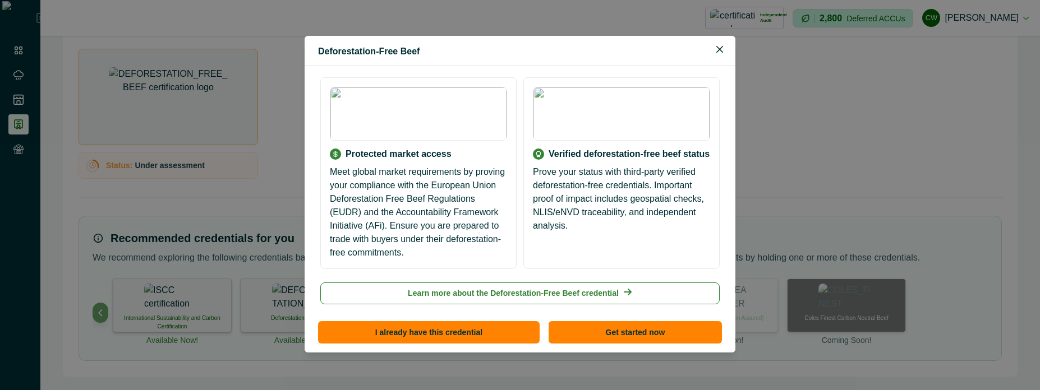
scroll to position [144, 0]
click at [614, 325] on button "Get started now" at bounding box center [635, 332] width 173 height 22
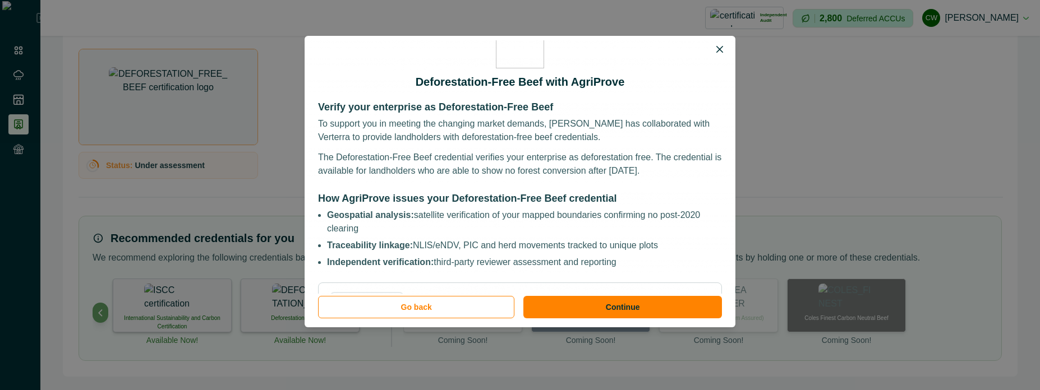
scroll to position [0, 0]
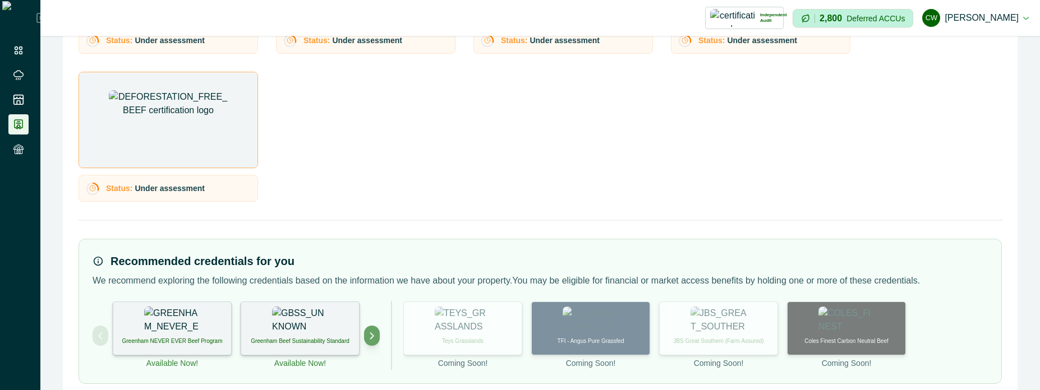
scroll to position [510, 0]
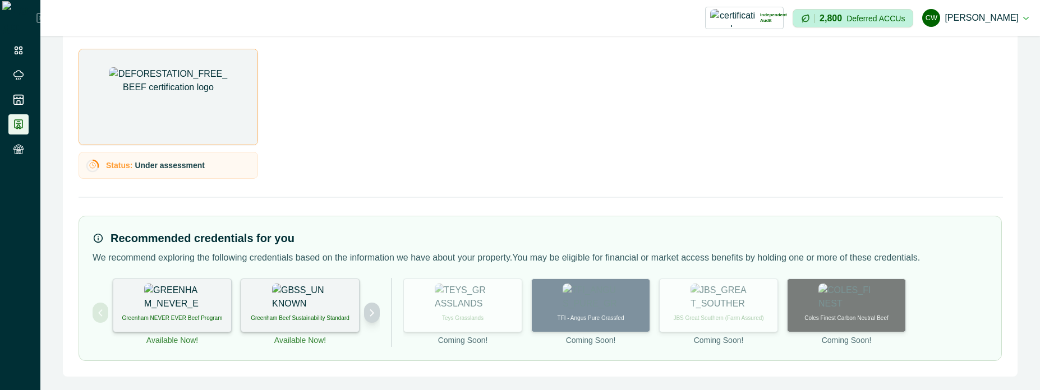
click at [374, 310] on icon "Next project" at bounding box center [372, 313] width 8 height 8
click at [317, 311] on div "Deforestation-free Beef" at bounding box center [300, 306] width 119 height 54
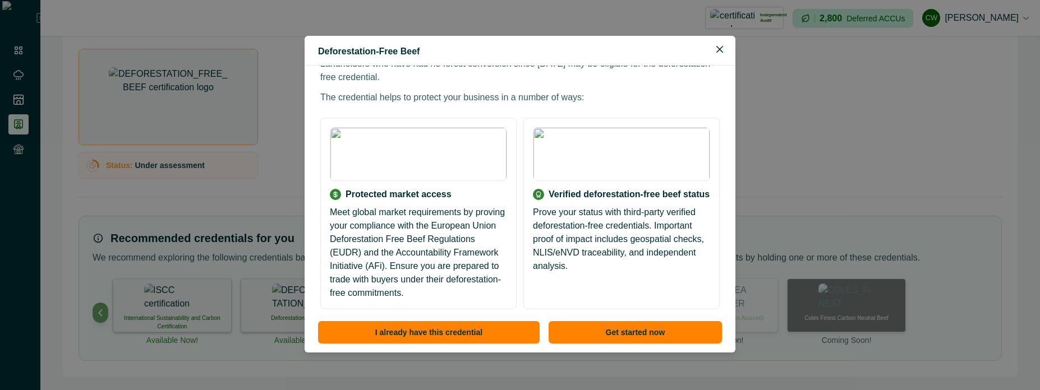
scroll to position [144, 0]
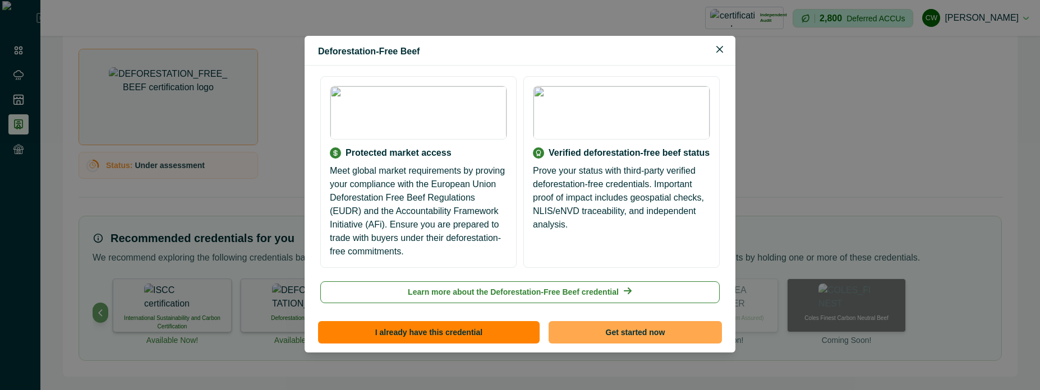
click at [611, 332] on button "Get started now" at bounding box center [635, 332] width 173 height 22
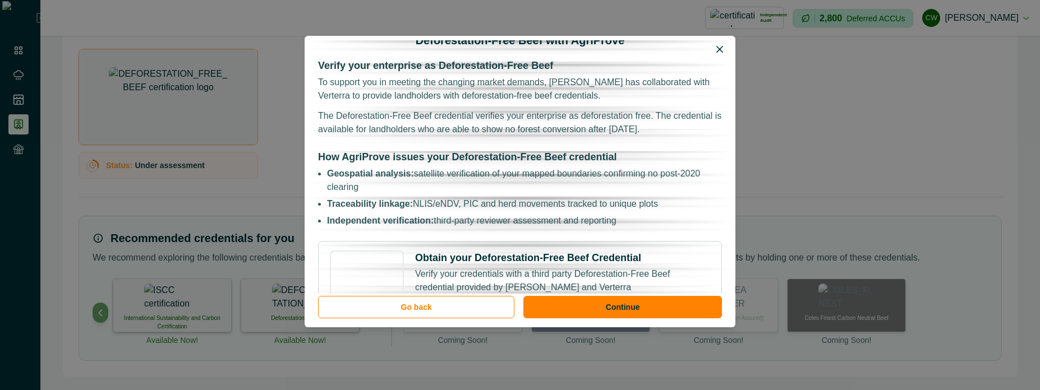
scroll to position [0, 0]
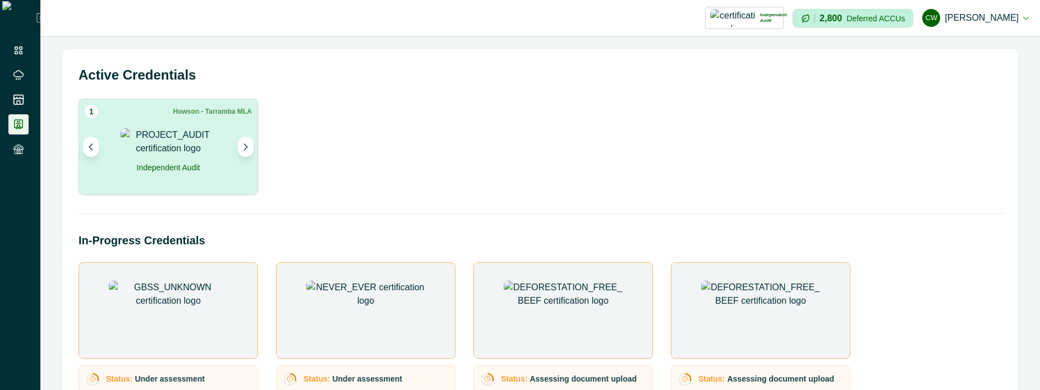
scroll to position [510, 0]
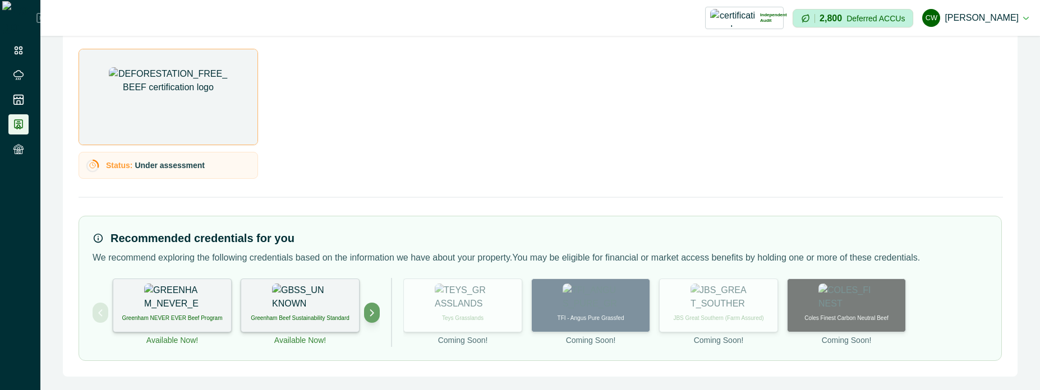
click at [362, 312] on div "Greenham NEVER EVER Beef Program Available Now! Greenham Beef Sustainability St…" at bounding box center [236, 313] width 287 height 68
click at [366, 316] on div "Greenham NEVER EVER Beef Program Available Now! Greenham Beef Sustainability St…" at bounding box center [236, 313] width 287 height 68
click at [367, 316] on button "Next project" at bounding box center [372, 313] width 16 height 20
click at [369, 315] on icon "Next project" at bounding box center [372, 313] width 8 height 8
click at [319, 315] on p "Deforestation-free Beef" at bounding box center [300, 318] width 58 height 8
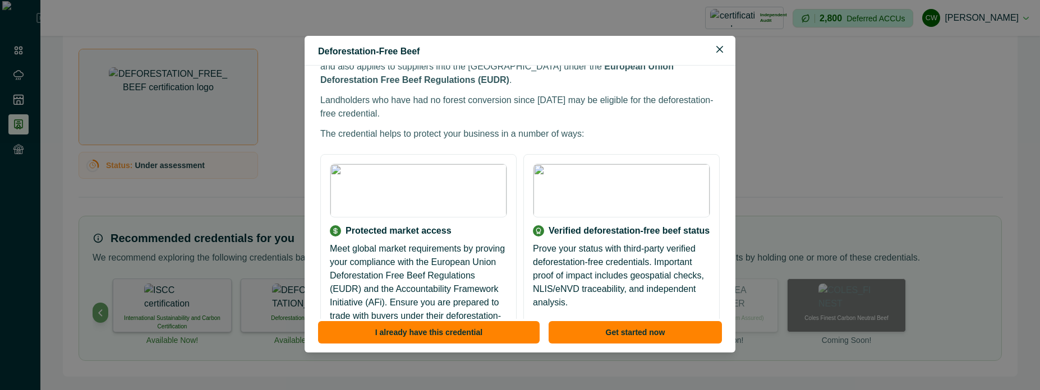
scroll to position [144, 0]
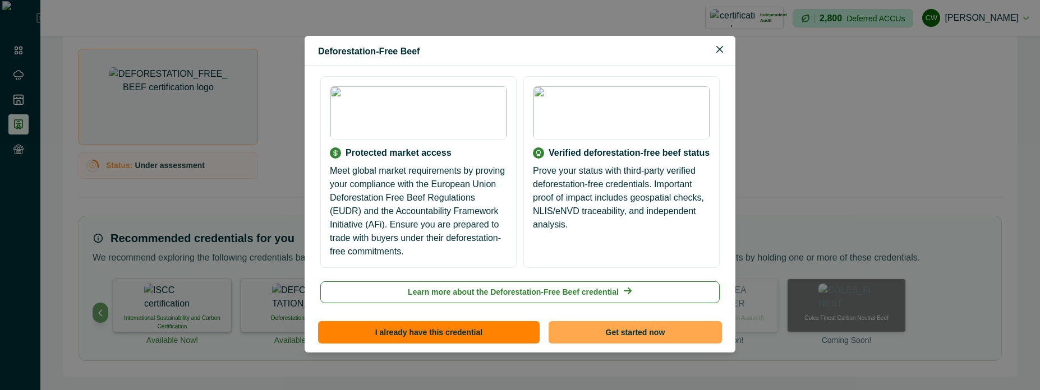
click at [619, 329] on button "Get started now" at bounding box center [635, 332] width 173 height 22
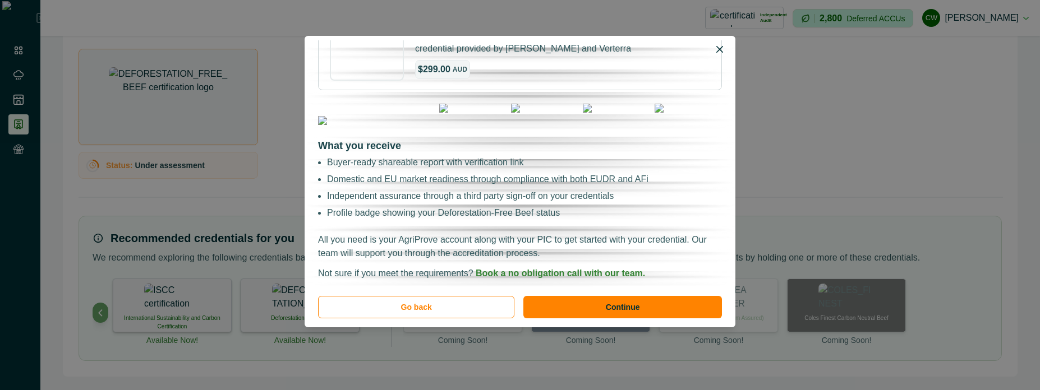
scroll to position [0, 0]
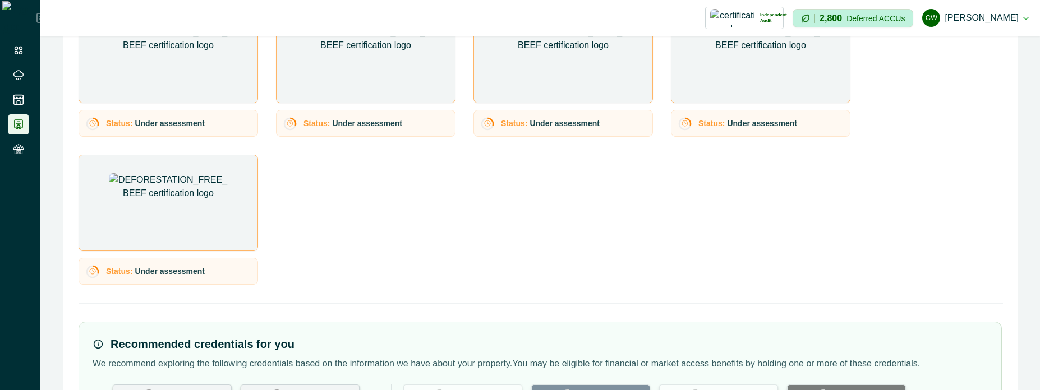
scroll to position [510, 0]
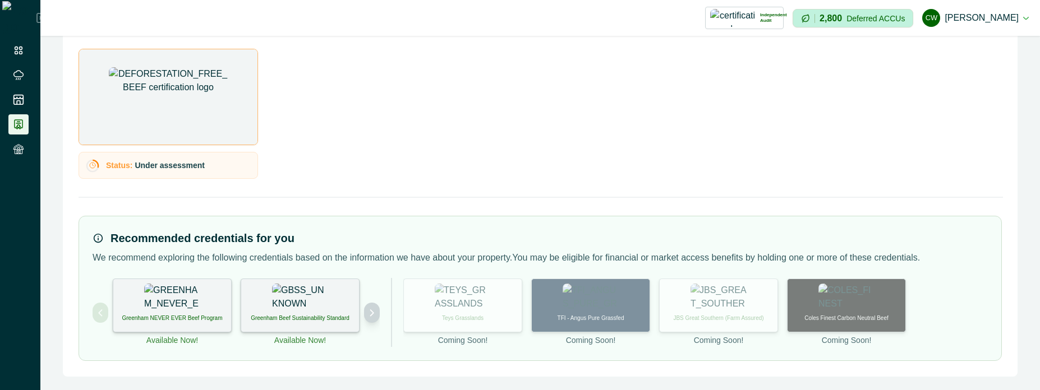
click at [375, 312] on icon "Next project" at bounding box center [372, 313] width 8 height 8
click at [375, 314] on icon "Next project" at bounding box center [372, 313] width 8 height 8
click at [330, 312] on div "Deforestation-free Beef" at bounding box center [300, 306] width 119 height 54
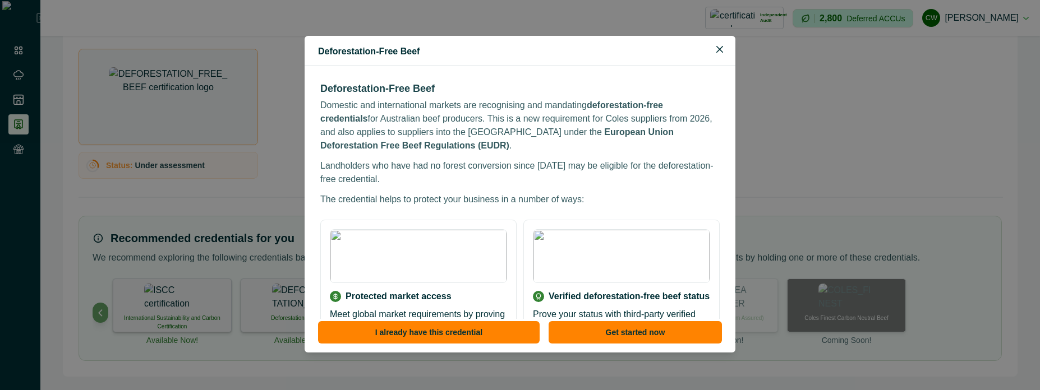
scroll to position [144, 0]
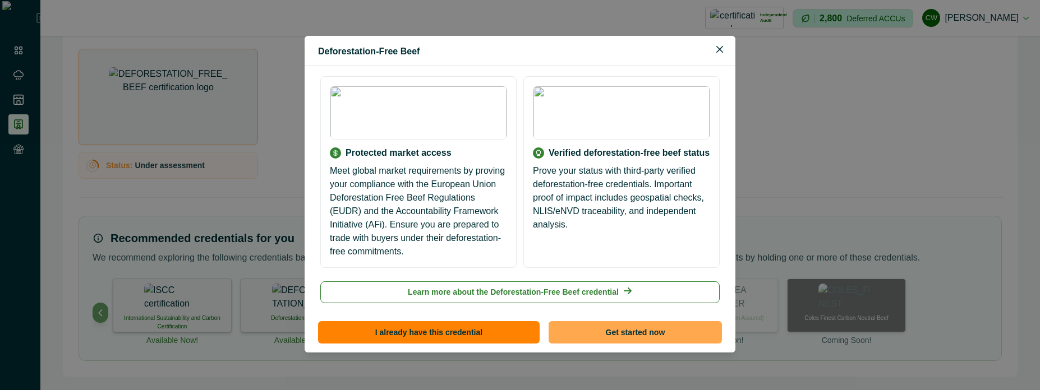
click at [611, 337] on button "Get started now" at bounding box center [635, 332] width 173 height 22
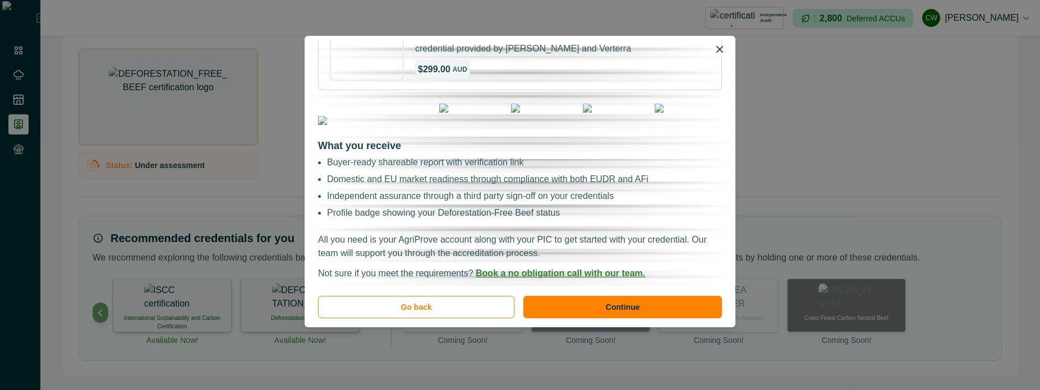
scroll to position [362, 0]
click at [489, 313] on button "Go back" at bounding box center [416, 307] width 196 height 22
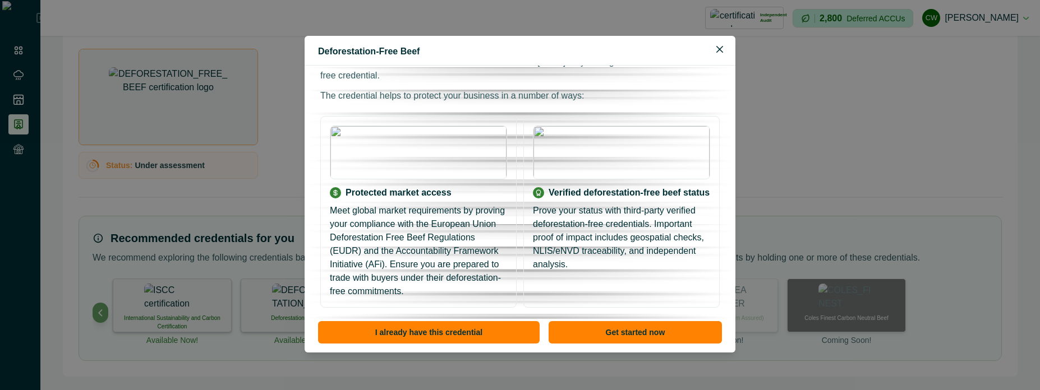
scroll to position [144, 0]
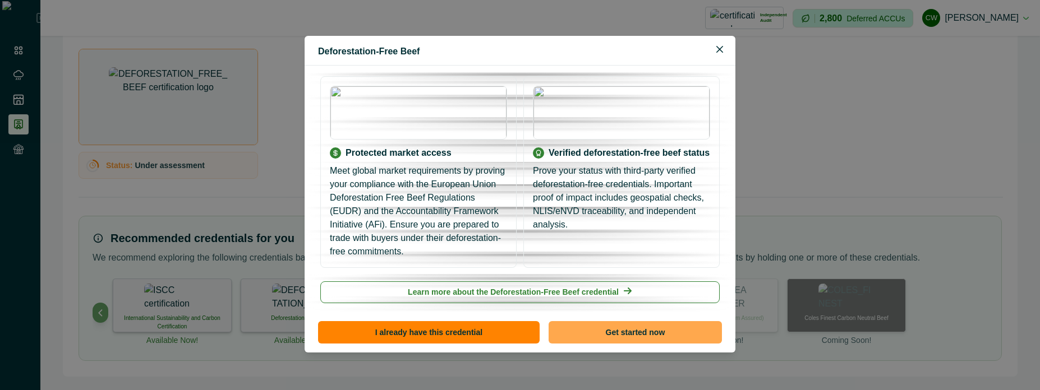
click at [615, 326] on button "Get started now" at bounding box center [635, 332] width 173 height 22
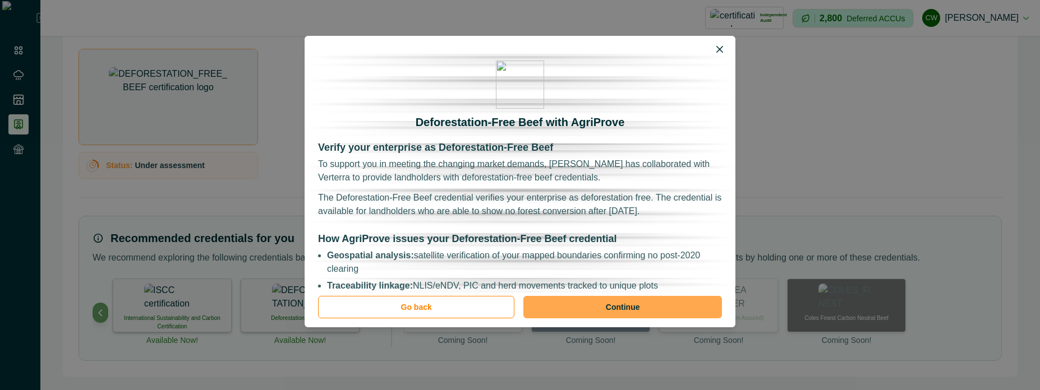
click at [620, 311] on button "Continue" at bounding box center [622, 307] width 199 height 22
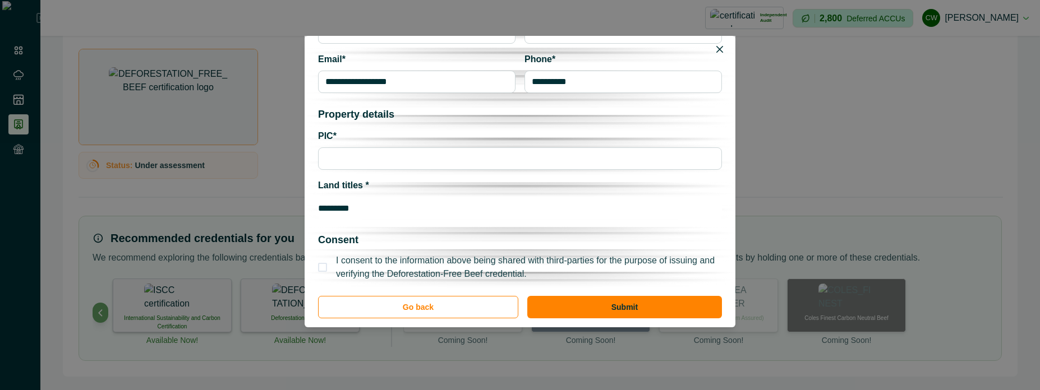
scroll to position [208, 0]
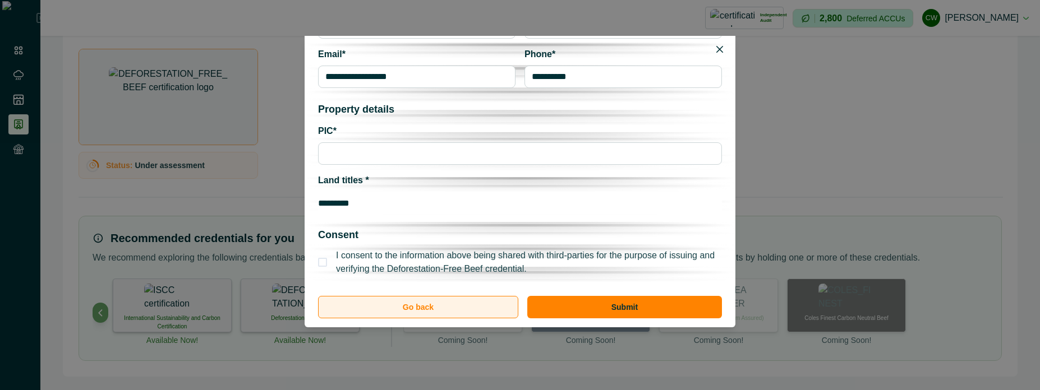
click at [491, 311] on button "Go back" at bounding box center [418, 307] width 200 height 22
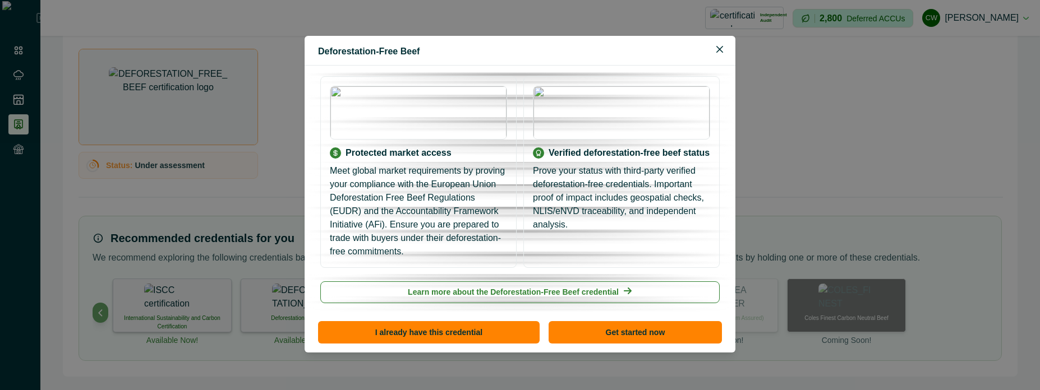
scroll to position [0, 0]
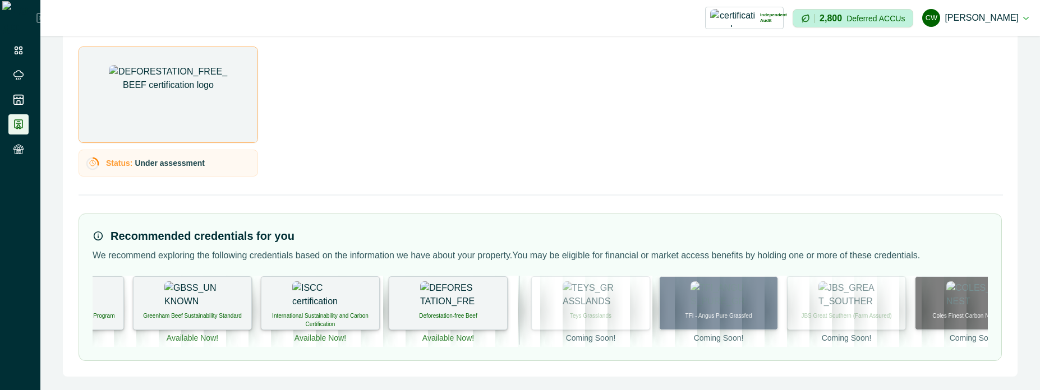
scroll to position [0, 142]
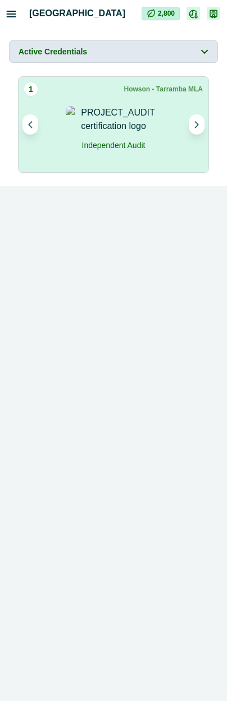
click at [186, 54] on button "Active Credentials" at bounding box center [113, 51] width 209 height 22
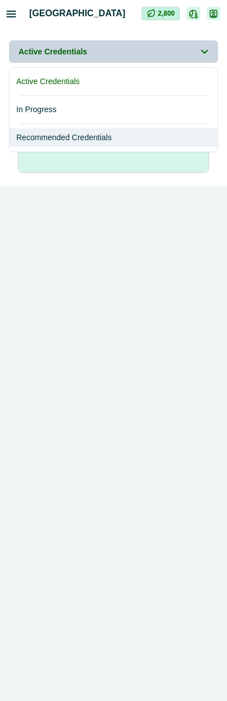
click at [90, 134] on button "Recommended Credentials" at bounding box center [114, 137] width 208 height 19
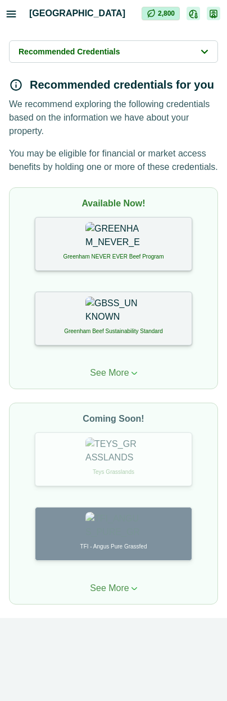
click at [131, 370] on button "See More" at bounding box center [113, 372] width 47 height 13
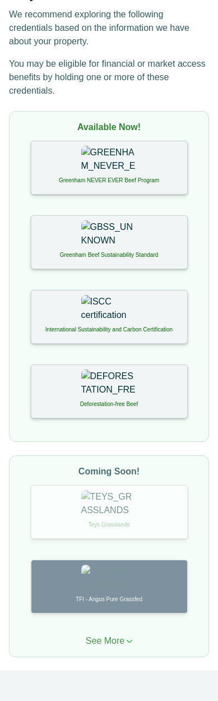
scroll to position [113, 0]
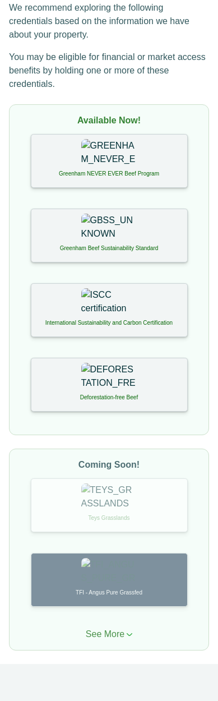
click at [122, 390] on p "See More" at bounding box center [105, 634] width 39 height 13
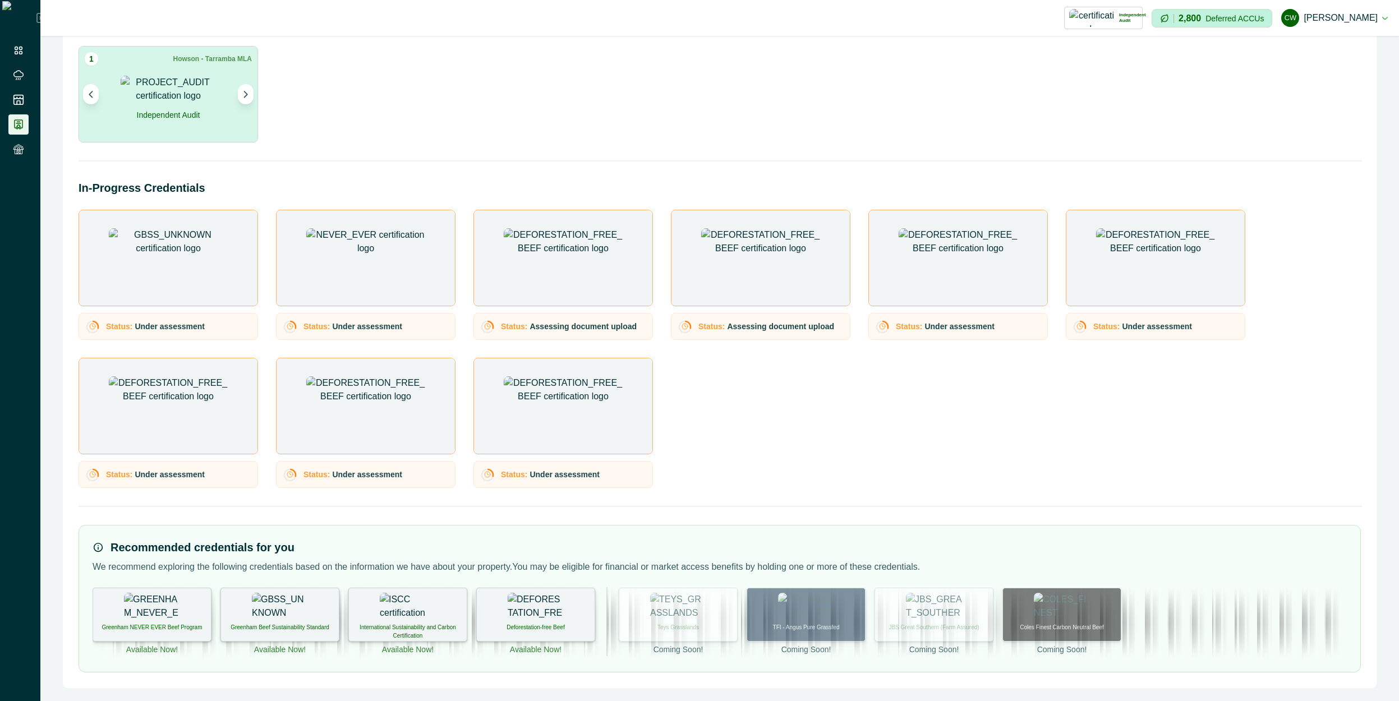
scroll to position [56, 0]
click at [702, 452] on div "Status: Under assessment Status: Under assessment Status: Assessing document up…" at bounding box center [720, 348] width 1282 height 278
click at [834, 381] on div "Status: Under assessment Status: Under assessment Status: Assessing document up…" at bounding box center [720, 348] width 1282 height 278
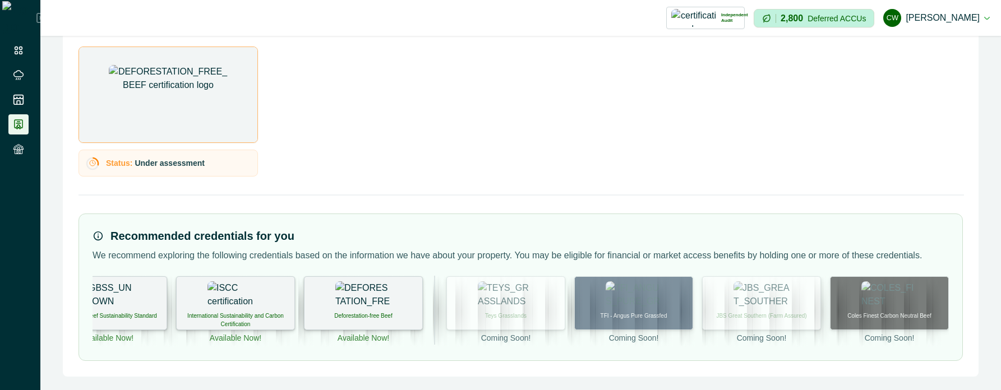
scroll to position [0, 0]
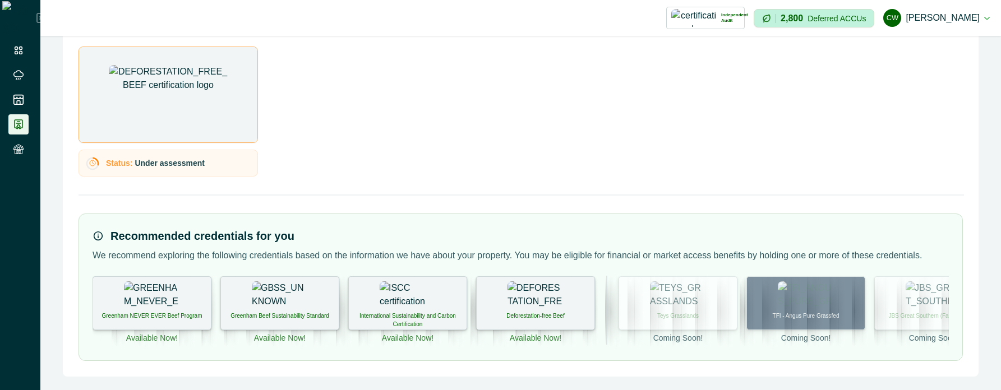
click at [199, 251] on p "We recommend exploring the following credentials based on the information we ha…" at bounding box center [521, 255] width 857 height 13
